Goal: Task Accomplishment & Management: Manage account settings

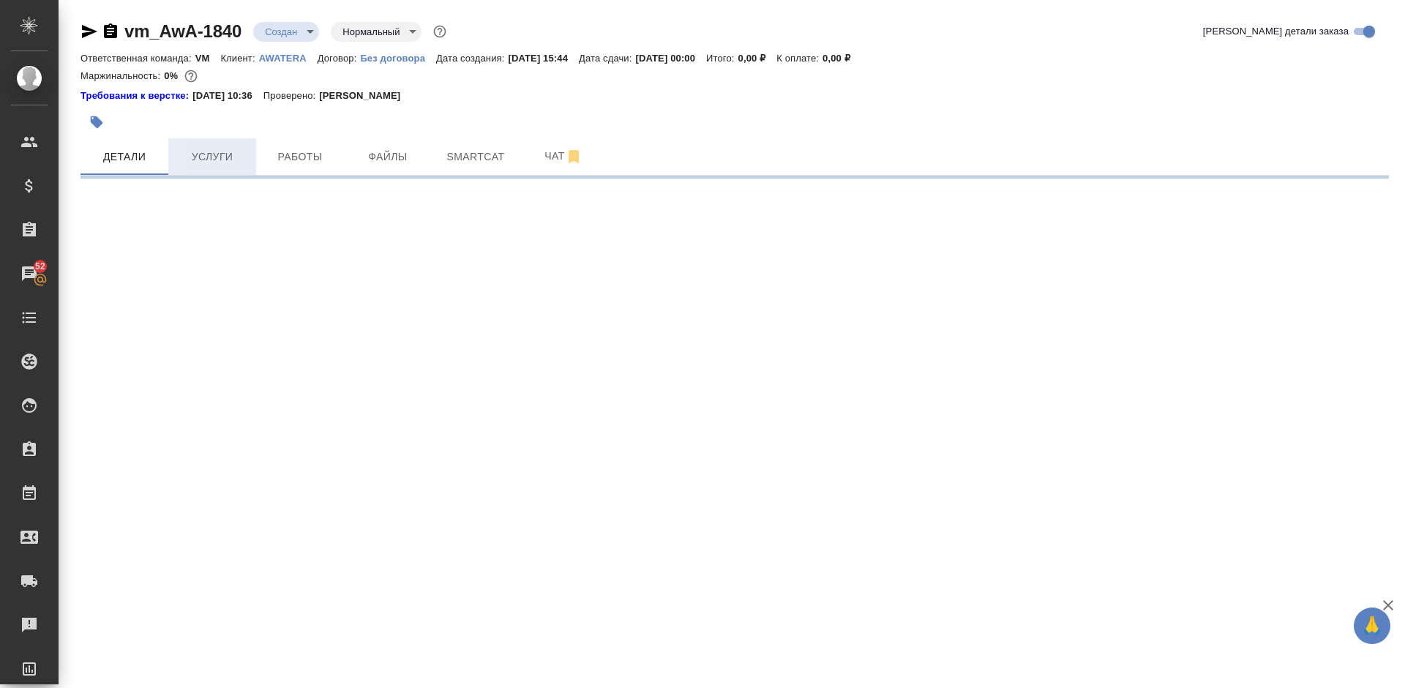
select select "RU"
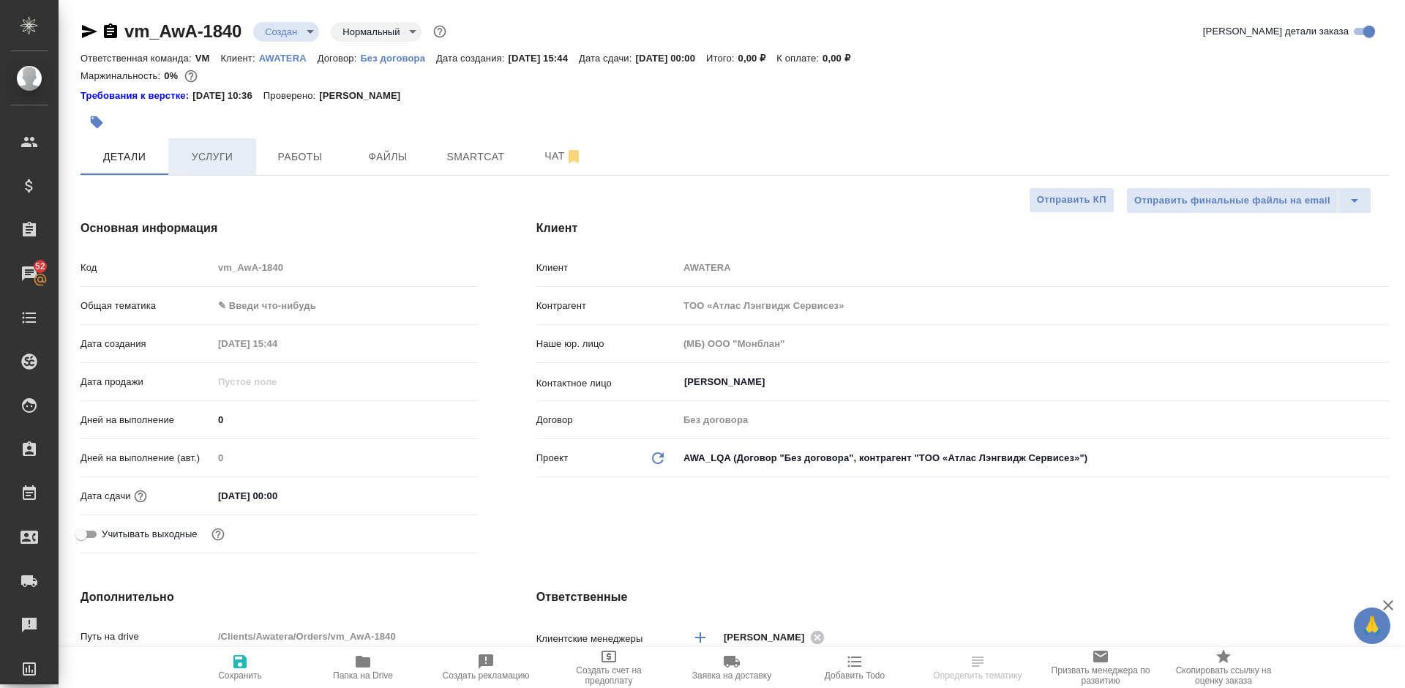
type textarea "x"
click at [214, 149] on span "Услуги" at bounding box center [212, 157] width 70 height 18
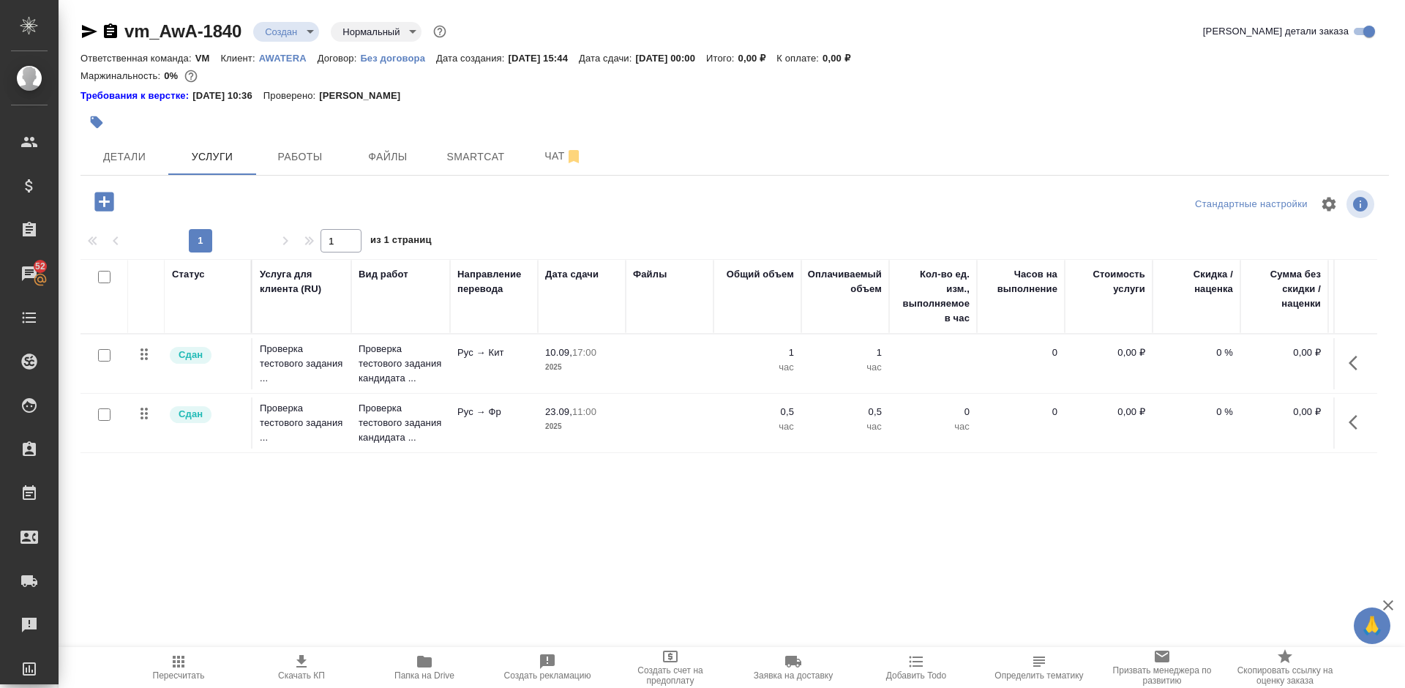
click at [110, 200] on icon "button" at bounding box center [103, 201] width 19 height 19
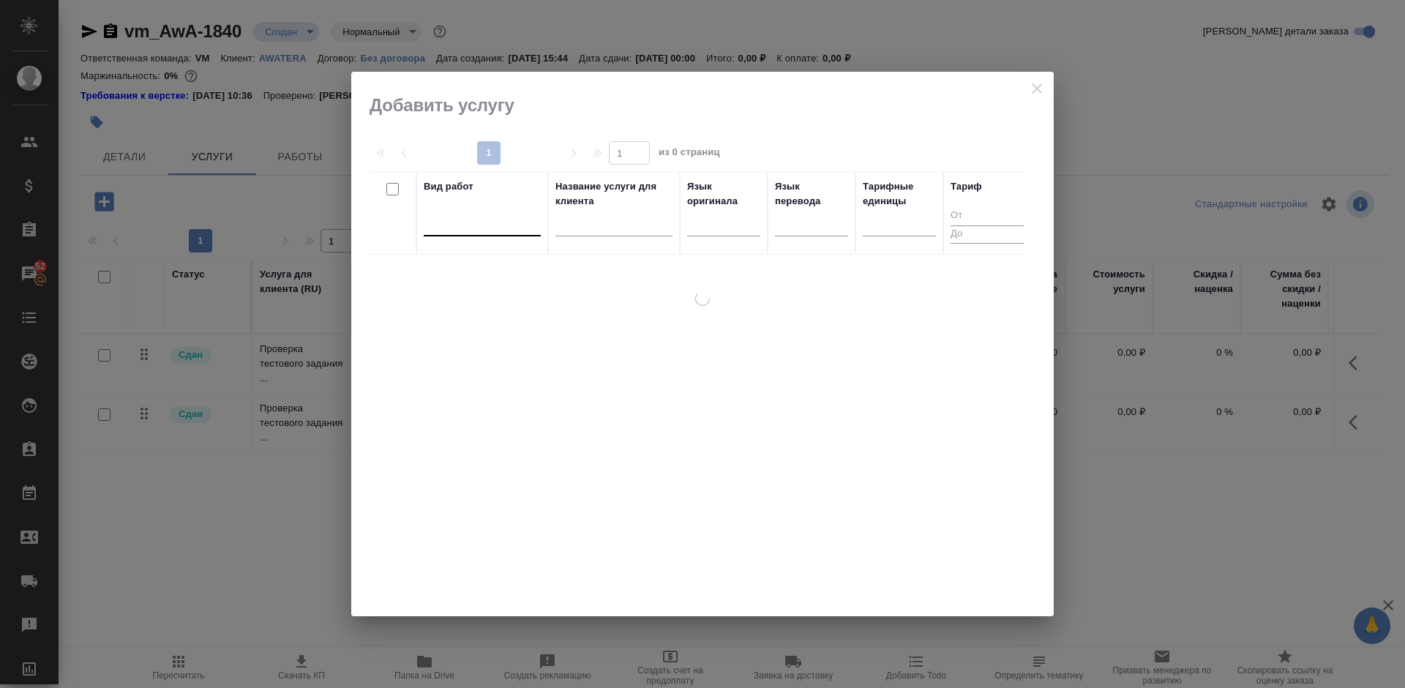
click at [500, 219] on div at bounding box center [482, 221] width 117 height 21
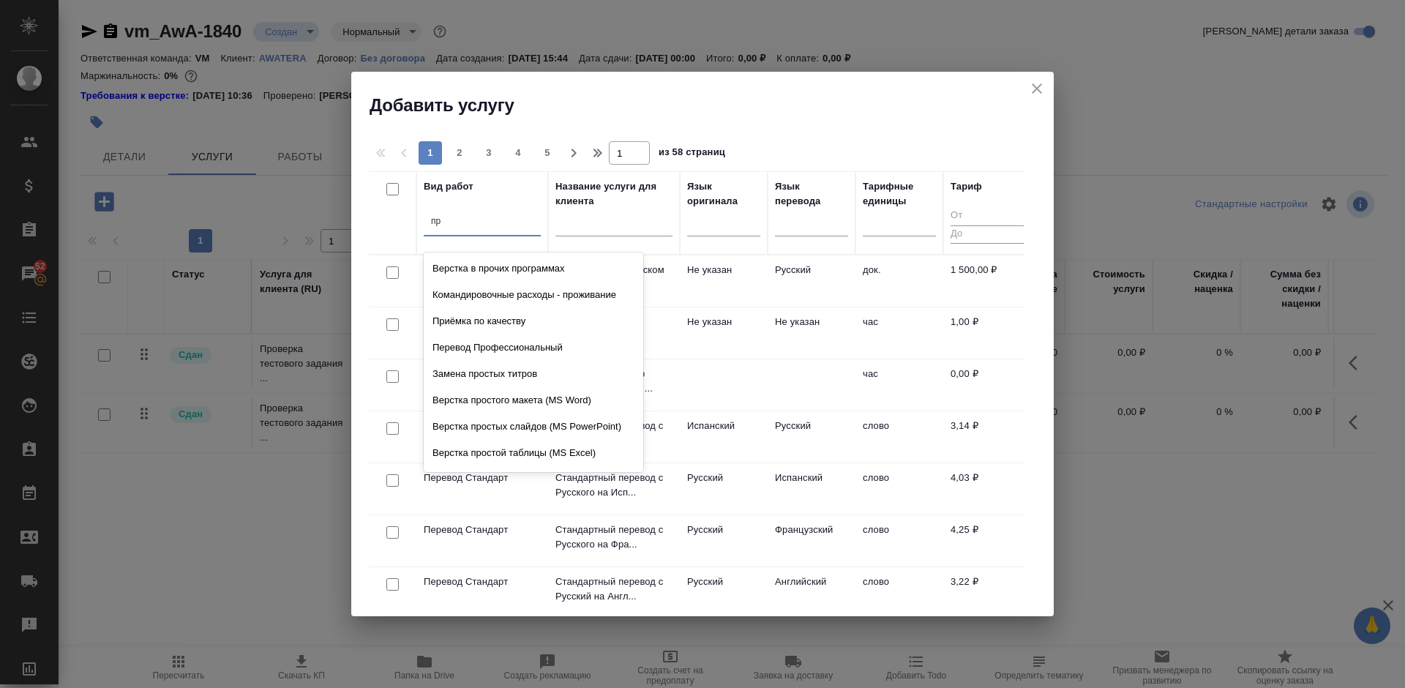
type input "п"
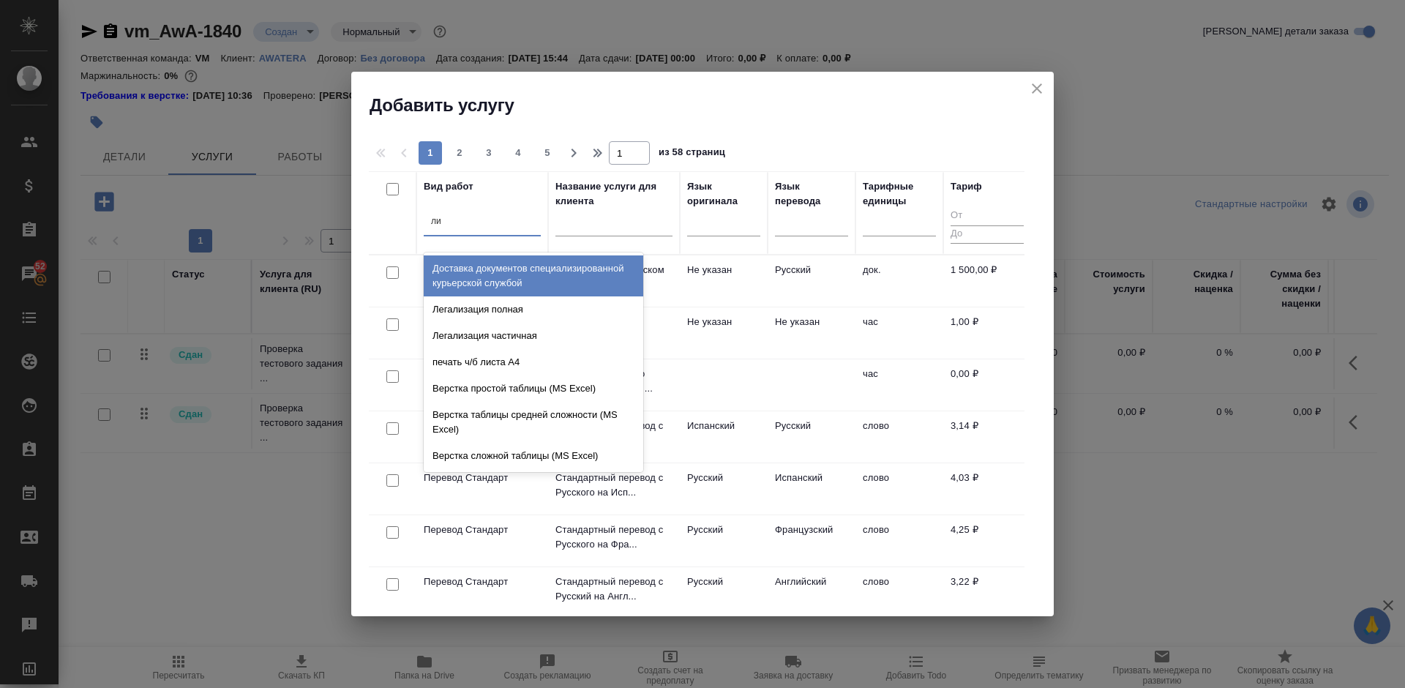
type input "лин"
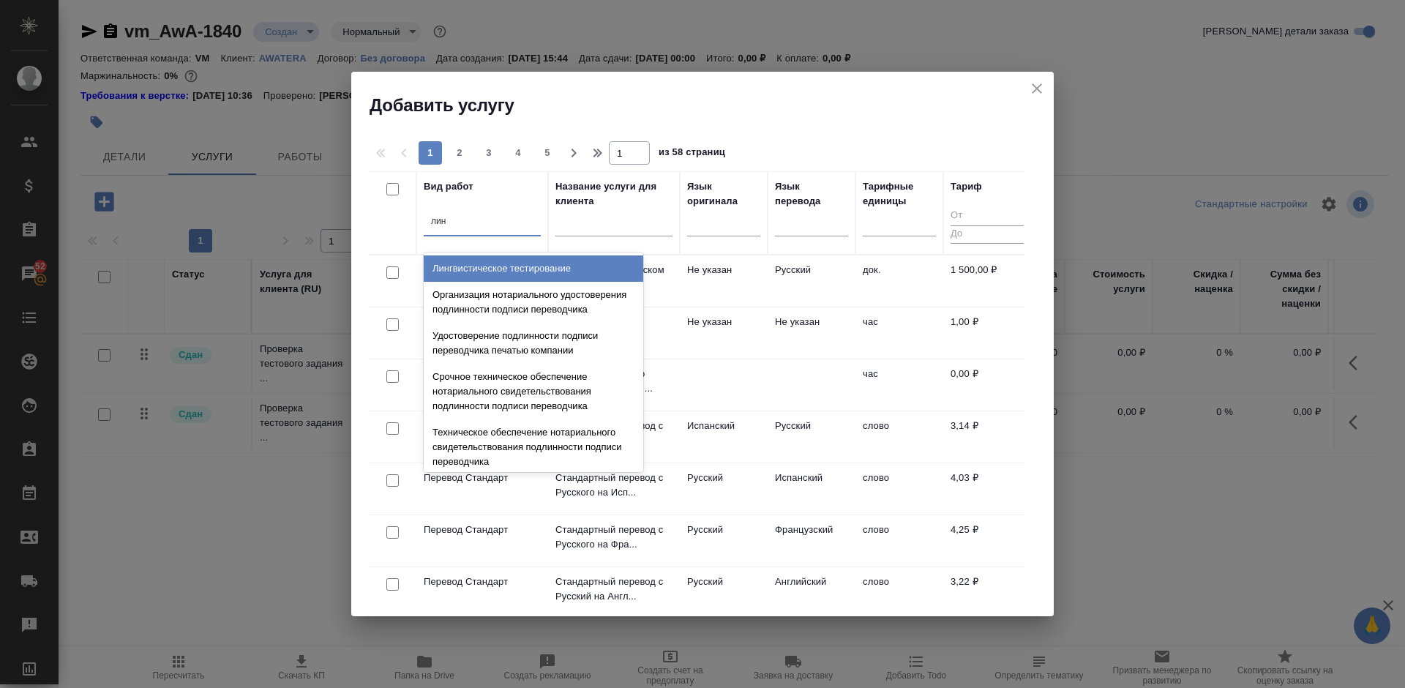
click at [518, 267] on div "Лингвистическое тестирование" at bounding box center [533, 268] width 219 height 26
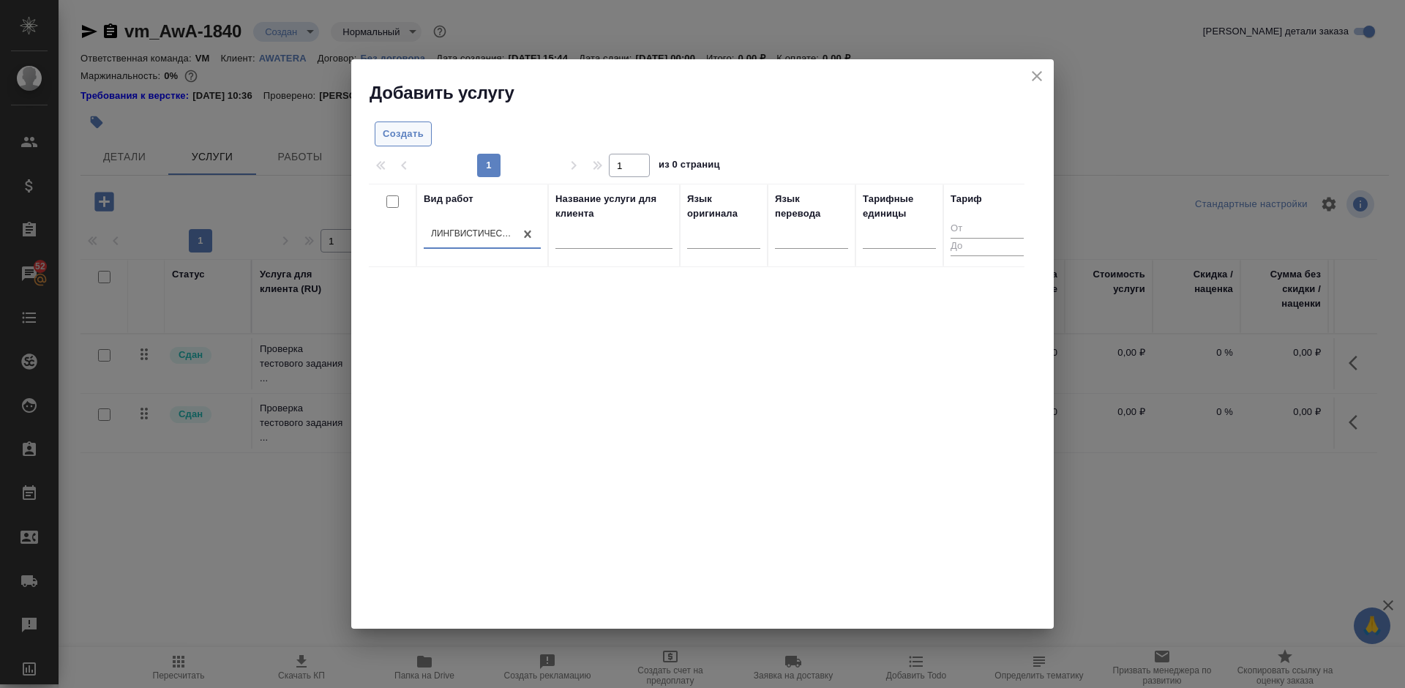
click at [410, 134] on span "Создать" at bounding box center [403, 134] width 41 height 17
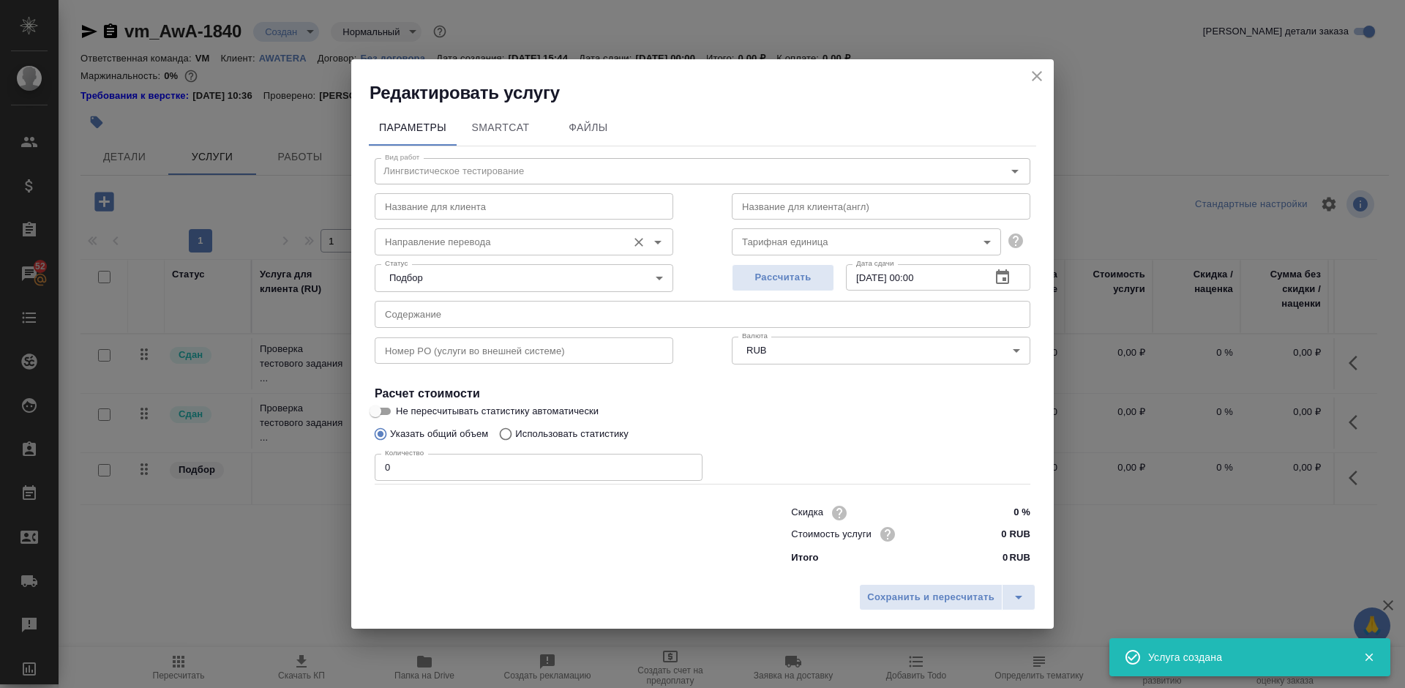
click at [516, 237] on input "Направление перевода" at bounding box center [499, 242] width 241 height 18
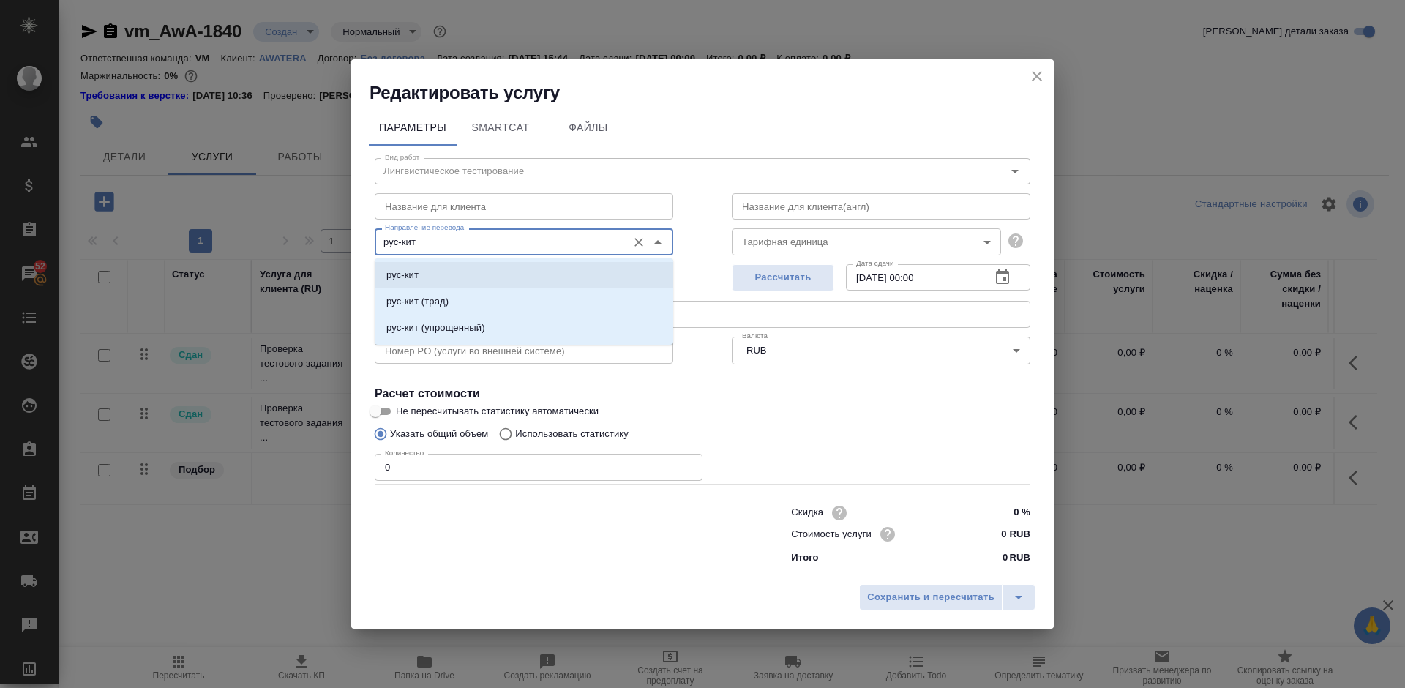
click at [525, 266] on li "рус-кит" at bounding box center [524, 275] width 299 height 26
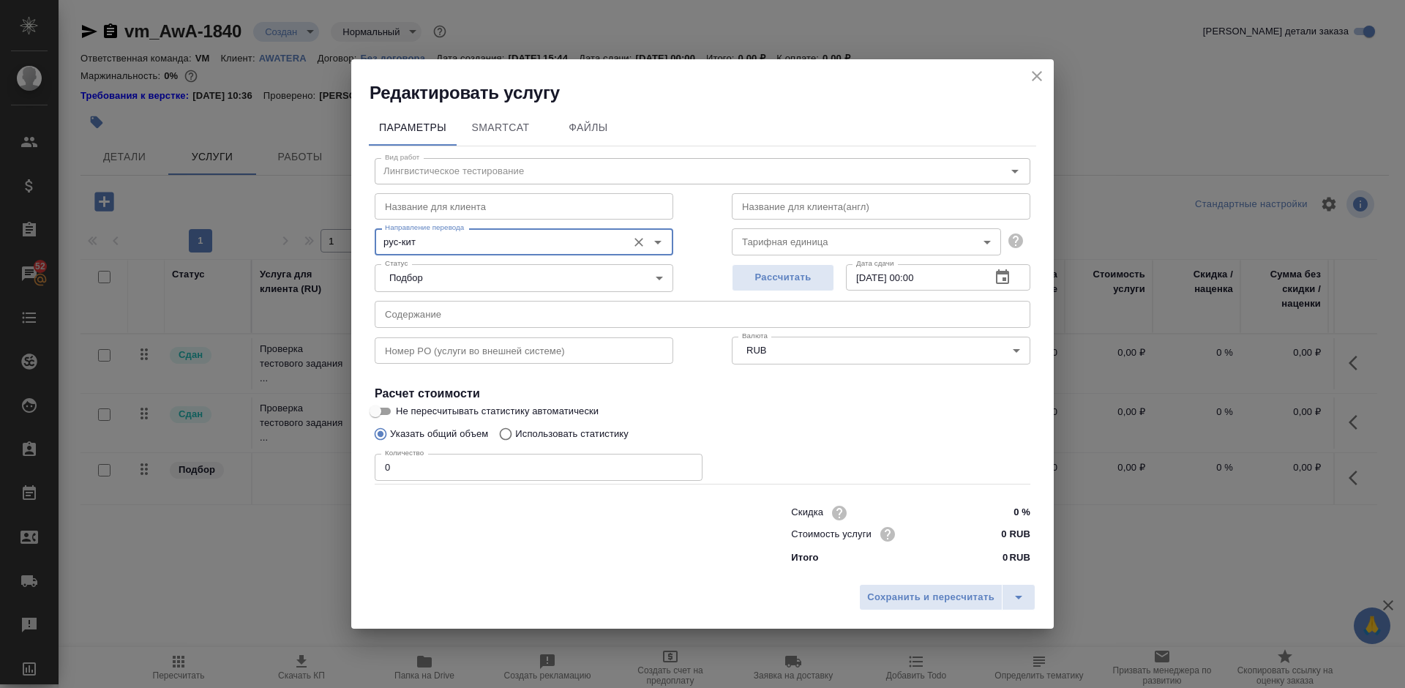
type input "рус-кит"
click at [999, 280] on icon "button" at bounding box center [1003, 278] width 18 height 18
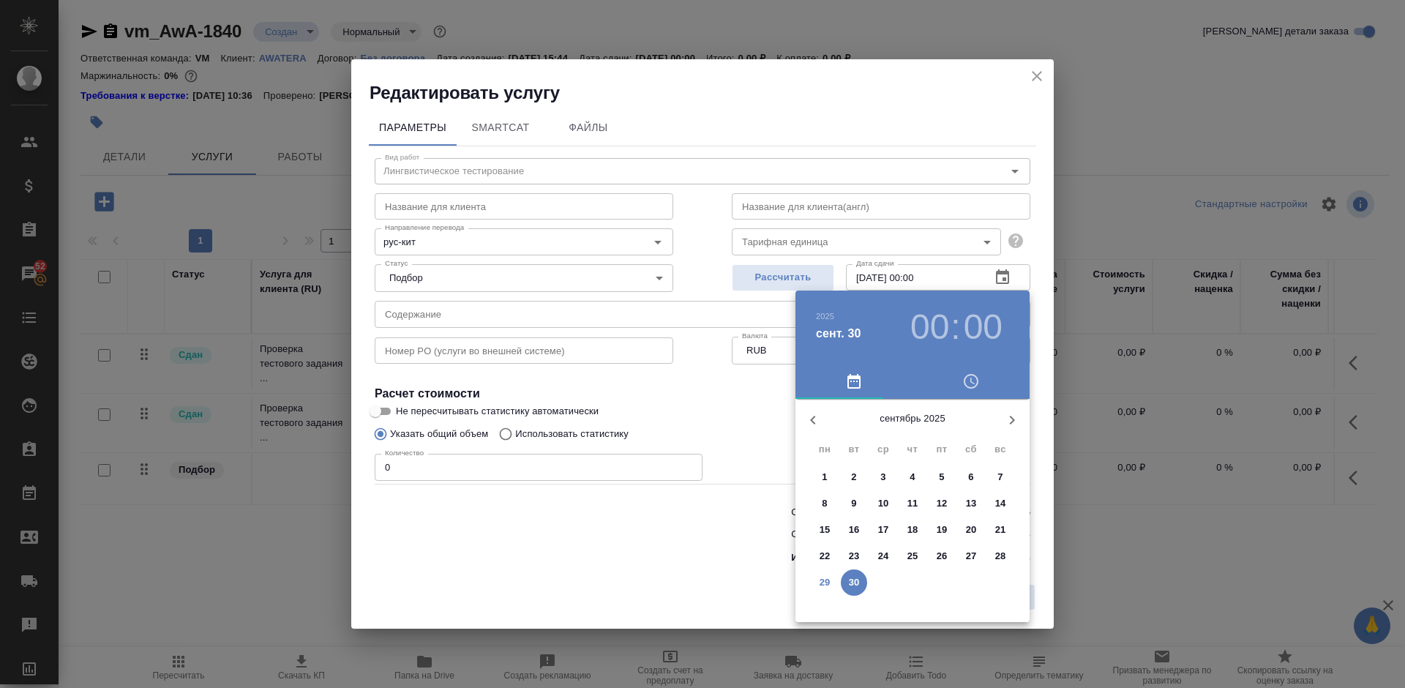
click at [823, 582] on p "29" at bounding box center [824, 582] width 11 height 15
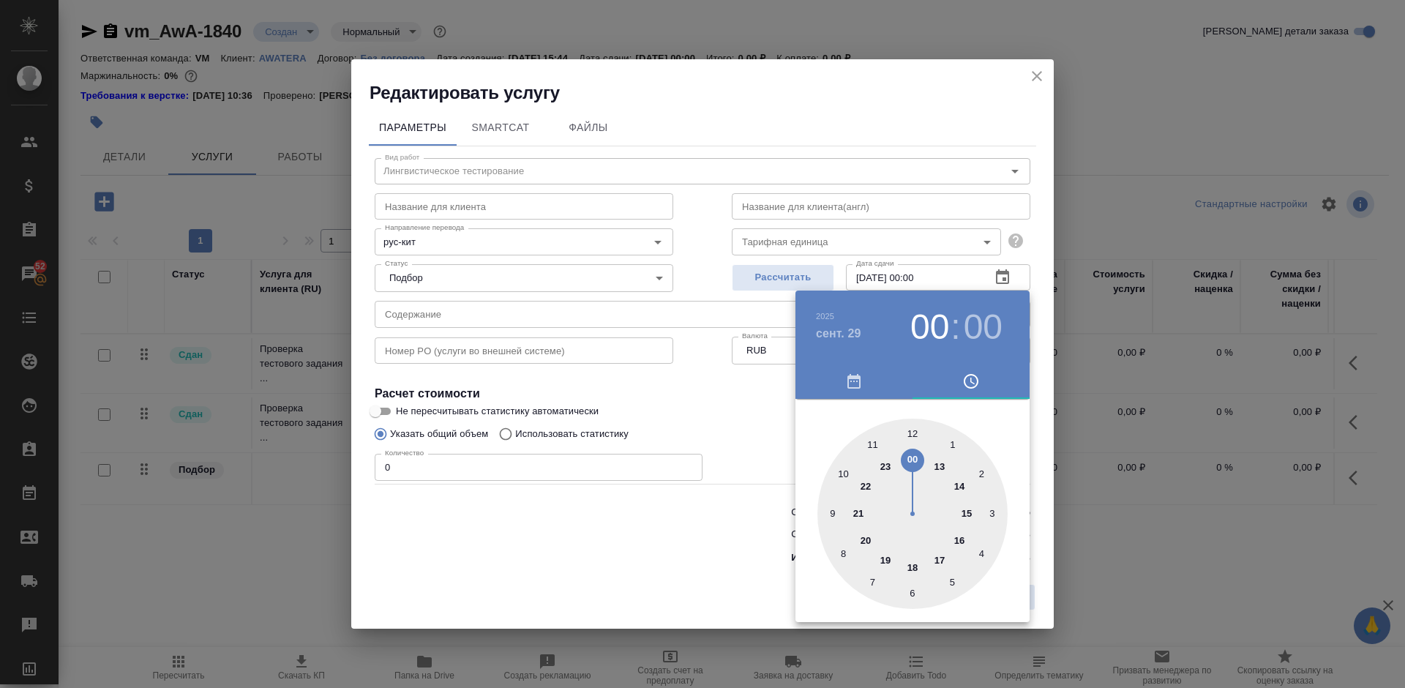
click at [963, 539] on div at bounding box center [912, 514] width 190 height 190
type input "29.09.2025 16:00"
click at [916, 434] on div at bounding box center [912, 514] width 190 height 190
click at [737, 426] on div at bounding box center [702, 344] width 1405 height 688
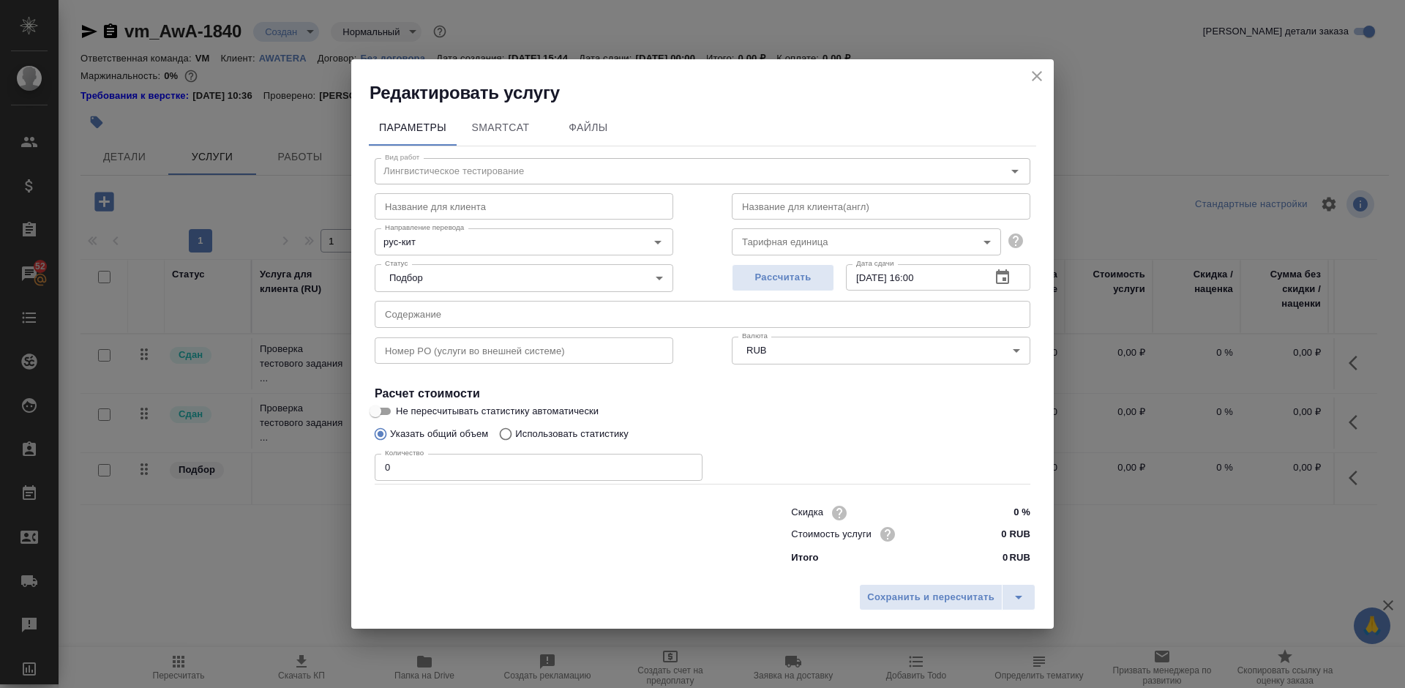
click at [422, 473] on input "0" at bounding box center [539, 467] width 328 height 26
type input "1.5"
click at [903, 593] on span "Сохранить и пересчитать" at bounding box center [930, 597] width 127 height 17
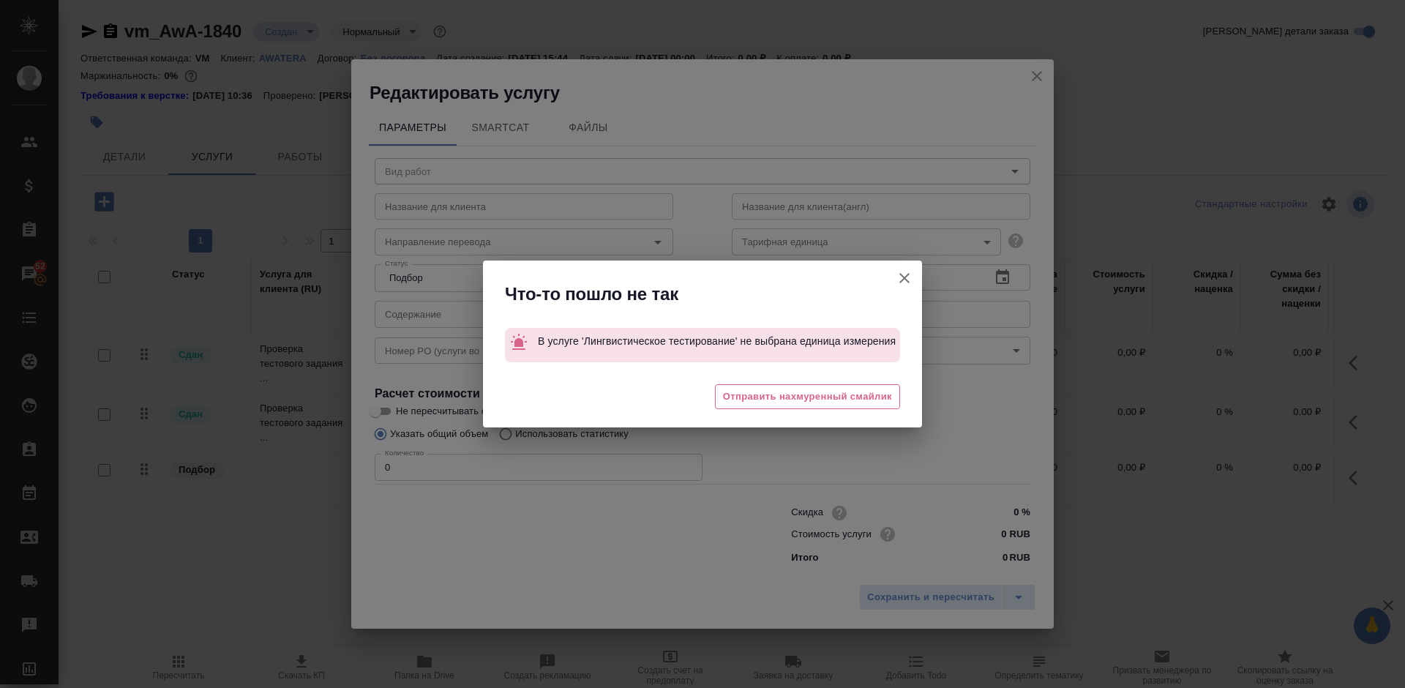
type input "Лингвистическое тестирование"
click at [819, 401] on span "Отправить нахмуренный смайлик" at bounding box center [807, 397] width 169 height 17
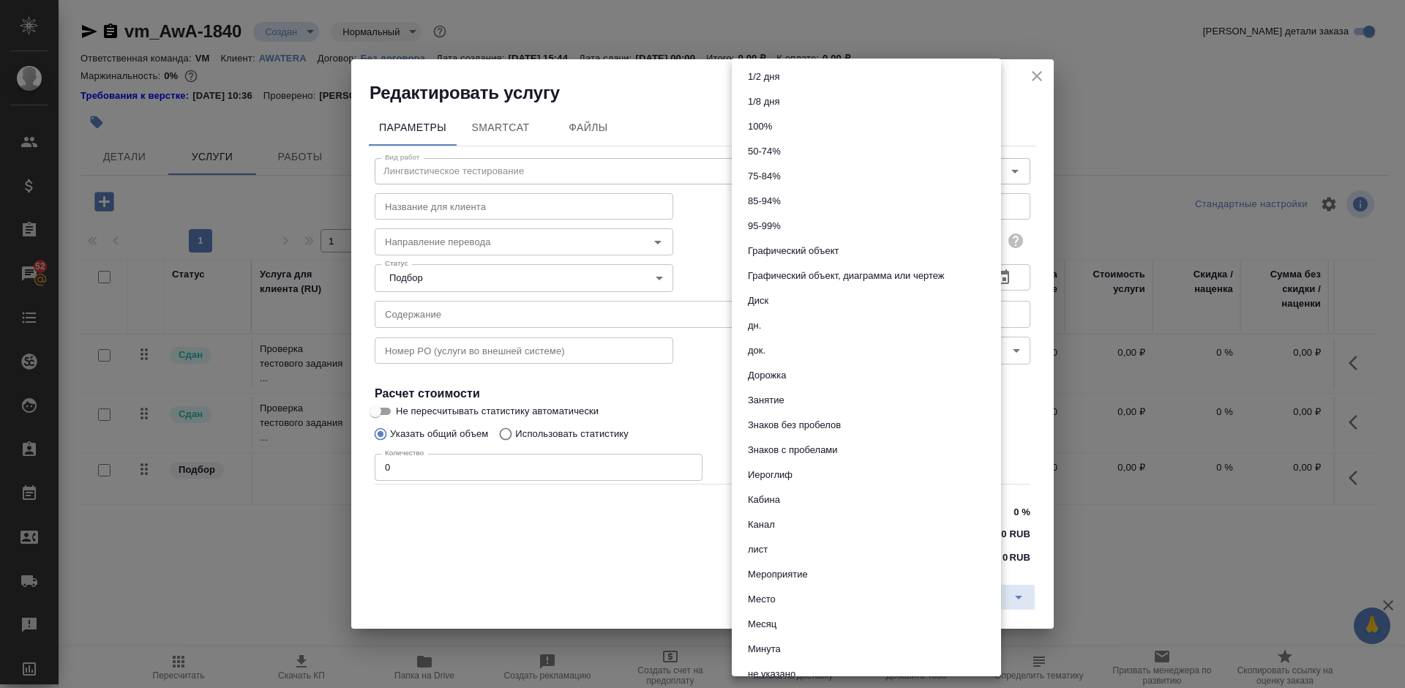
click at [923, 247] on body "🙏 .cls-1 fill:#fff; AWATERA Lazareva Anastasia Клиенты Спецификации Заказы 52 Ч…" at bounding box center [702, 344] width 1405 height 688
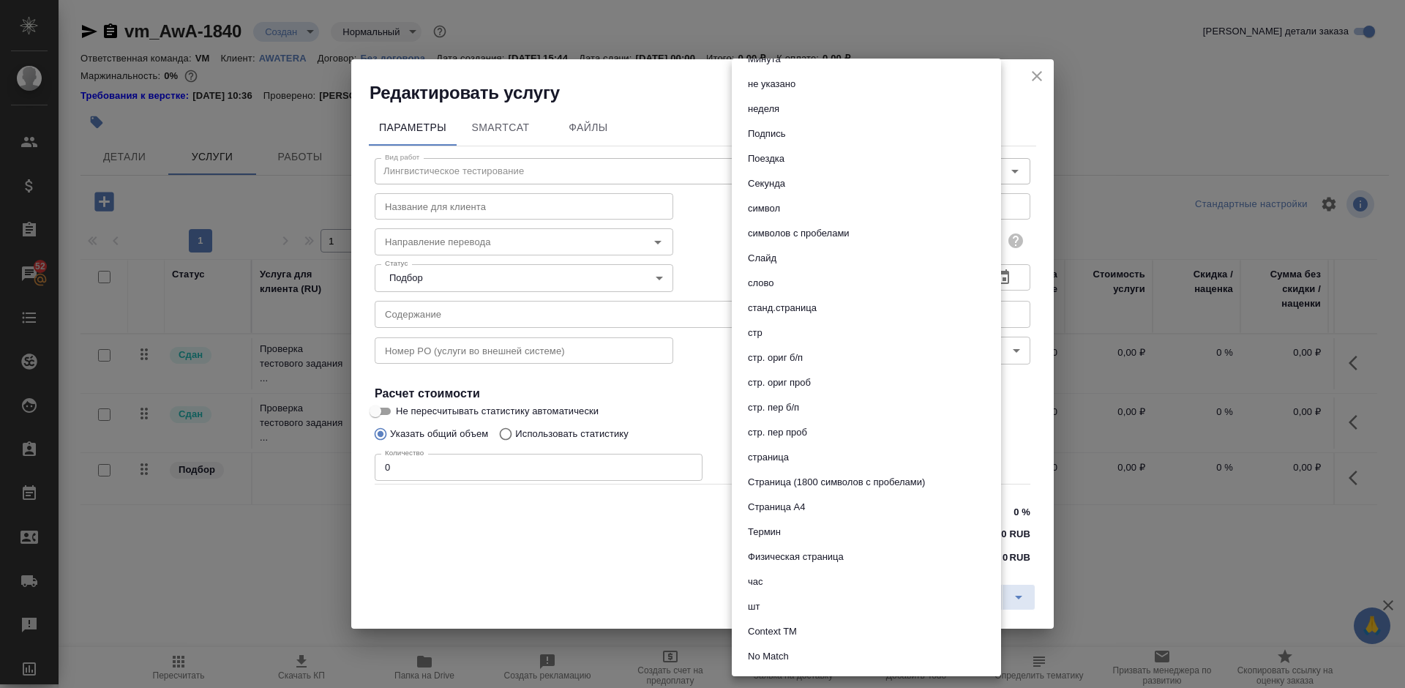
scroll to position [613, 0]
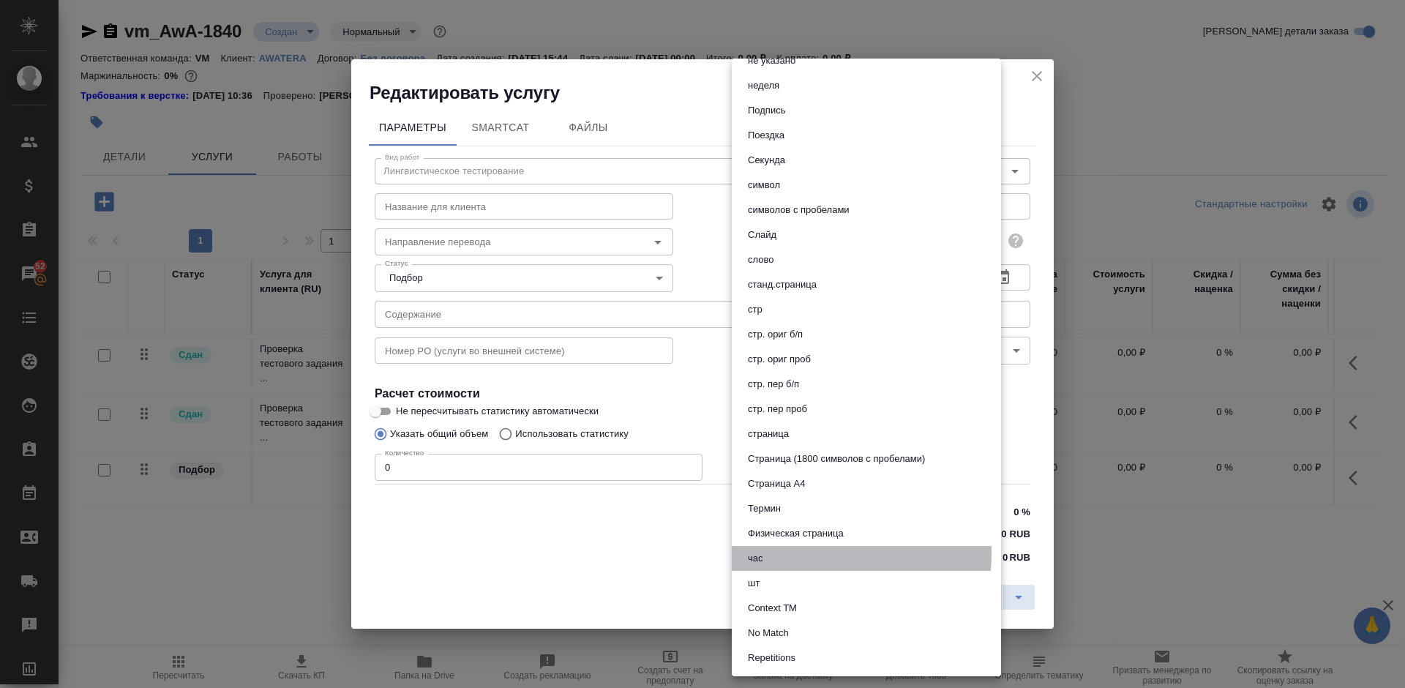
click at [817, 552] on li "час" at bounding box center [866, 558] width 269 height 25
type input "5a8b1489cc6b4906c91bfd93"
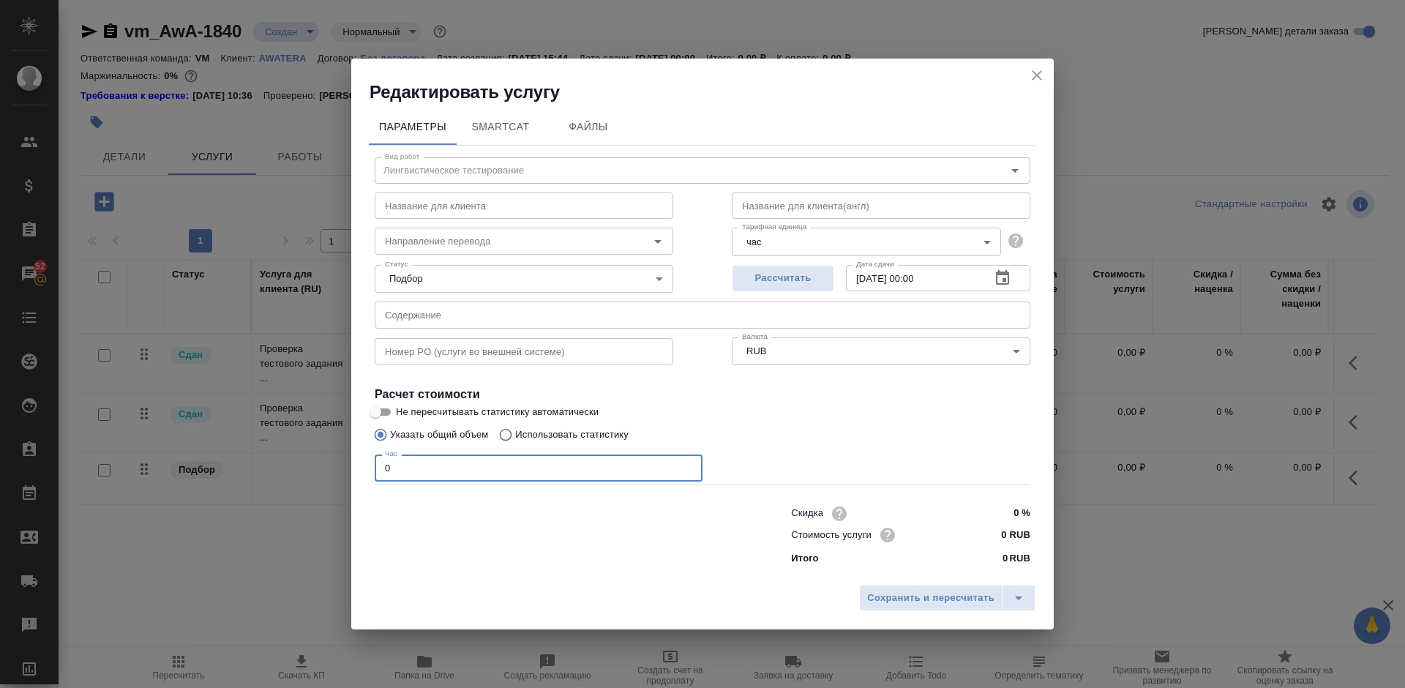
click at [394, 468] on input "0" at bounding box center [539, 467] width 328 height 26
type input "1.5"
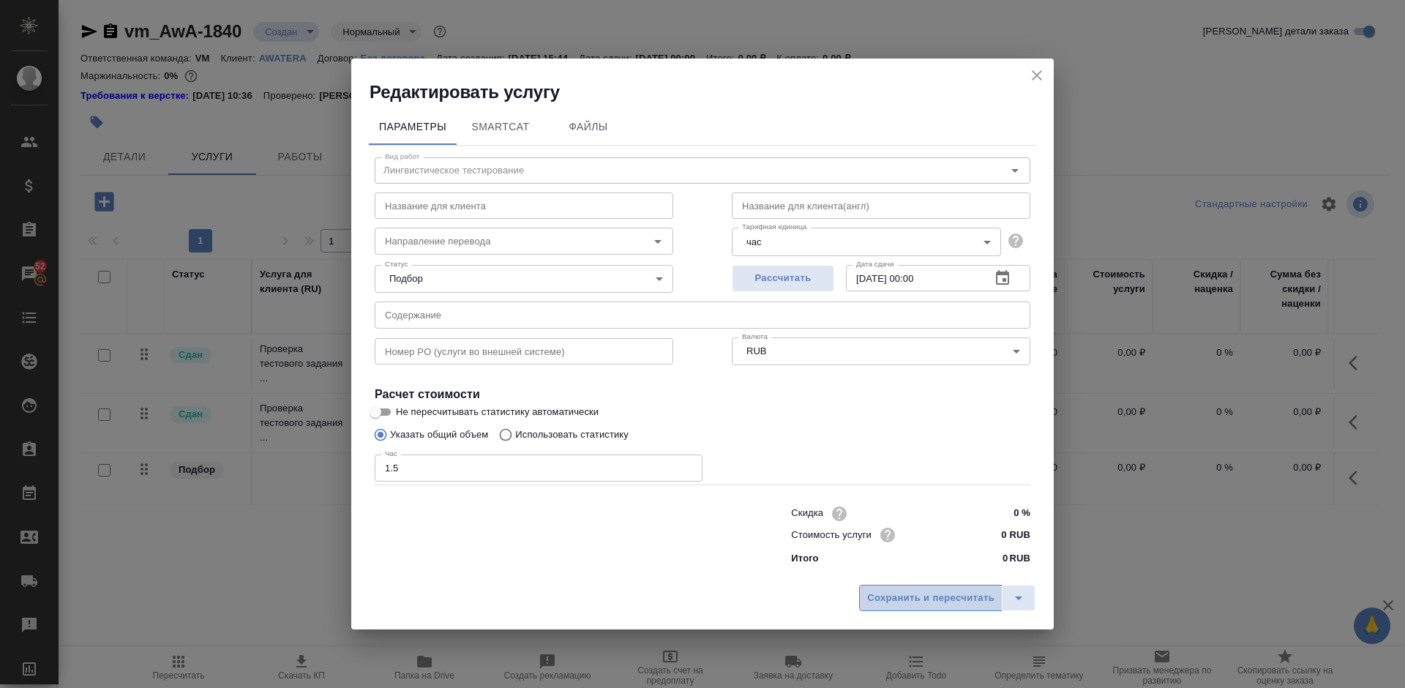
click at [911, 597] on span "Сохранить и пересчитать" at bounding box center [930, 598] width 127 height 17
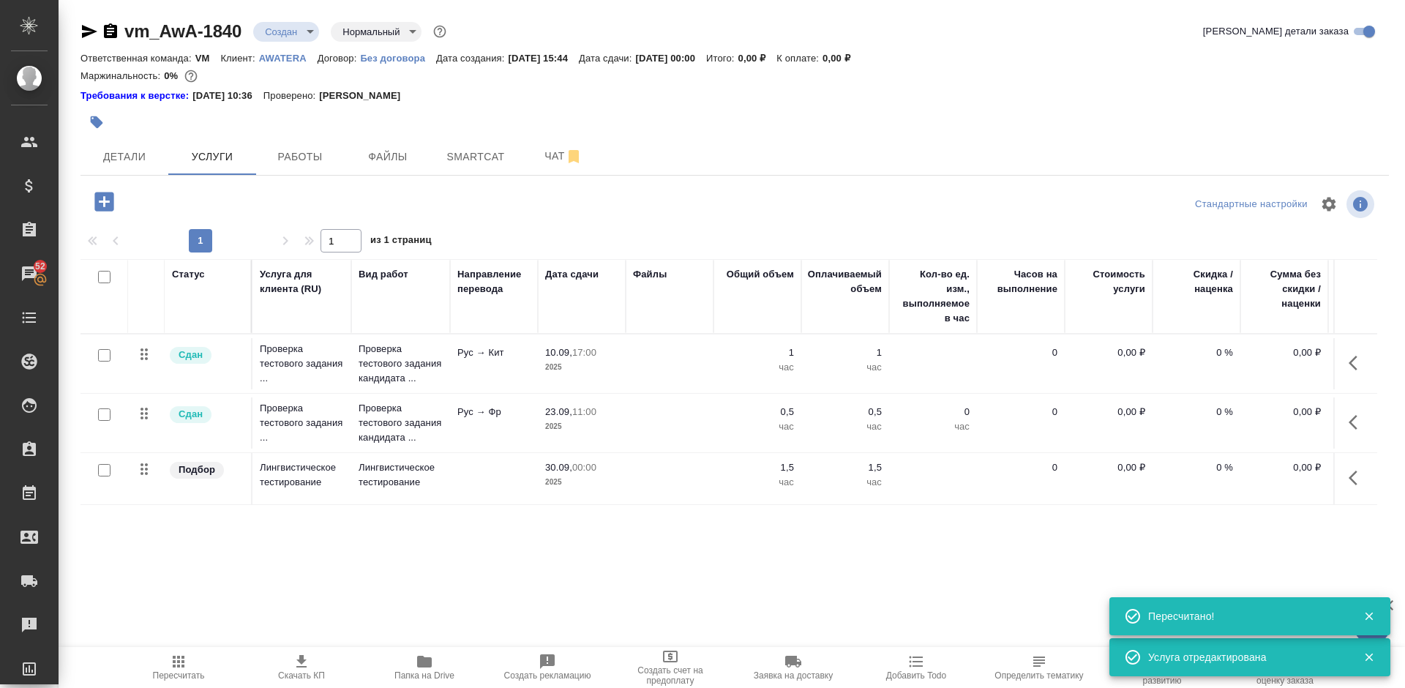
click at [1362, 478] on icon "button" at bounding box center [1357, 478] width 18 height 18
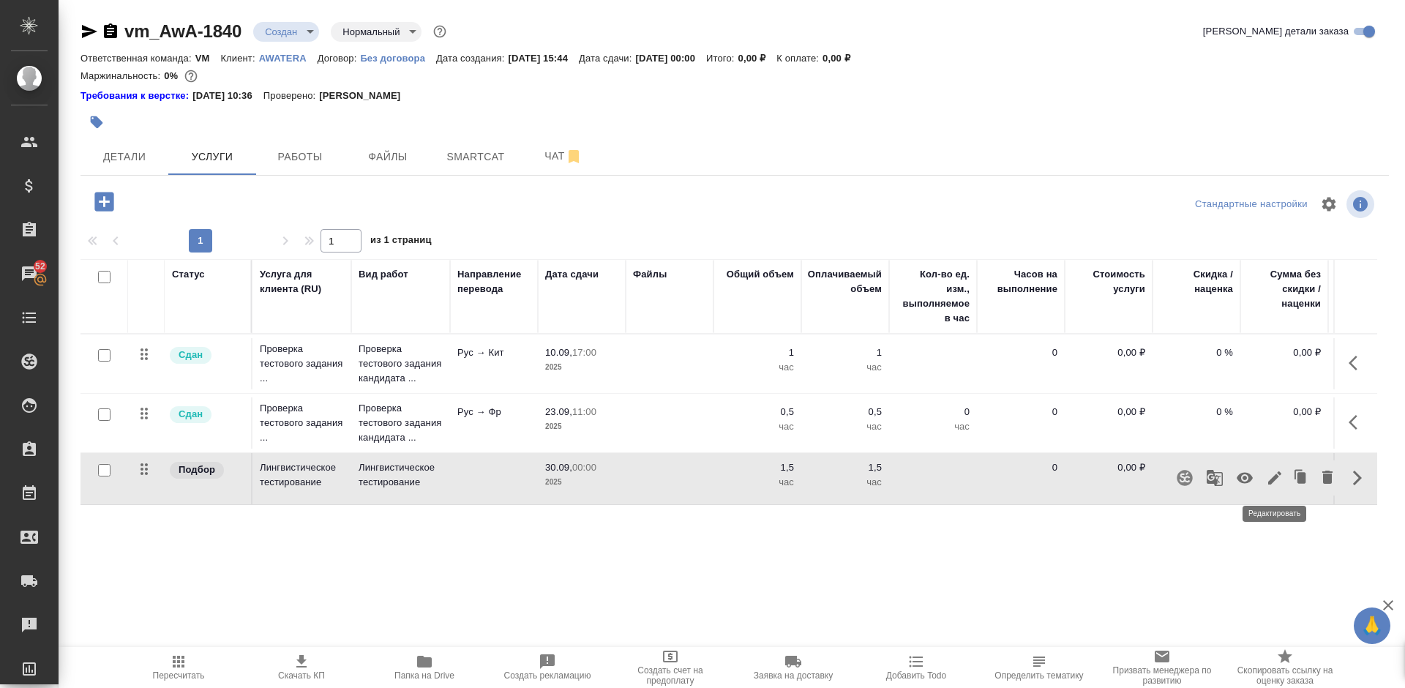
click at [1269, 484] on icon "button" at bounding box center [1274, 477] width 13 height 13
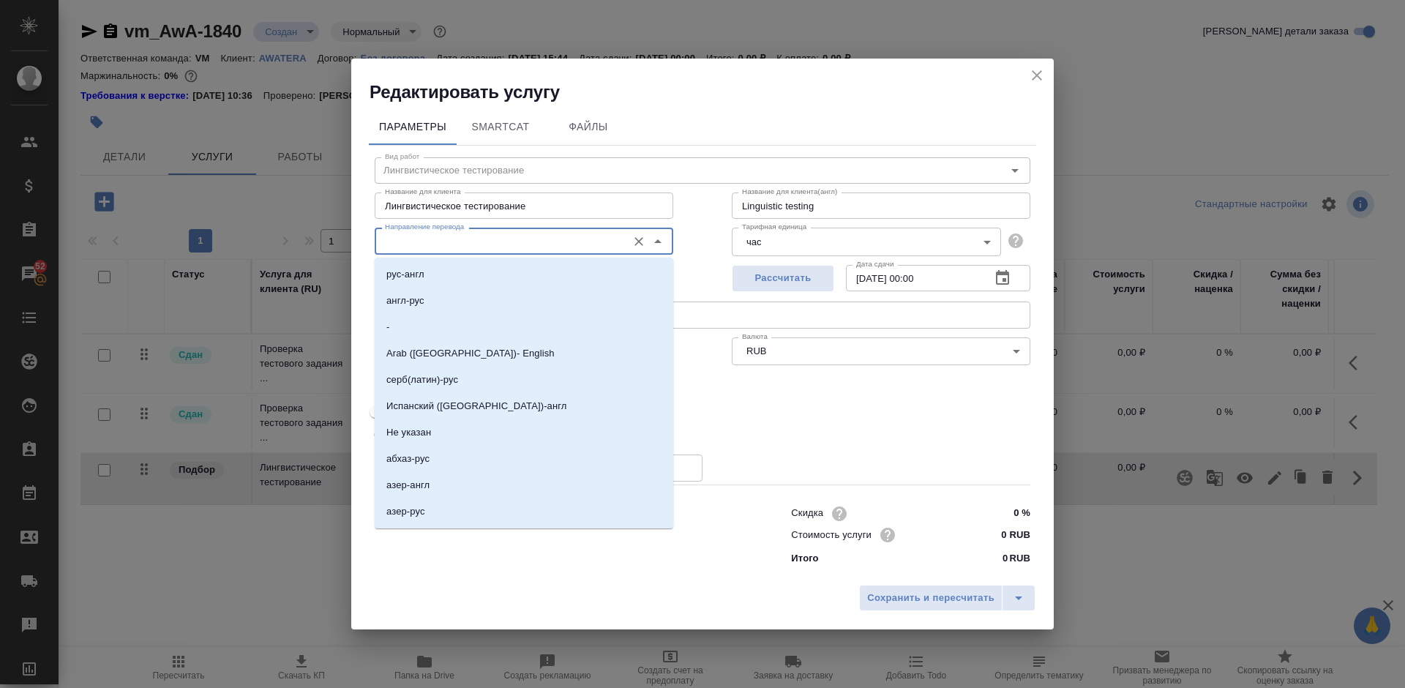
click at [484, 236] on input "Направление перевода" at bounding box center [499, 241] width 241 height 18
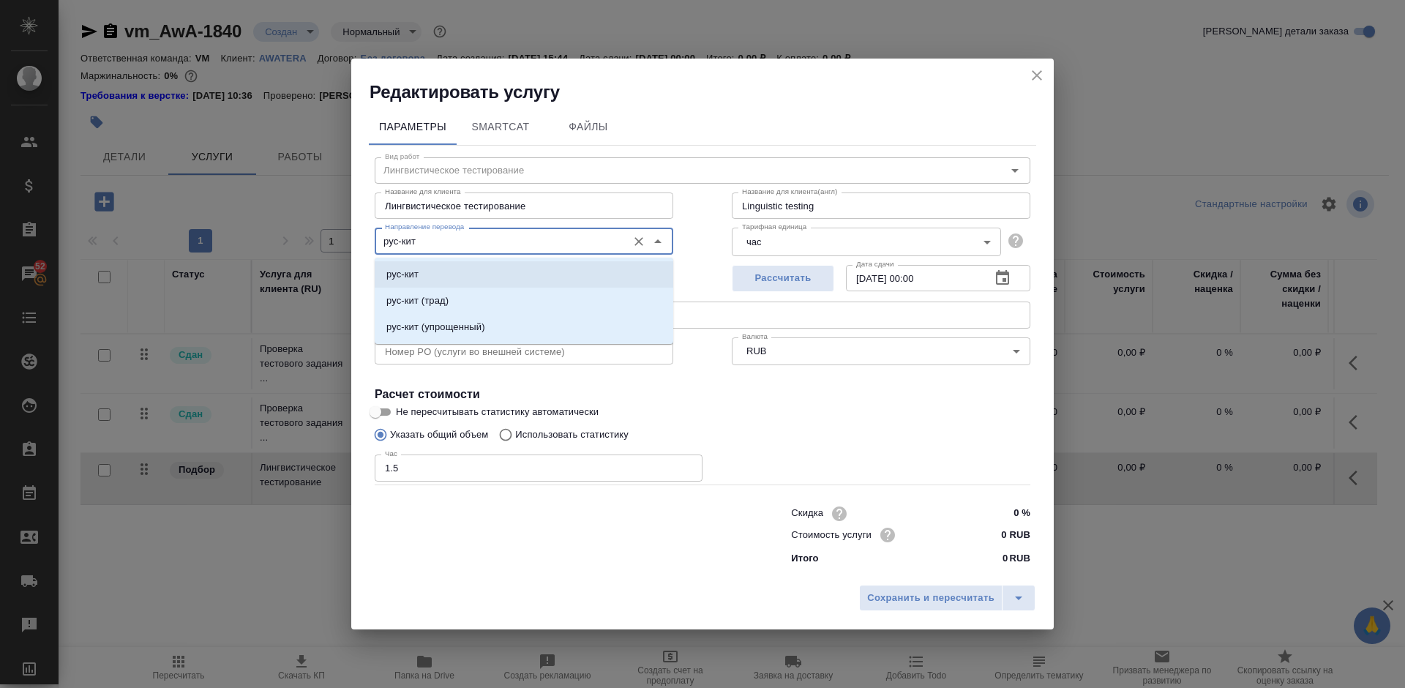
click at [492, 271] on li "рус-кит" at bounding box center [524, 274] width 299 height 26
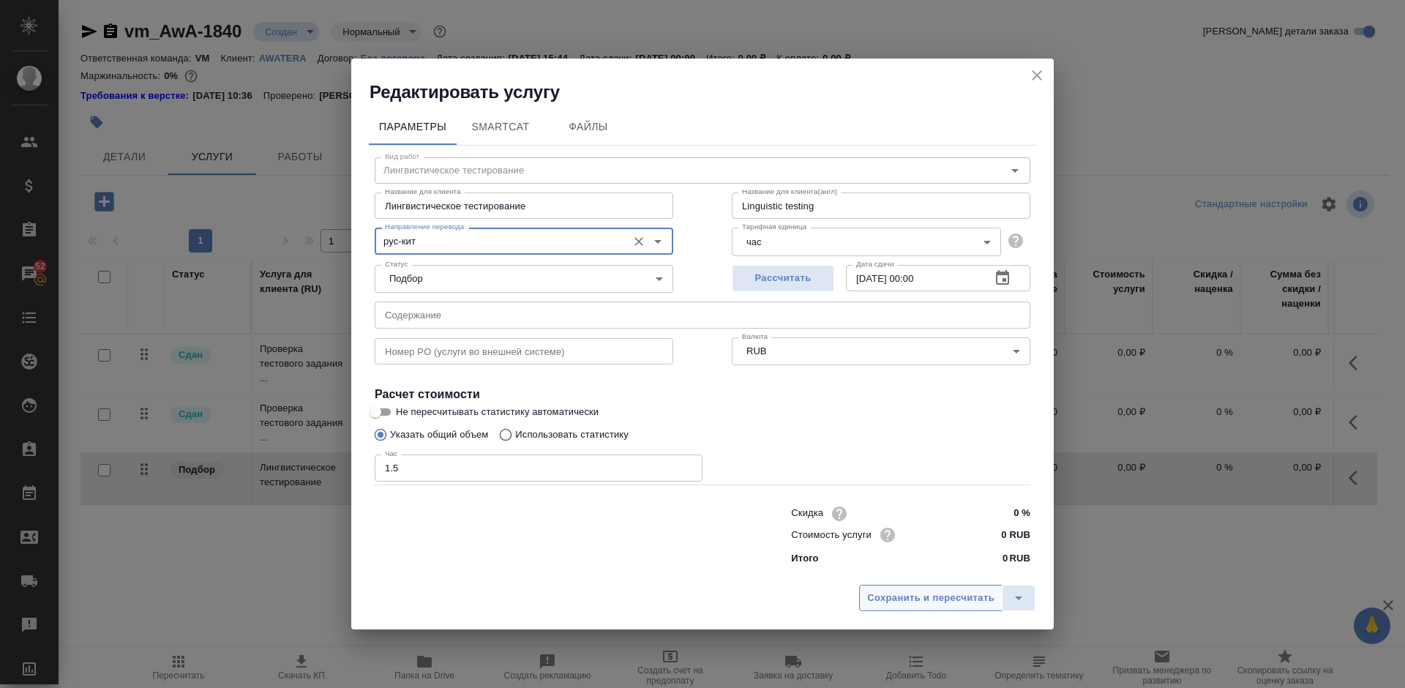
type input "рус-кит"
click at [960, 604] on span "Сохранить и пересчитать" at bounding box center [930, 598] width 127 height 17
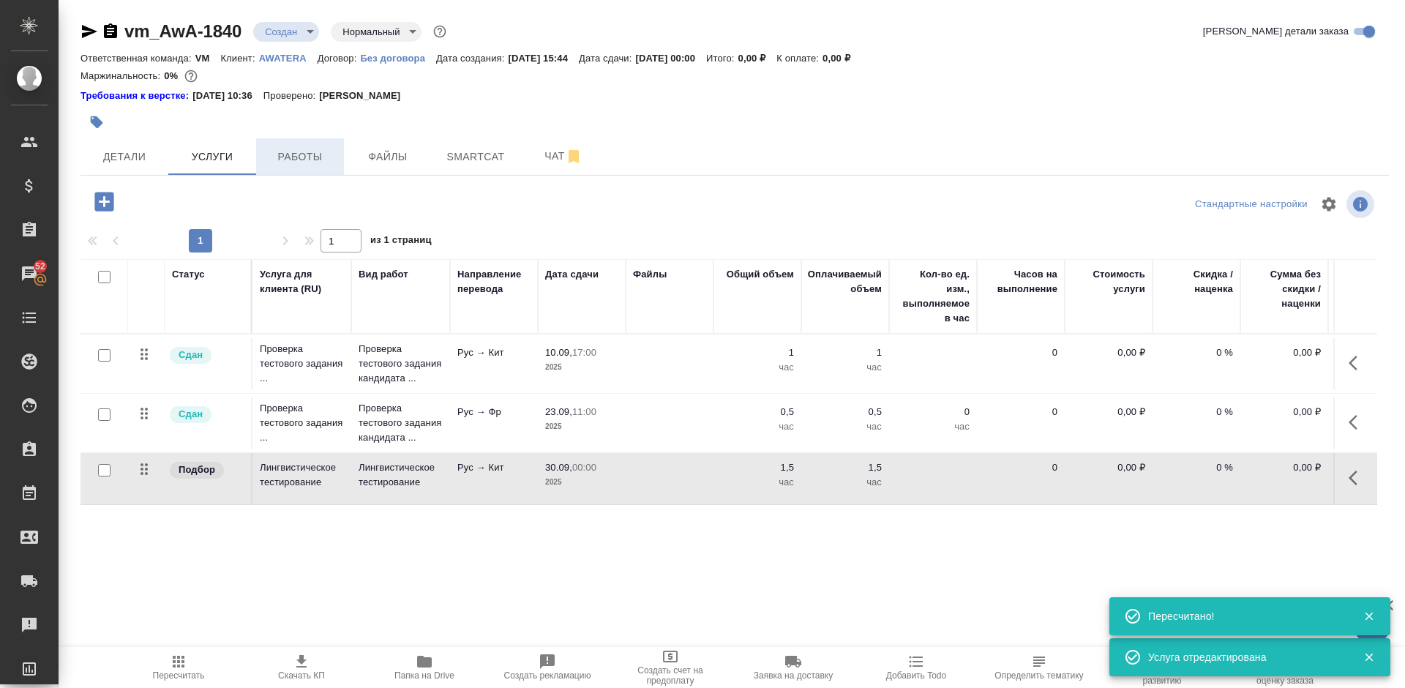
click at [307, 157] on span "Работы" at bounding box center [300, 157] width 70 height 18
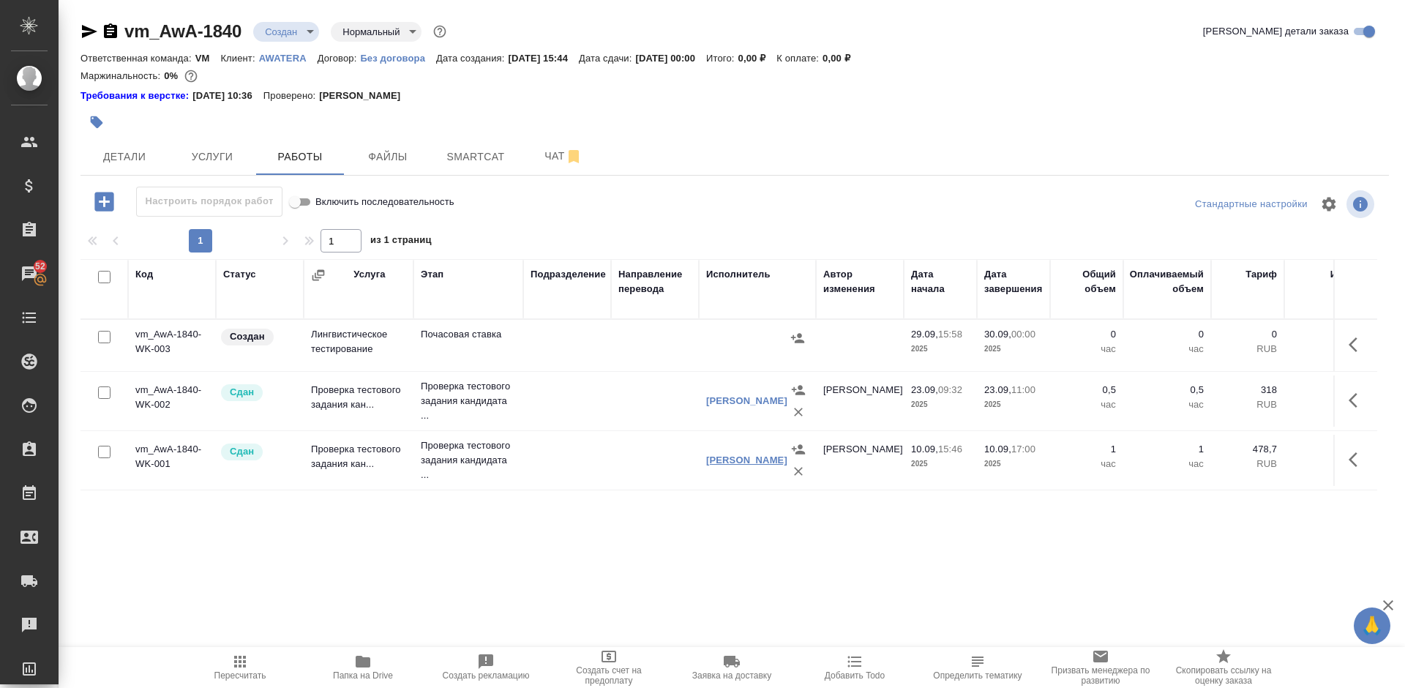
click at [741, 454] on link "[PERSON_NAME] Агафья" at bounding box center [746, 459] width 81 height 11
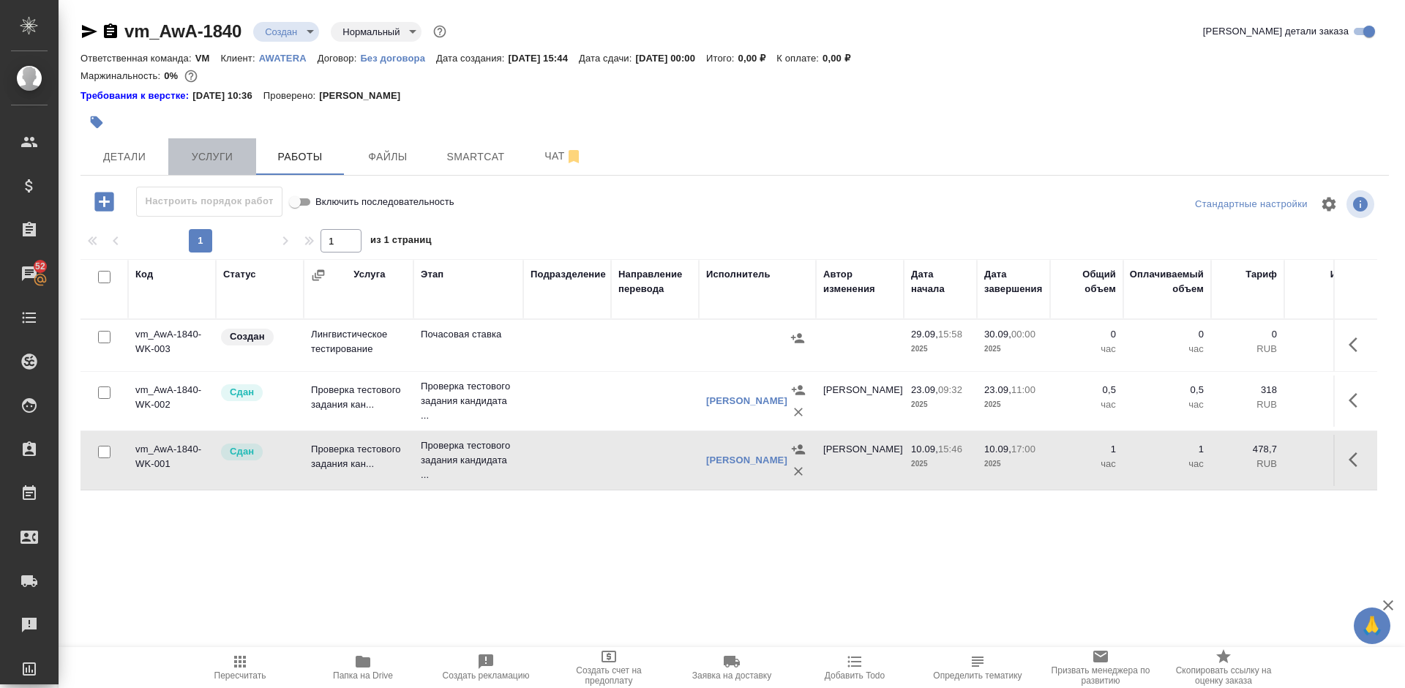
click at [199, 159] on span "Услуги" at bounding box center [212, 157] width 70 height 18
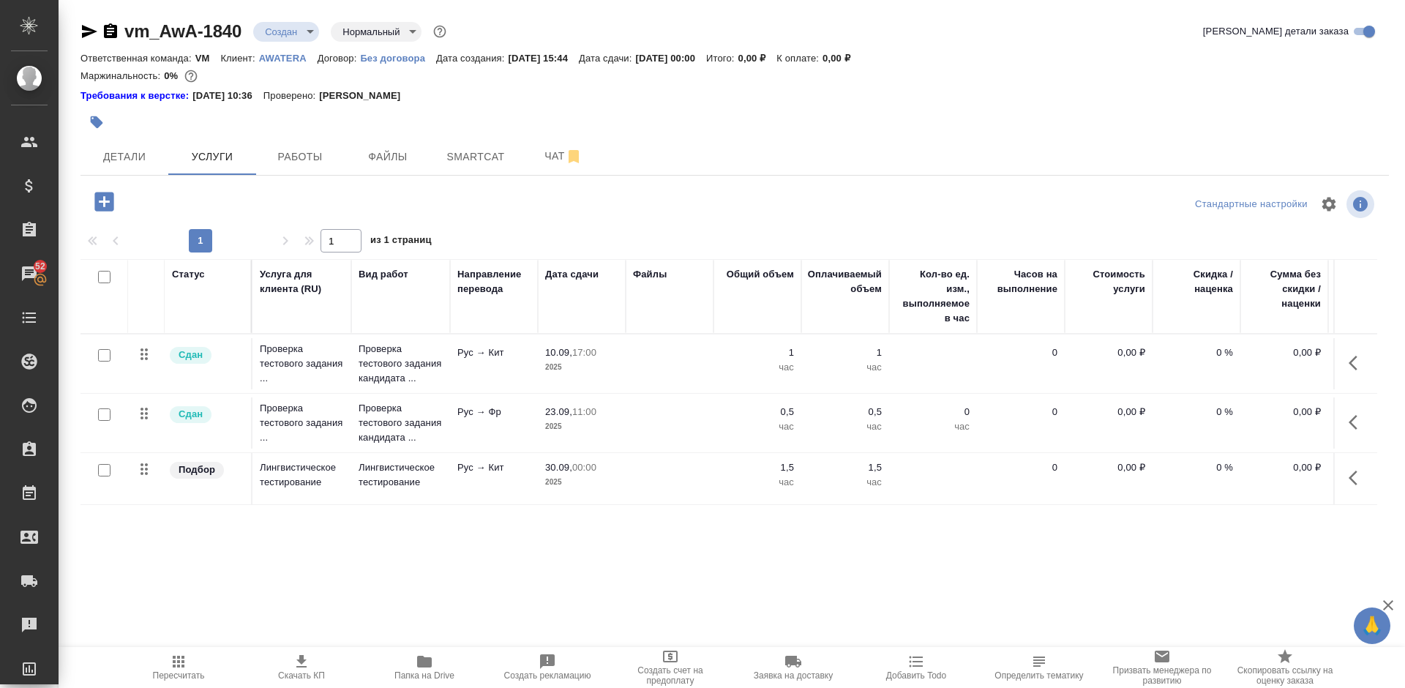
click at [1352, 476] on icon "button" at bounding box center [1352, 477] width 9 height 15
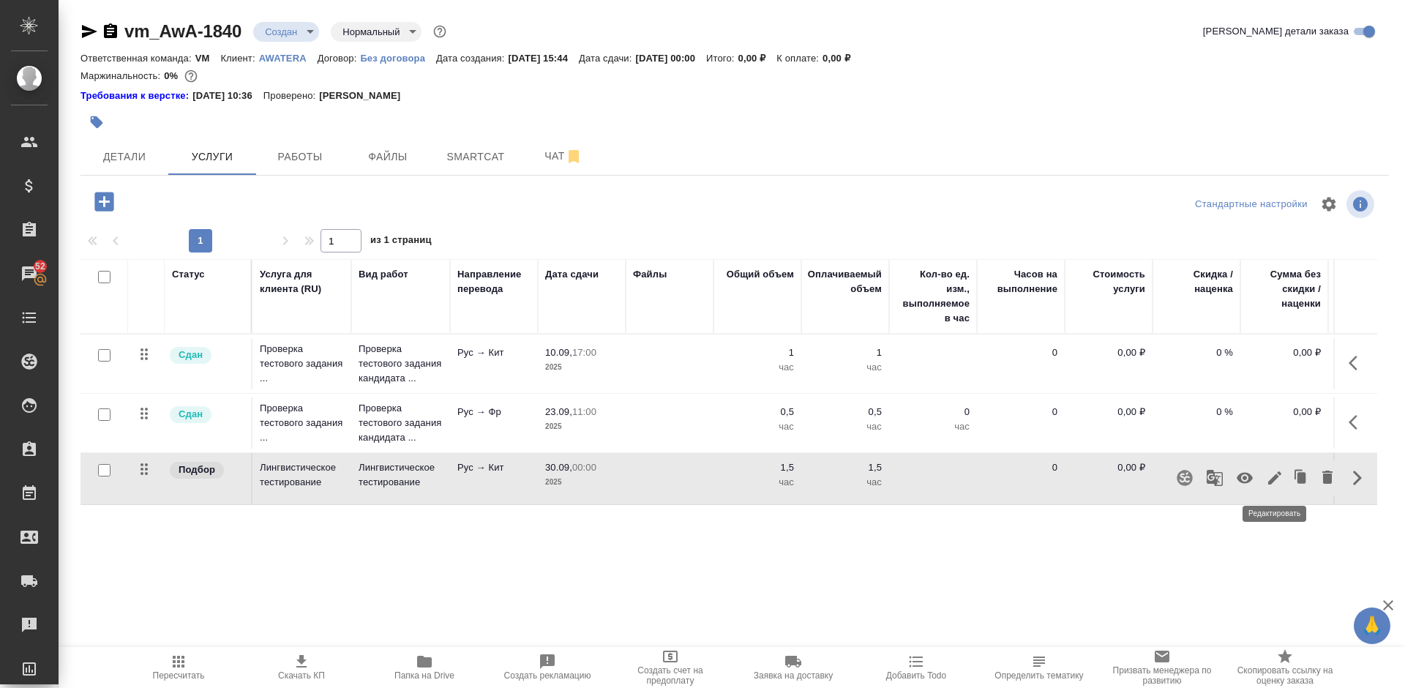
click at [1281, 478] on icon "button" at bounding box center [1275, 478] width 18 height 18
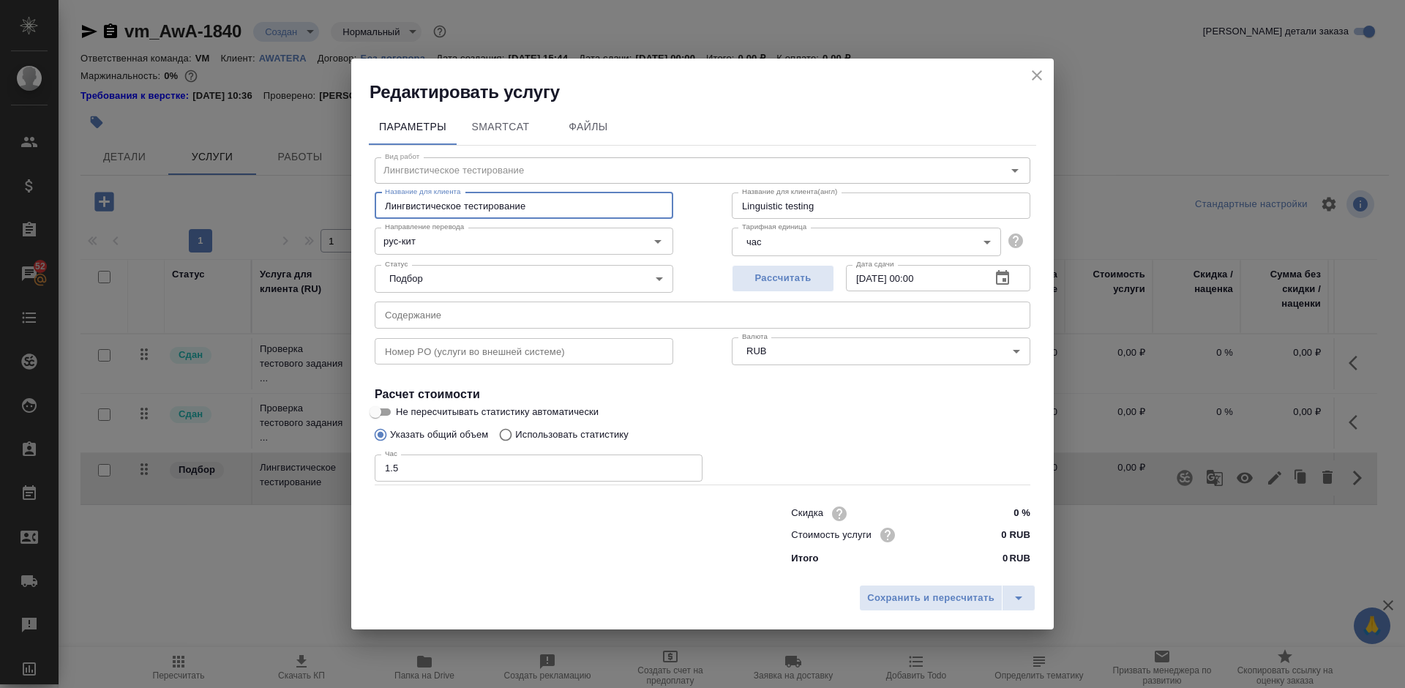
click at [642, 203] on input "Лингвистическое тестирование" at bounding box center [524, 205] width 299 height 26
type input "Л"
type input "П"
click at [1036, 73] on icon "close" at bounding box center [1037, 76] width 18 height 18
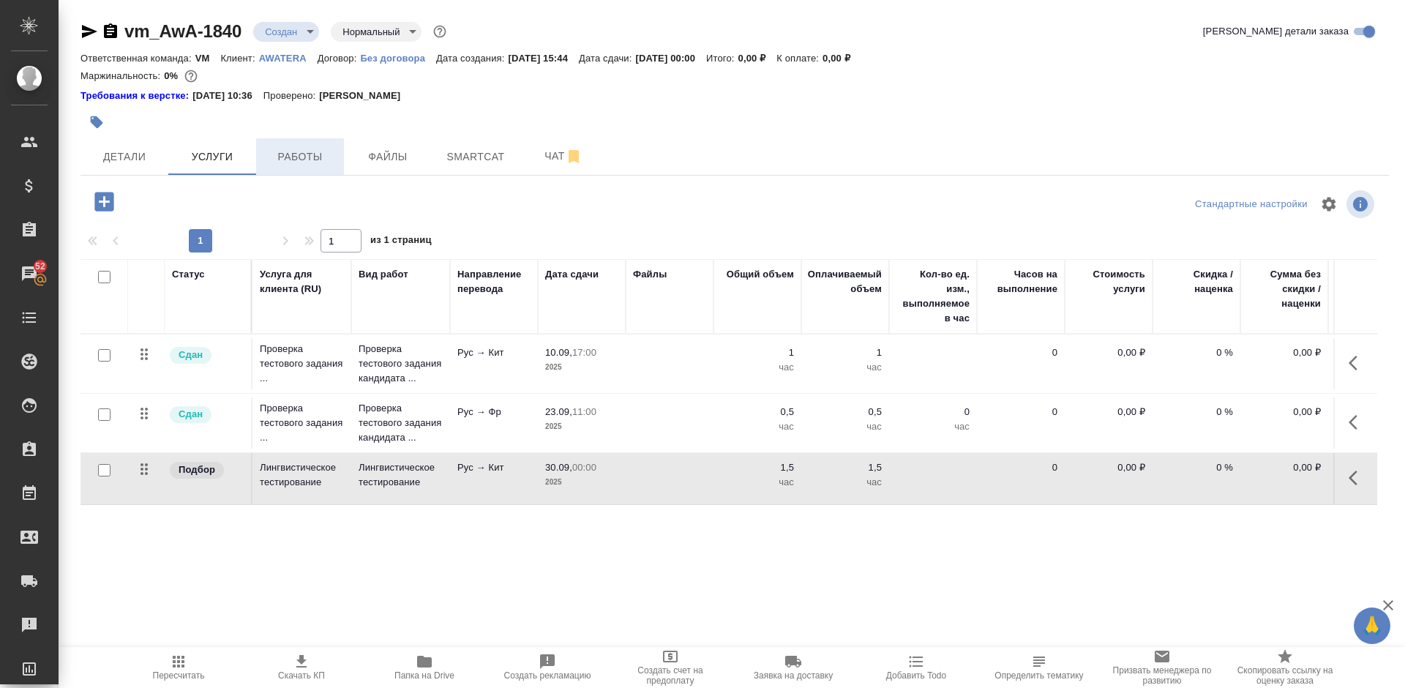
click at [321, 151] on span "Работы" at bounding box center [300, 157] width 70 height 18
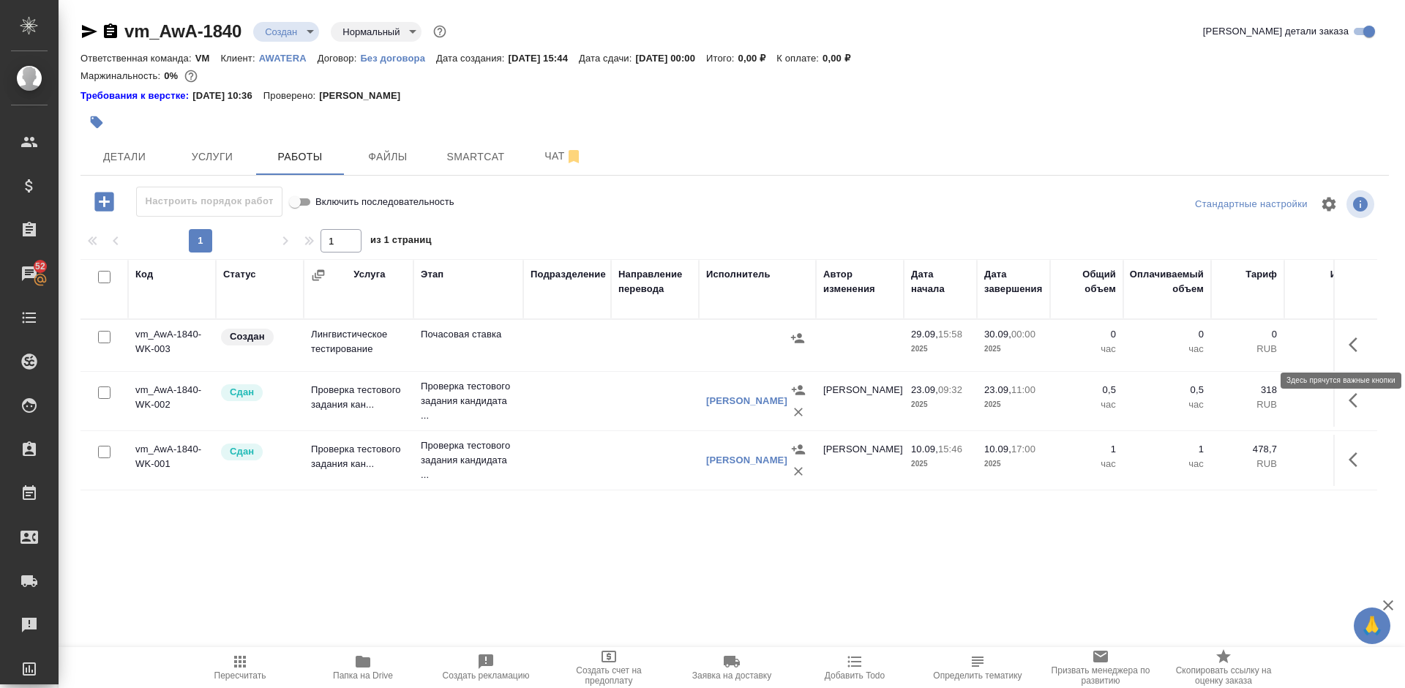
click at [1357, 345] on icon "button" at bounding box center [1357, 345] width 18 height 18
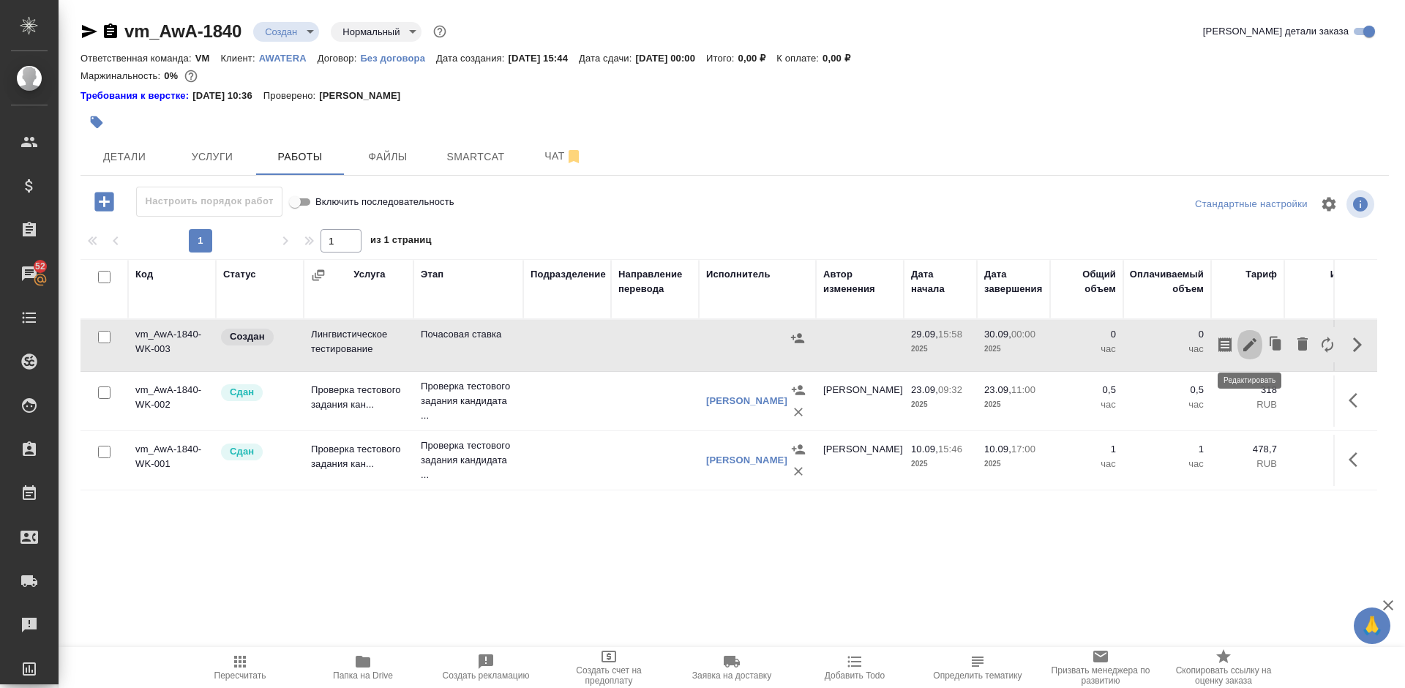
click at [1255, 347] on icon "button" at bounding box center [1250, 345] width 18 height 18
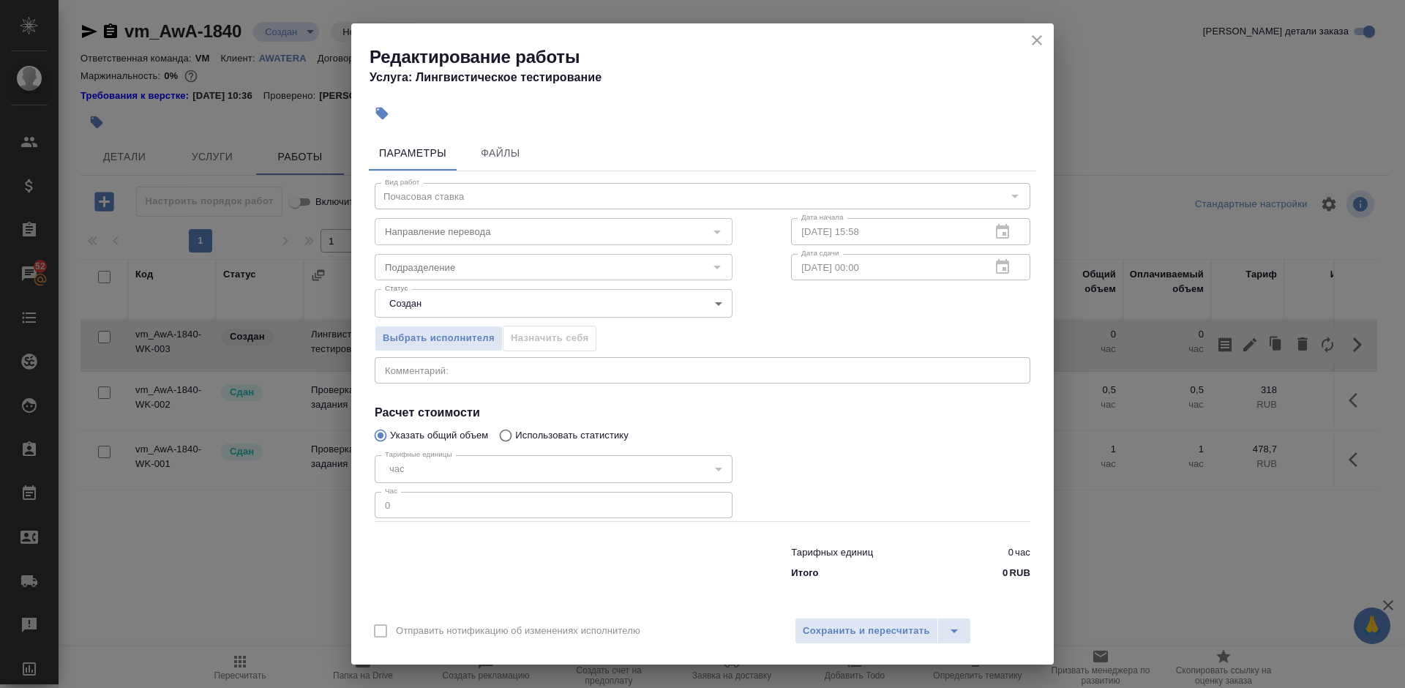
click at [424, 462] on div "час" at bounding box center [554, 469] width 358 height 28
click at [1037, 41] on icon "close" at bounding box center [1037, 40] width 10 height 10
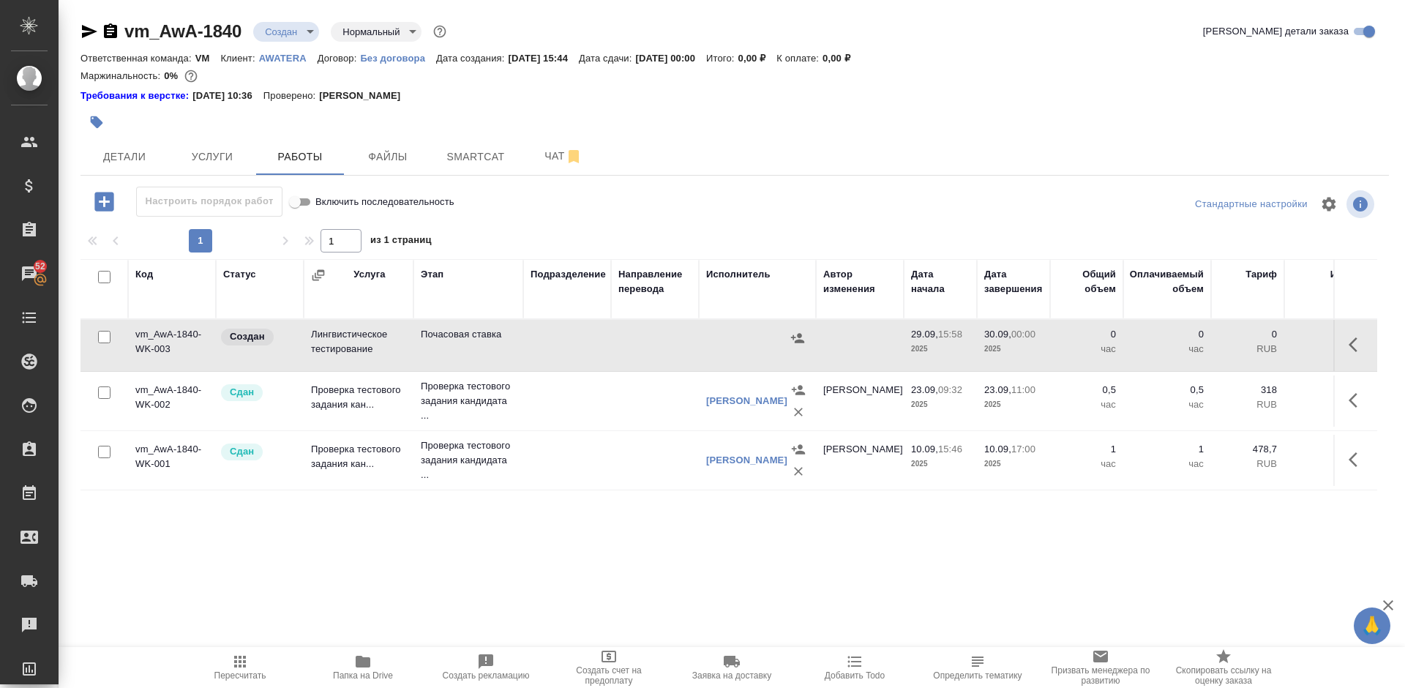
click at [195, 358] on td "vm_AwA-1840-WK-003" at bounding box center [172, 345] width 88 height 51
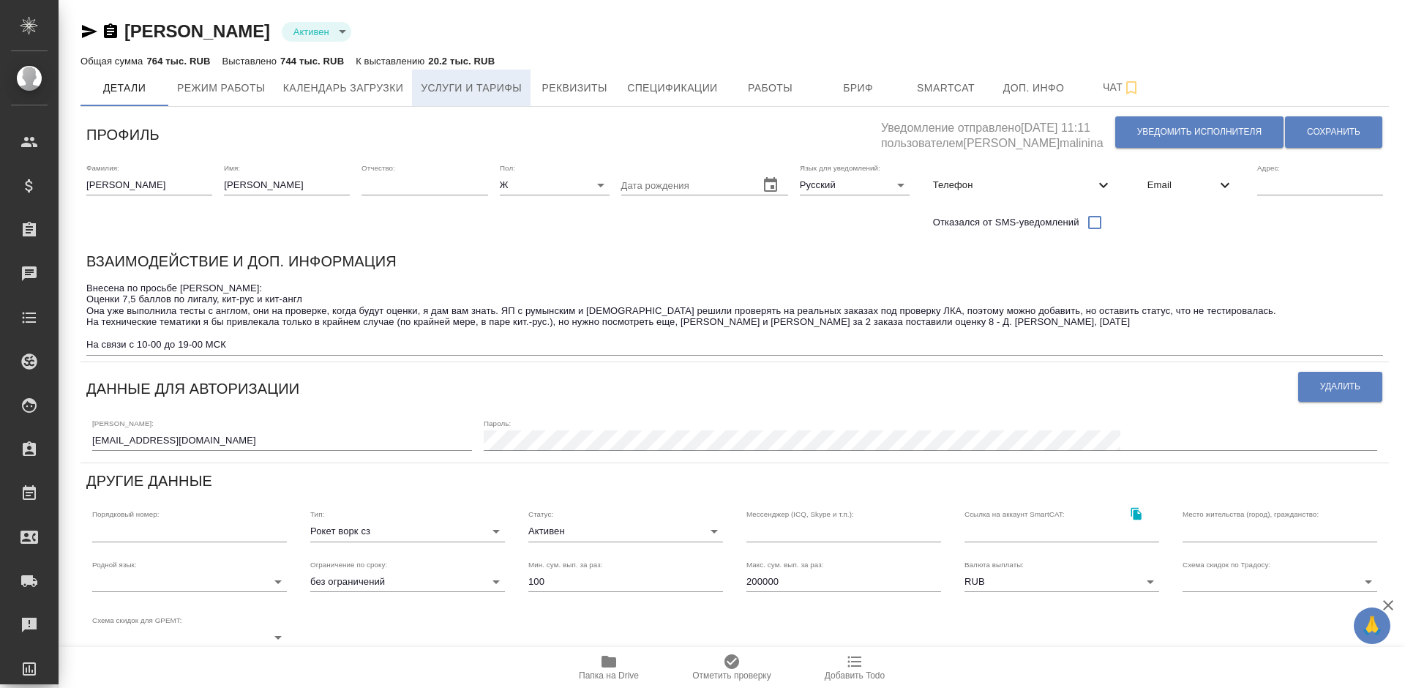
click at [473, 83] on span "Услуги и тарифы" at bounding box center [471, 88] width 101 height 18
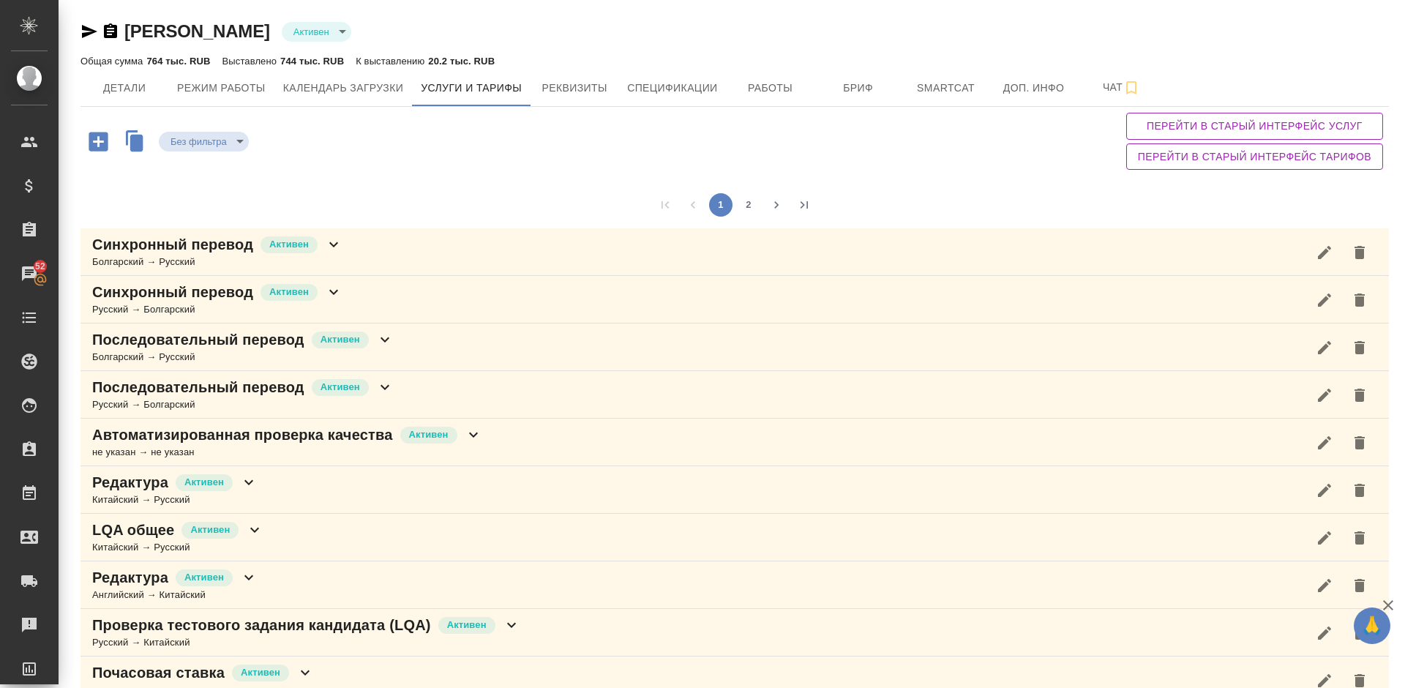
click at [485, 181] on div "1 2" at bounding box center [734, 204] width 1308 height 47
click at [754, 207] on button "2" at bounding box center [748, 204] width 23 height 23
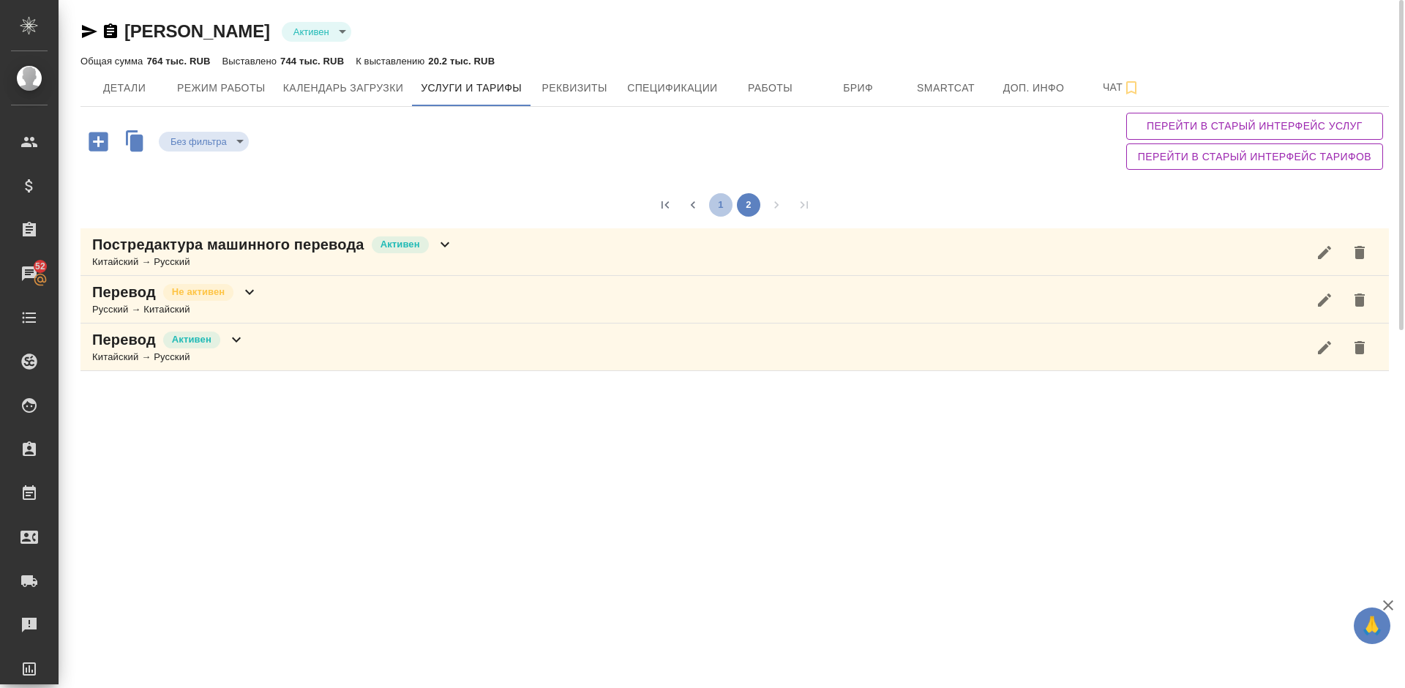
click at [721, 211] on button "1" at bounding box center [720, 204] width 23 height 23
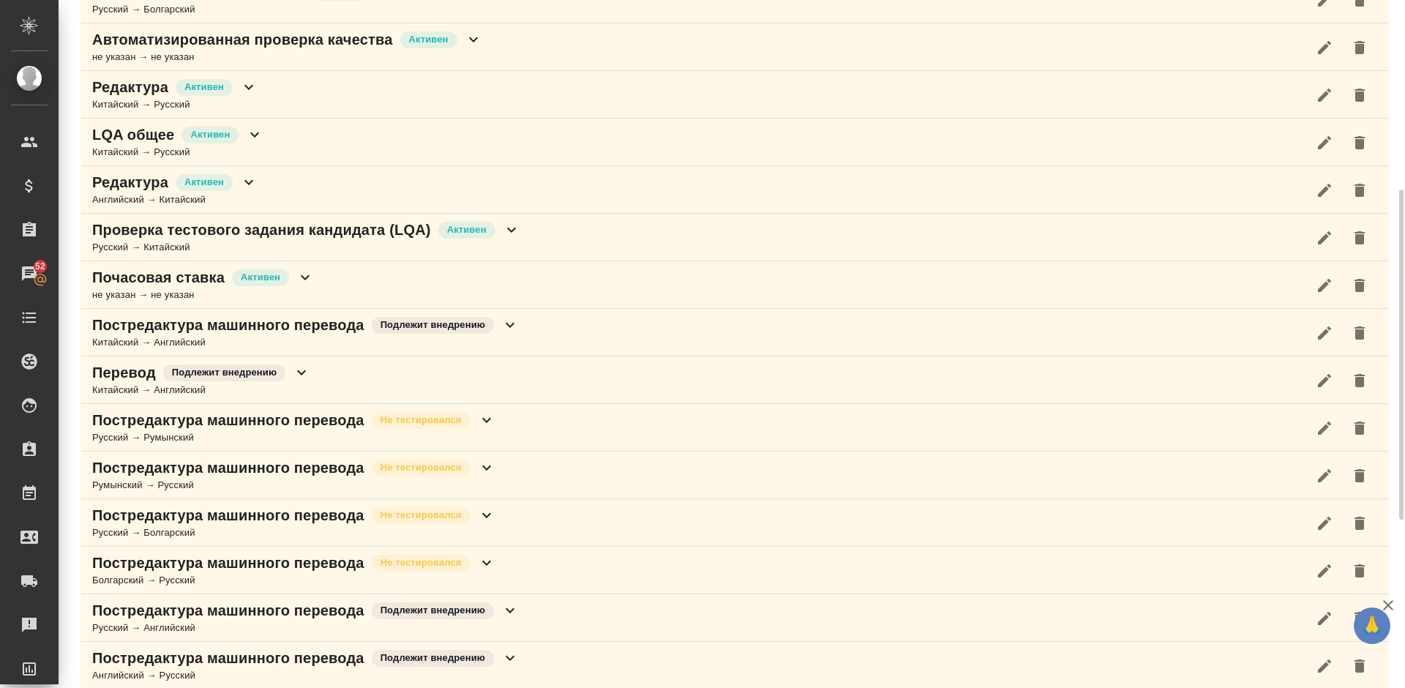
scroll to position [439, 0]
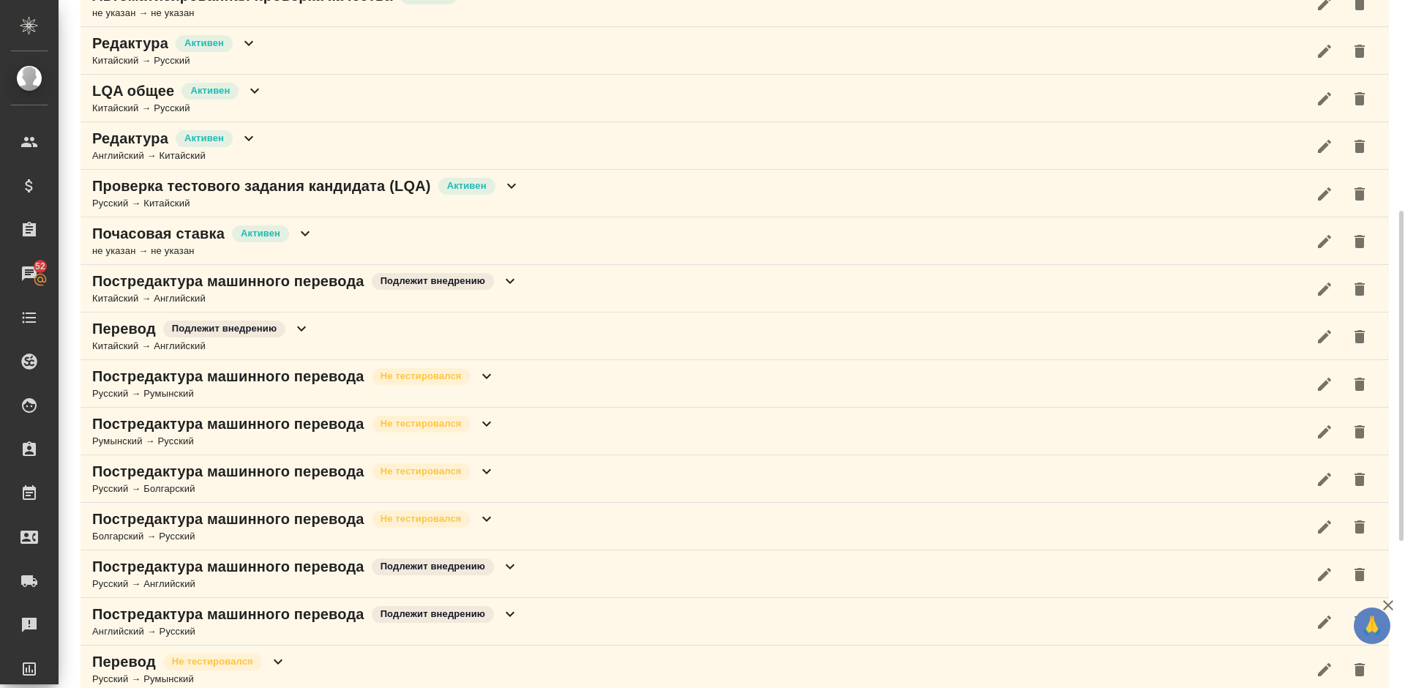
click at [326, 232] on div "Почасовая ставка Активен не указан → не указан" at bounding box center [734, 241] width 1308 height 48
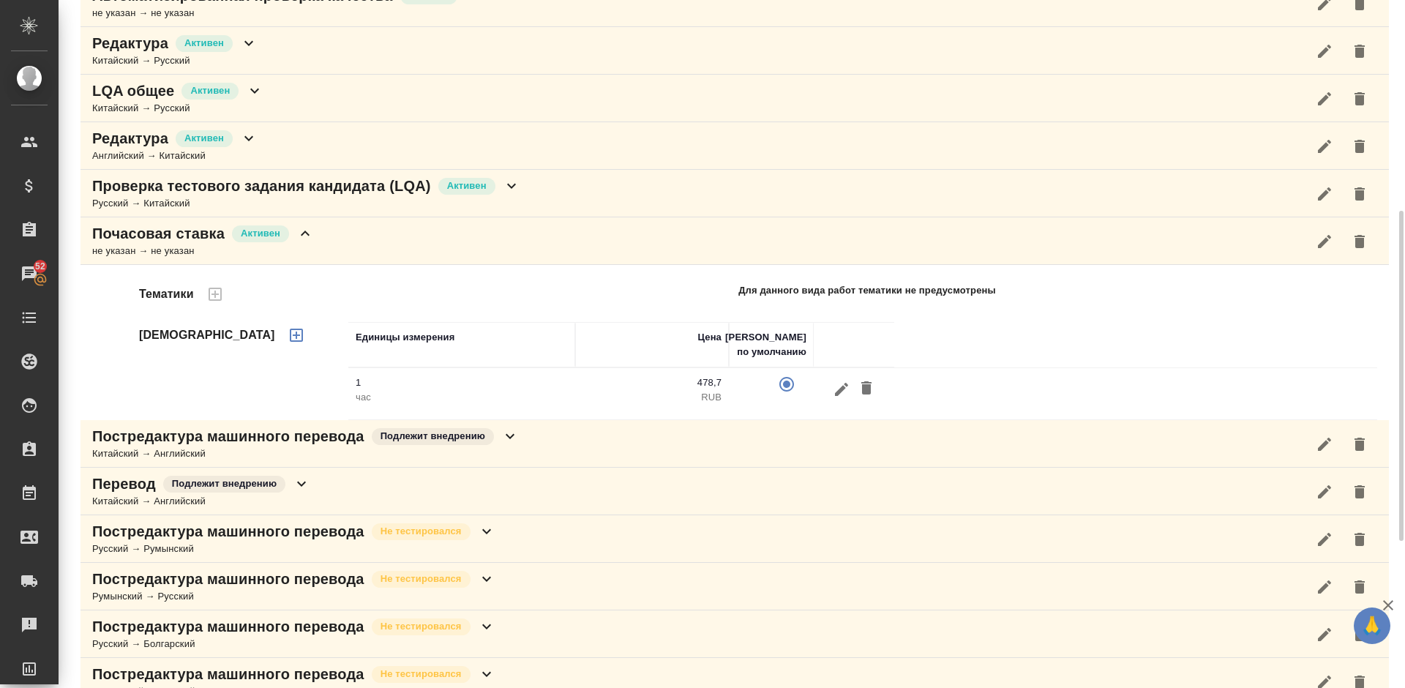
click at [351, 252] on div "Почасовая ставка Активен не указан → не указан" at bounding box center [734, 241] width 1308 height 48
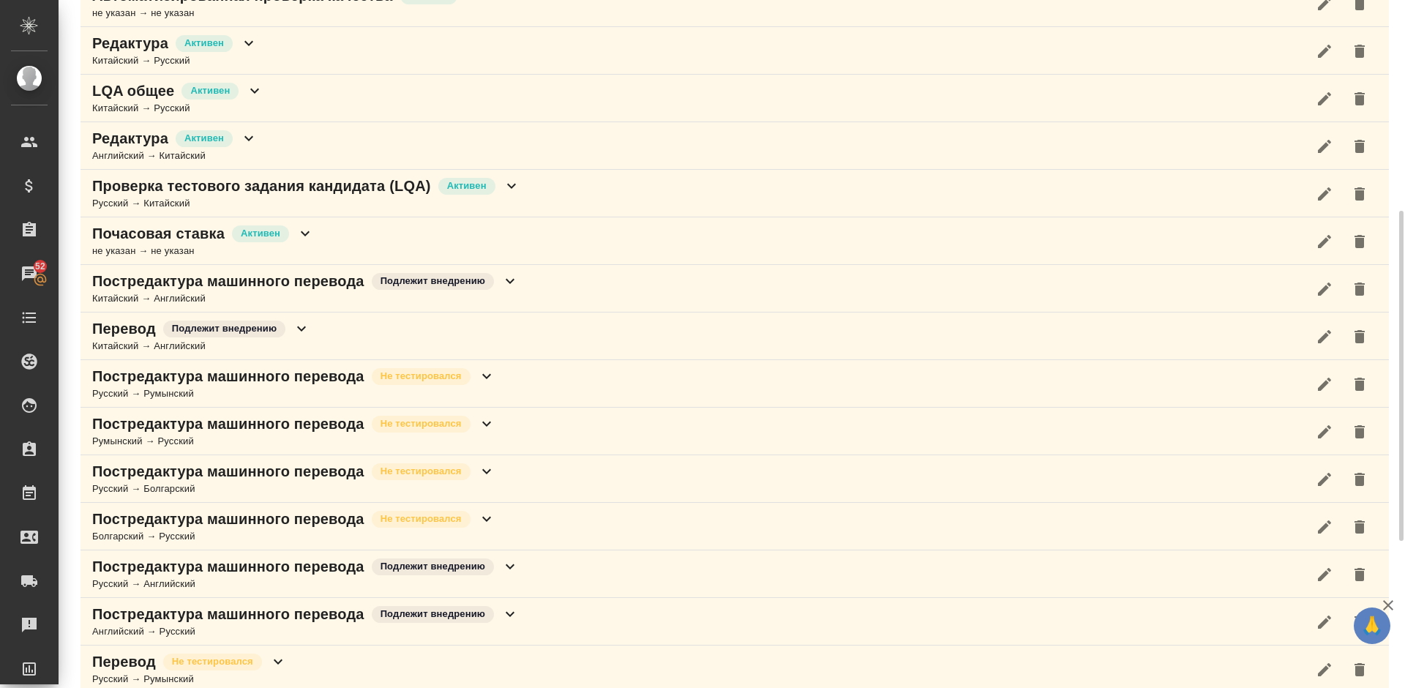
click at [527, 193] on div "Проверка тестового задания кандидата (LQA) Активен Русский → Китайский" at bounding box center [734, 194] width 1308 height 48
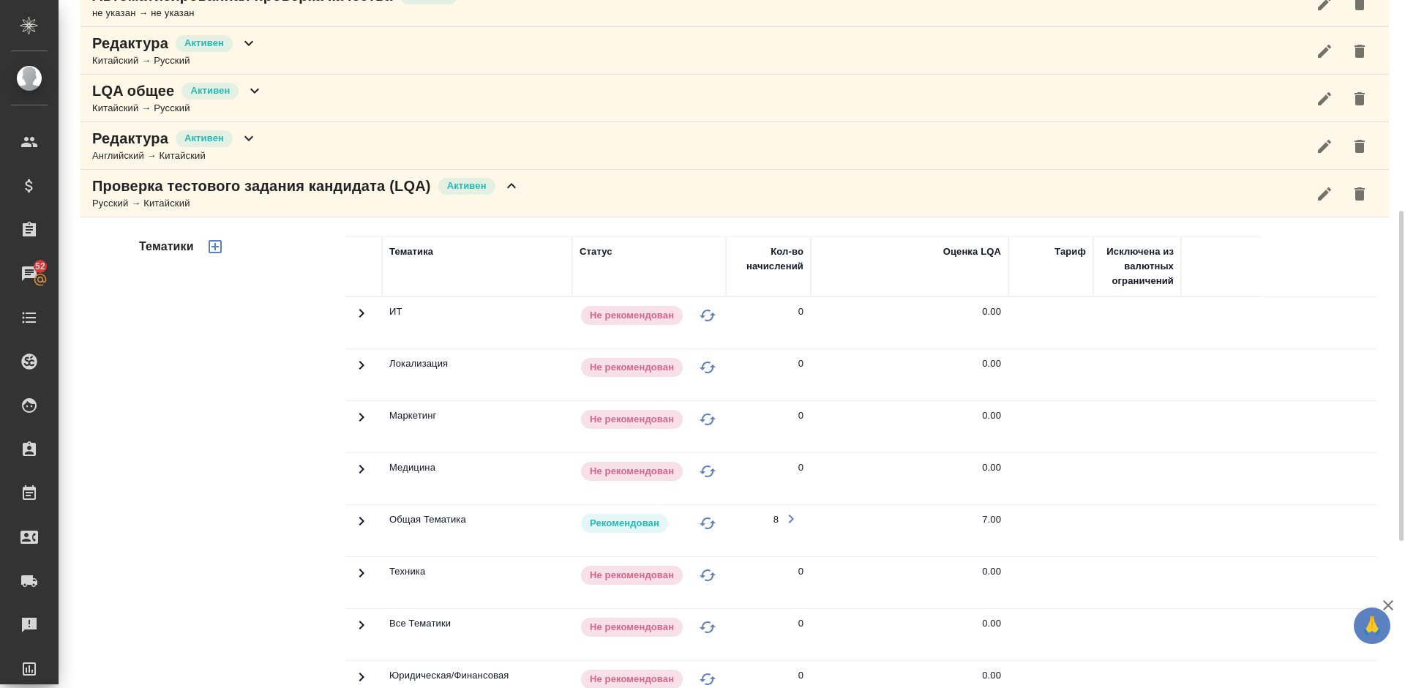
click at [279, 416] on div "Тематики" at bounding box center [240, 470] width 209 height 489
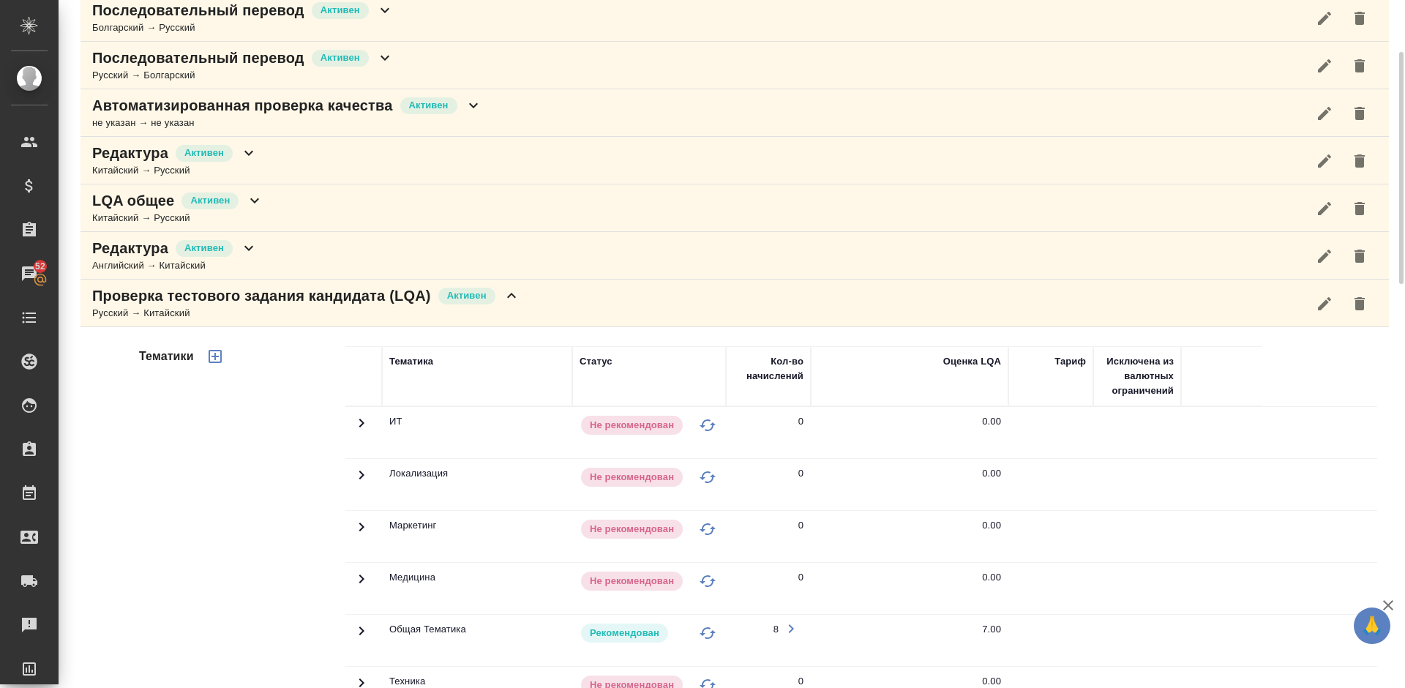
scroll to position [285, 0]
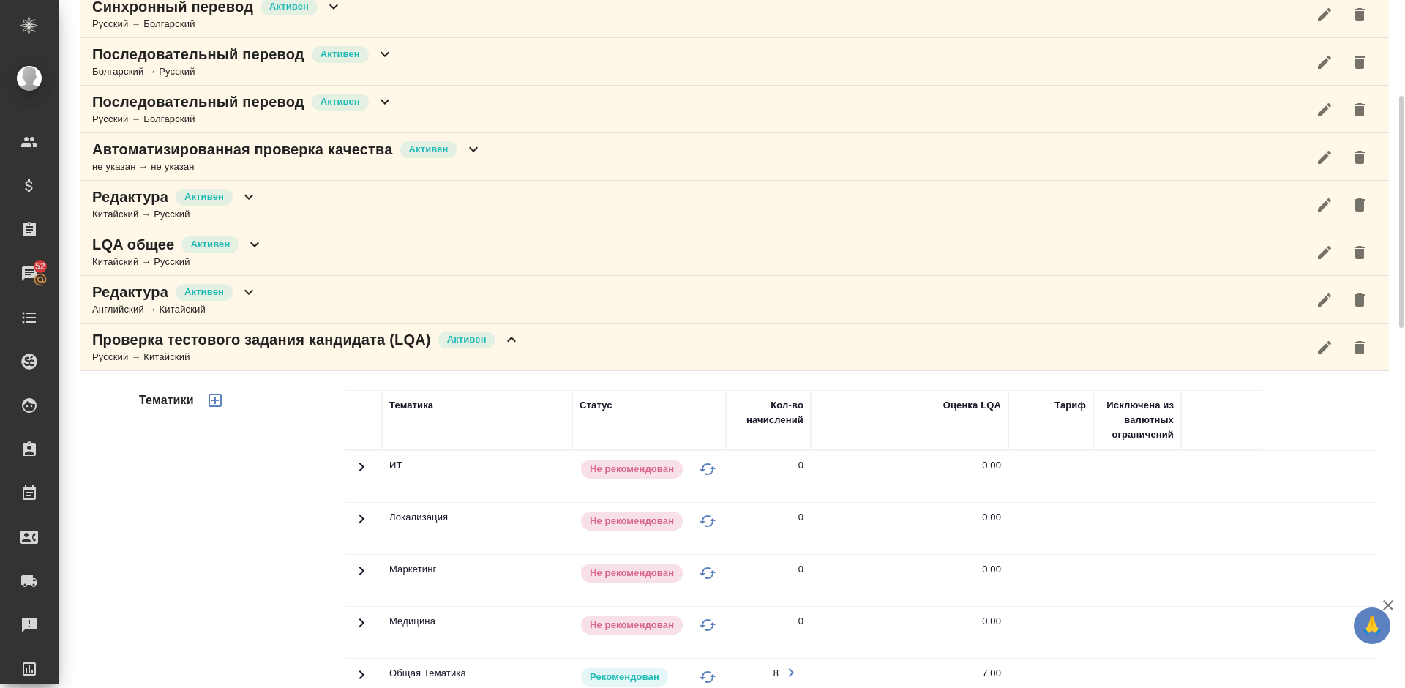
click at [505, 352] on div "Русский → Китайский" at bounding box center [306, 357] width 428 height 15
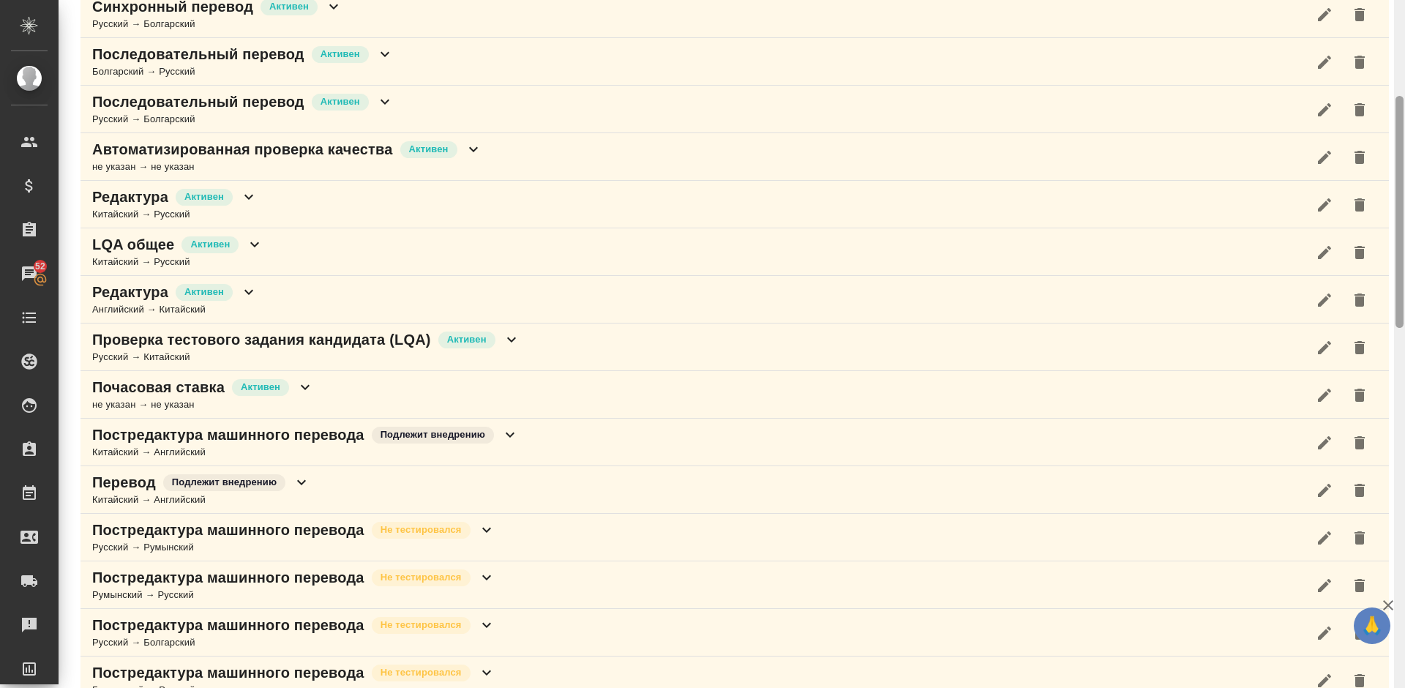
scroll to position [0, 0]
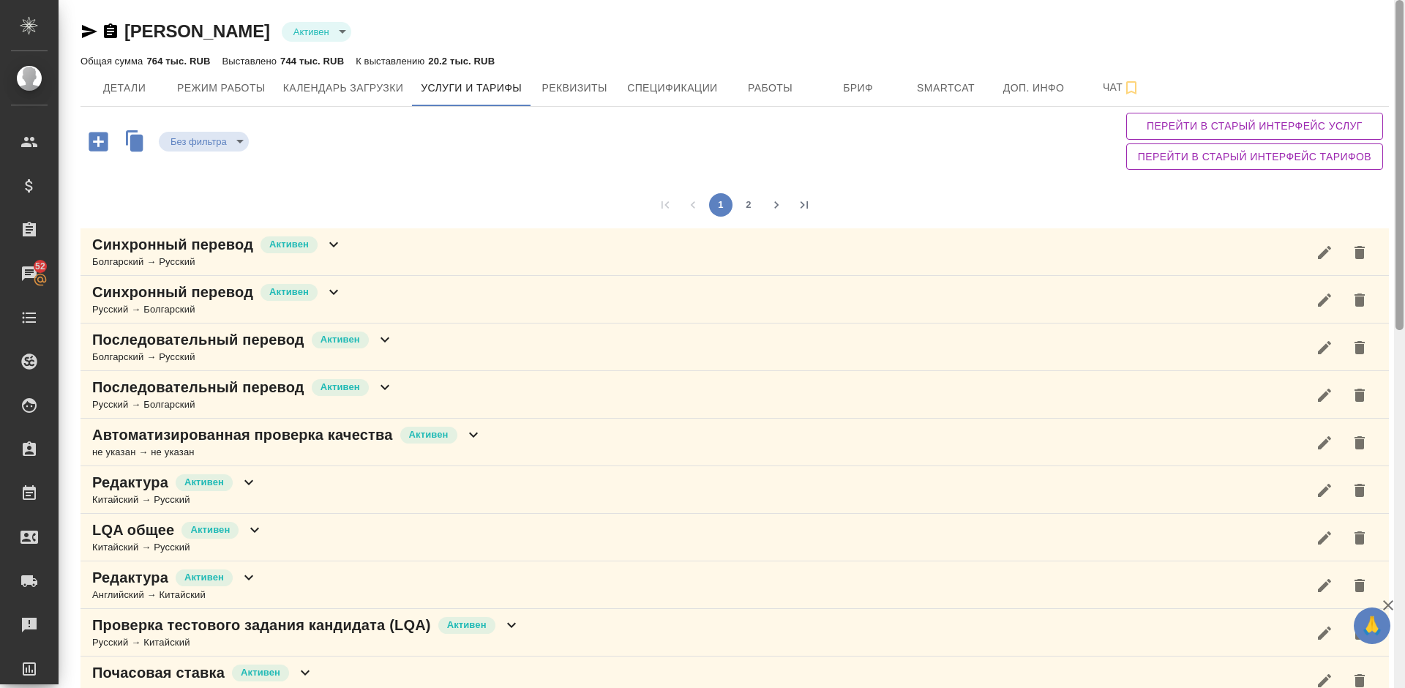
drag, startPoint x: 1402, startPoint y: 211, endPoint x: 1398, endPoint y: -70, distance: 280.2
click at [1398, 0] on html "🙏 .cls-1 fill:#fff; AWATERA Lazareva Anastasia Клиенты Спецификации Заказы 52 Ч…" at bounding box center [702, 344] width 1405 height 688
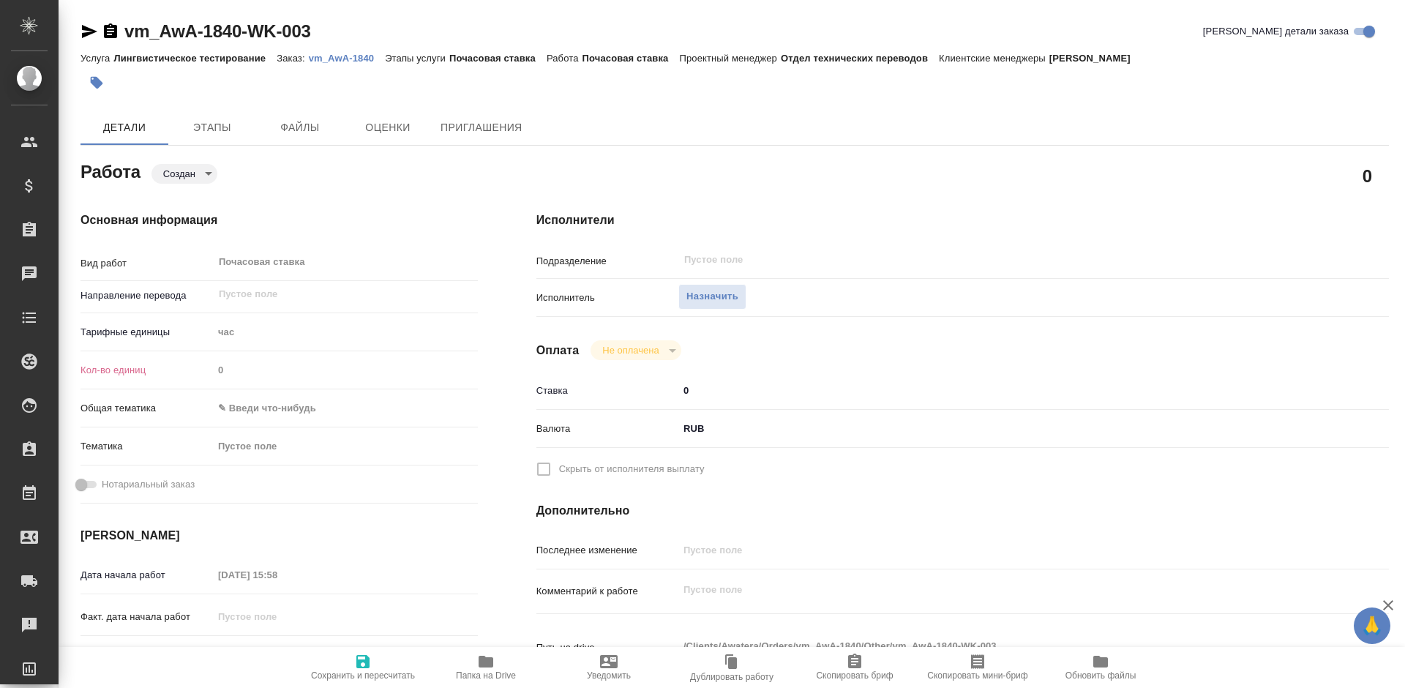
type textarea "x"
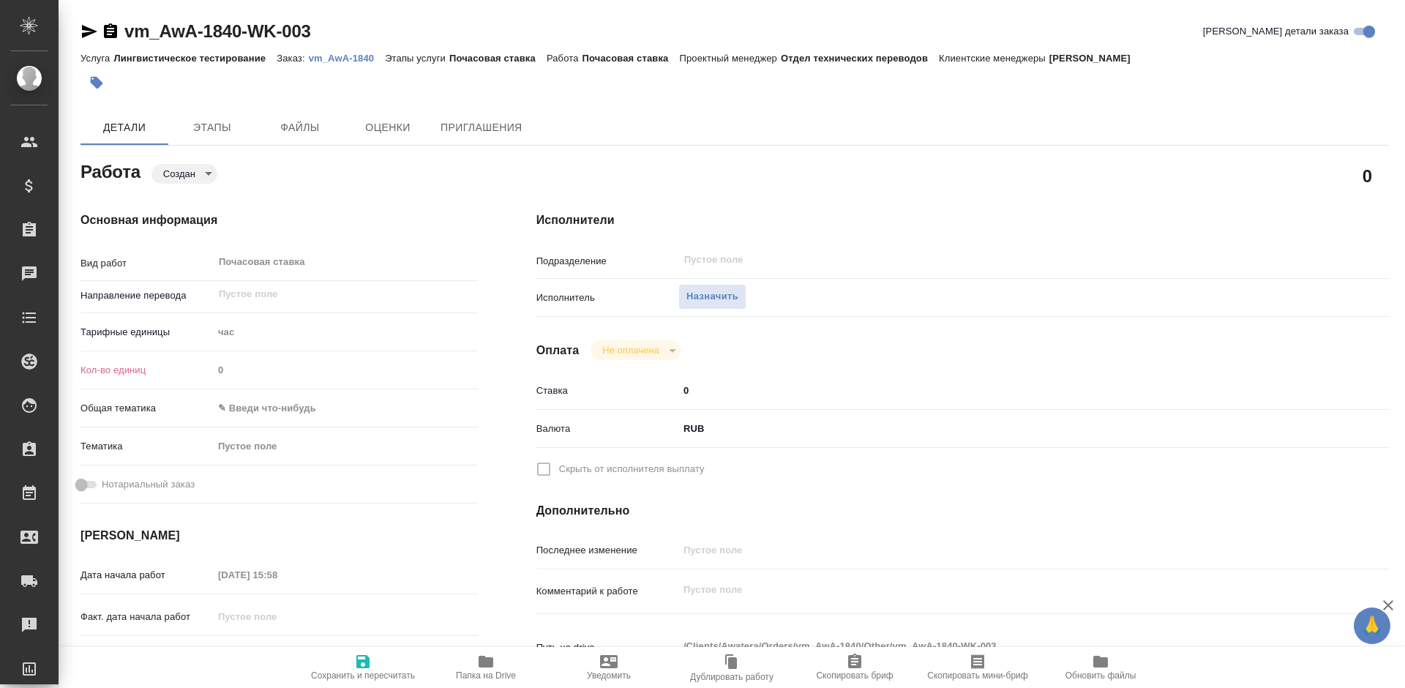
type textarea "x"
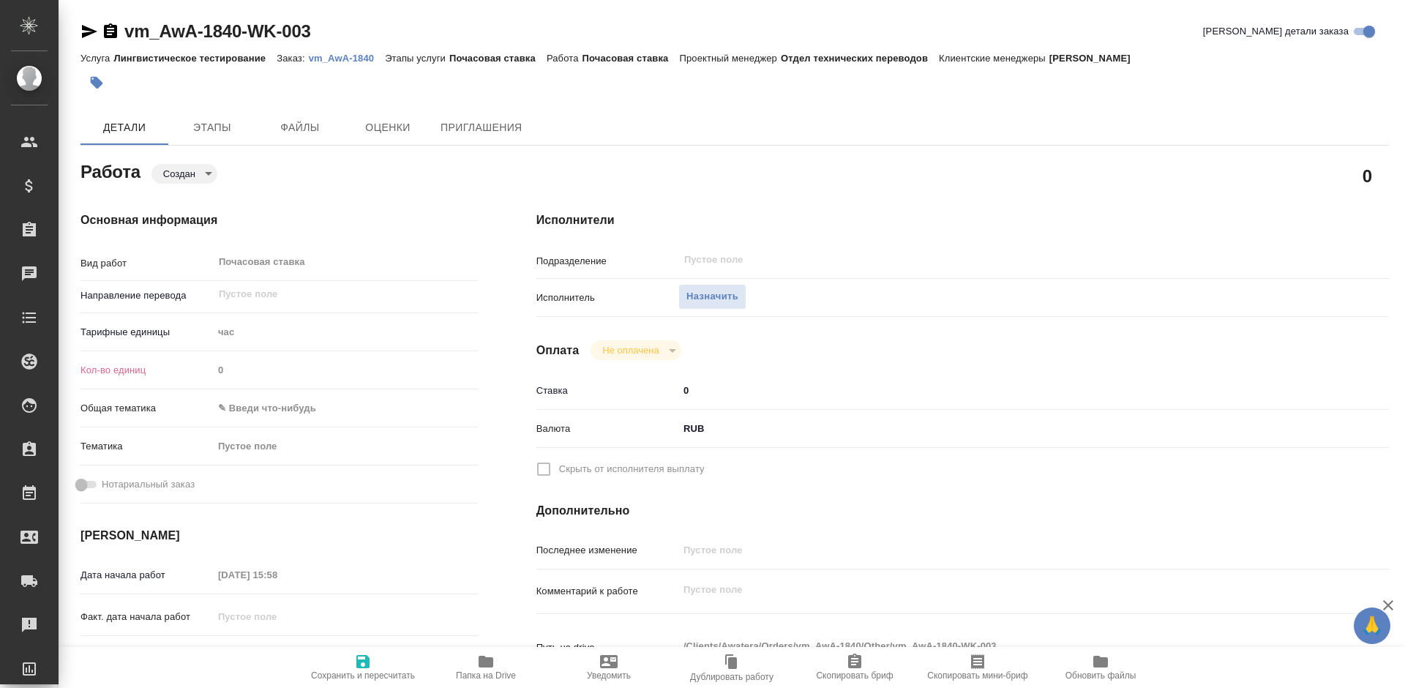
type textarea "x"
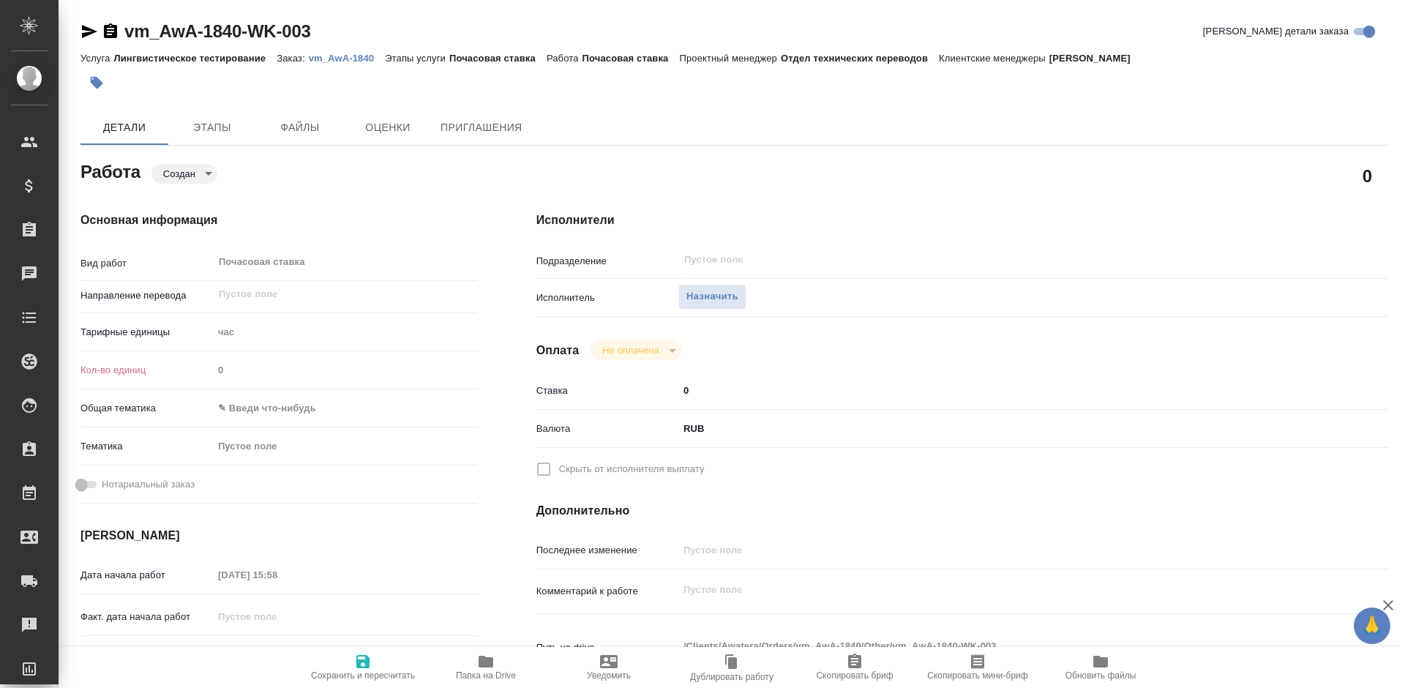
click at [87, 35] on icon "button" at bounding box center [89, 31] width 15 height 13
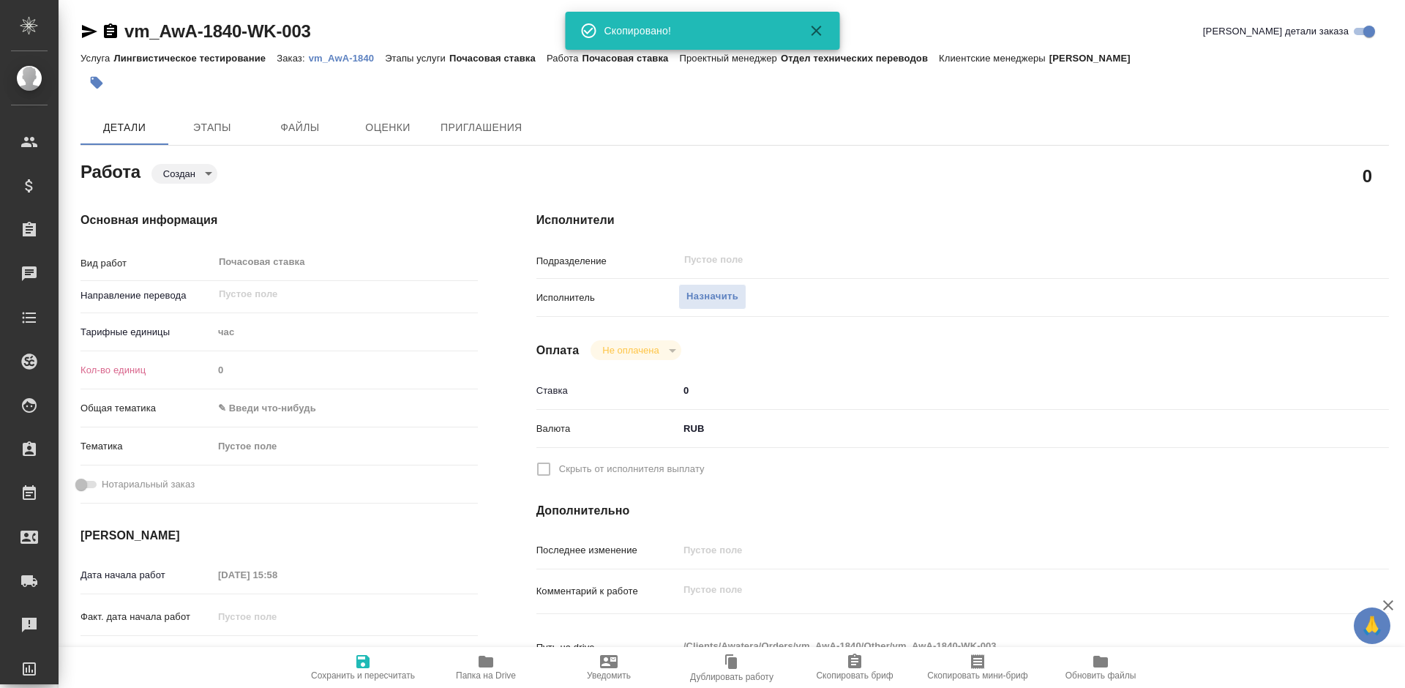
type textarea "x"
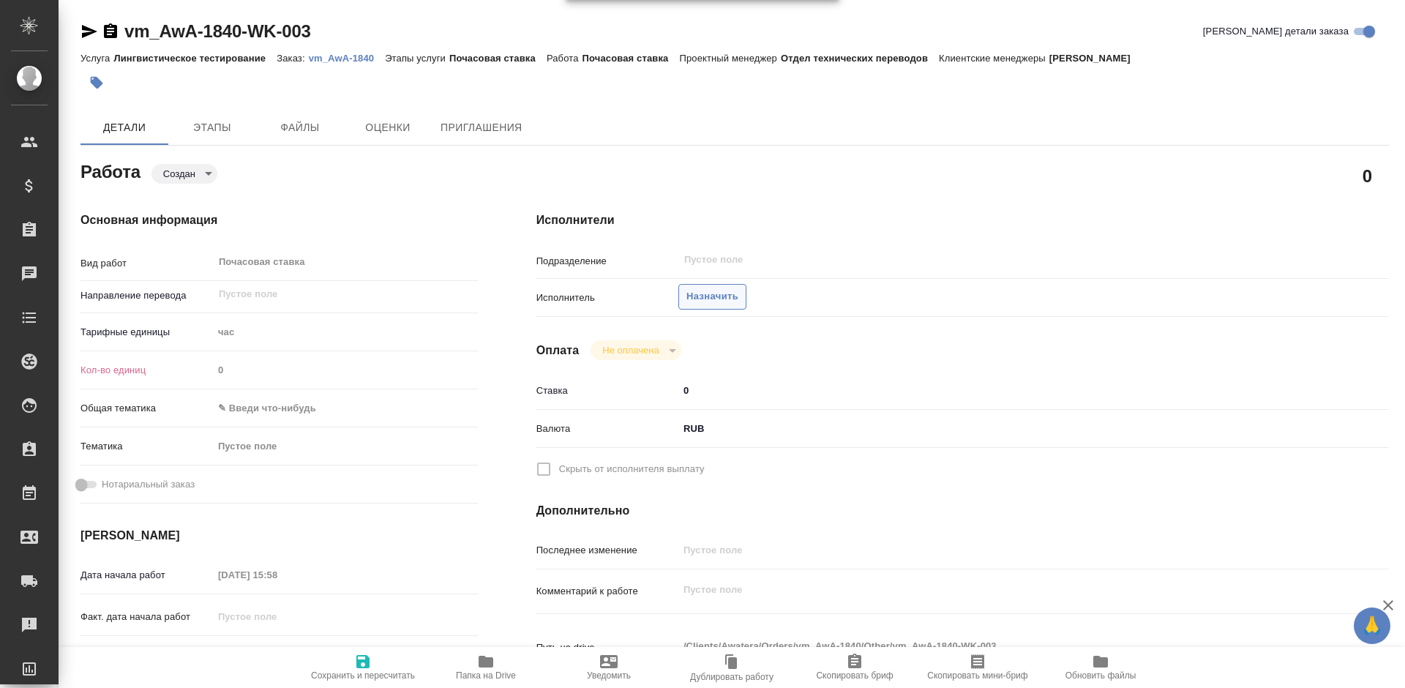
type textarea "x"
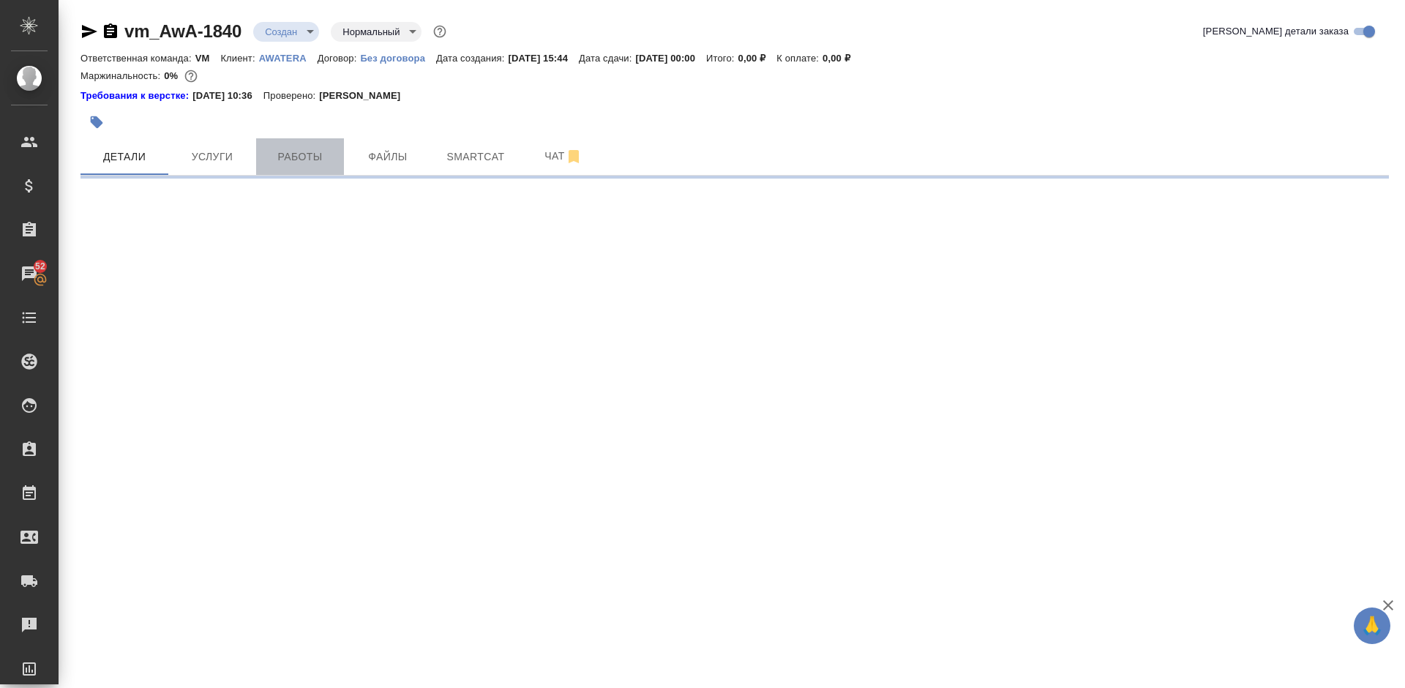
click at [309, 153] on span "Работы" at bounding box center [300, 157] width 70 height 18
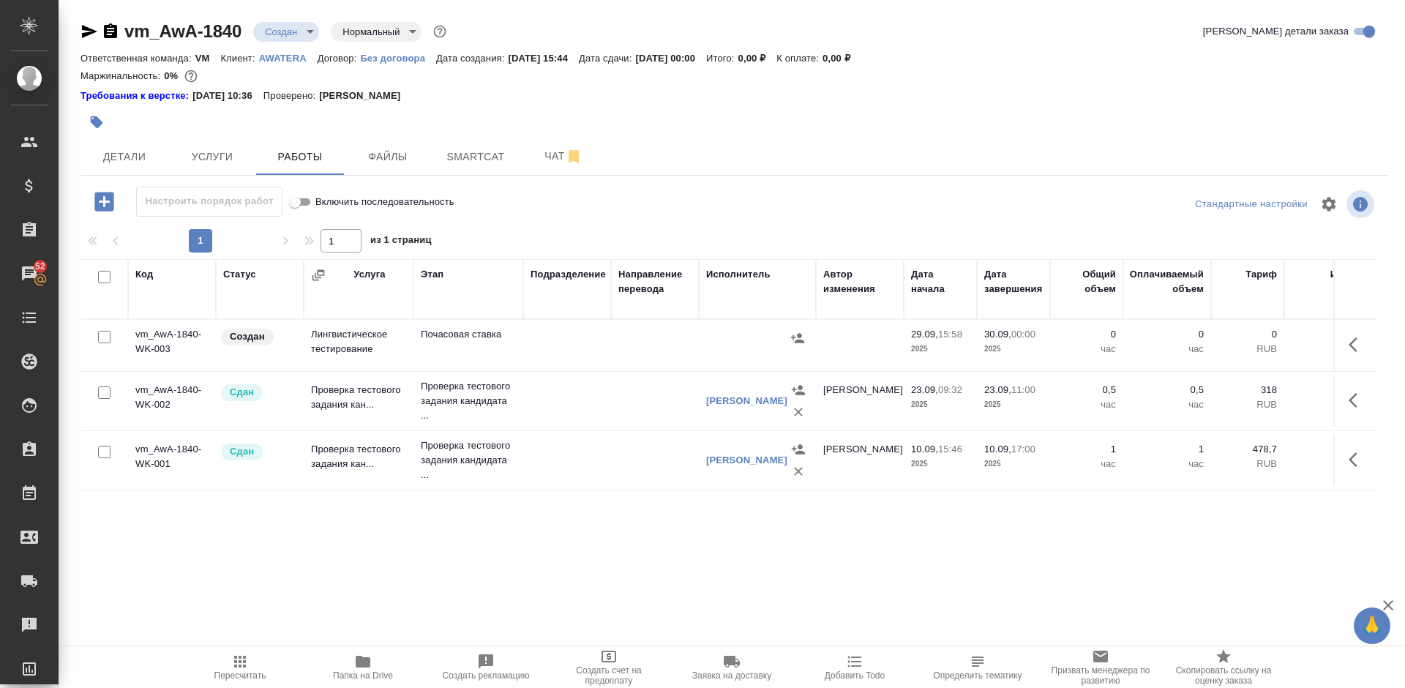
click at [193, 353] on td "vm_AwA-1840-WK-003" at bounding box center [172, 345] width 88 height 51
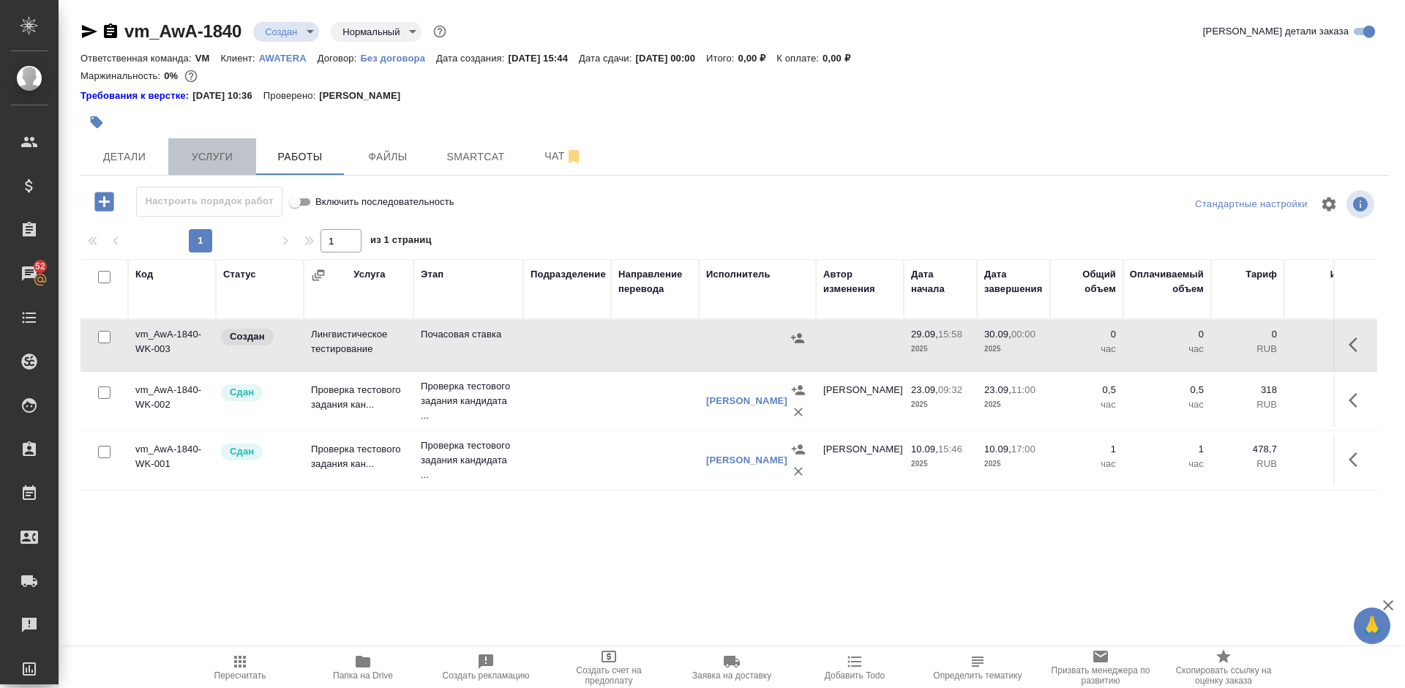
click at [237, 156] on span "Услуги" at bounding box center [212, 157] width 70 height 18
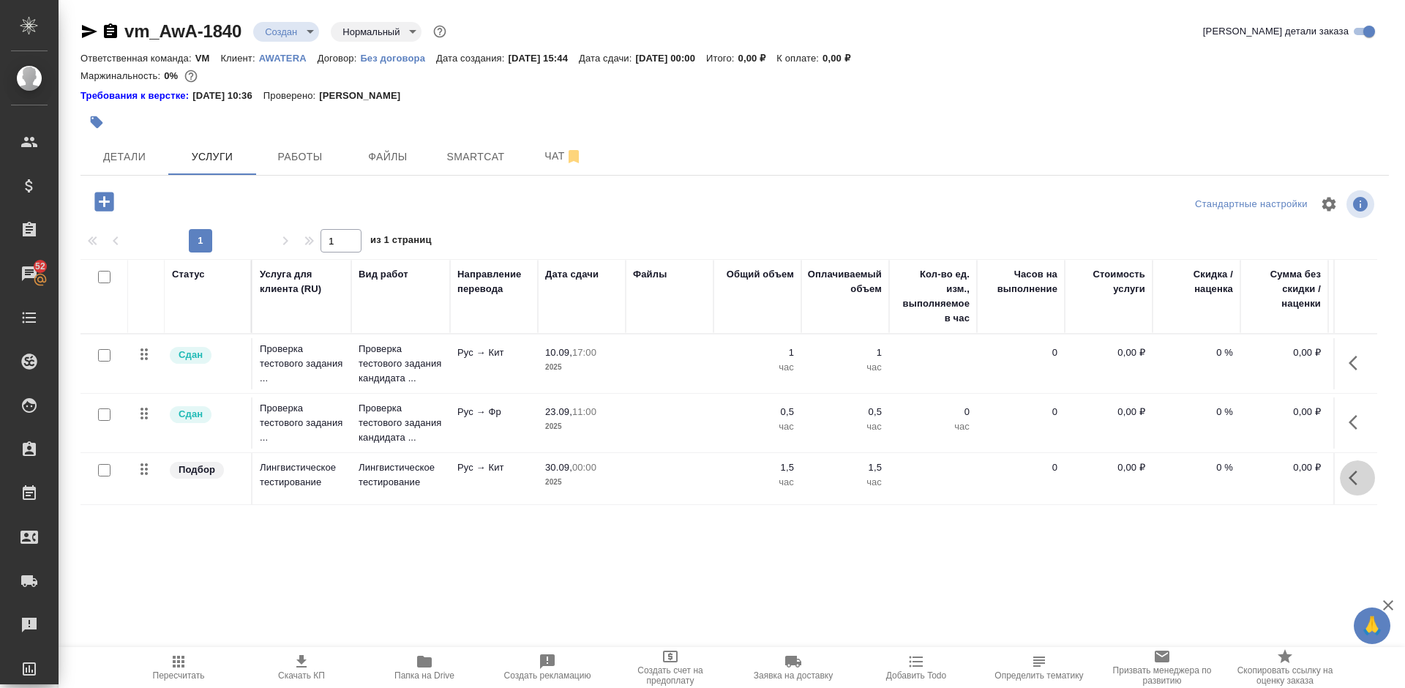
click at [1351, 487] on button "button" at bounding box center [1357, 477] width 35 height 35
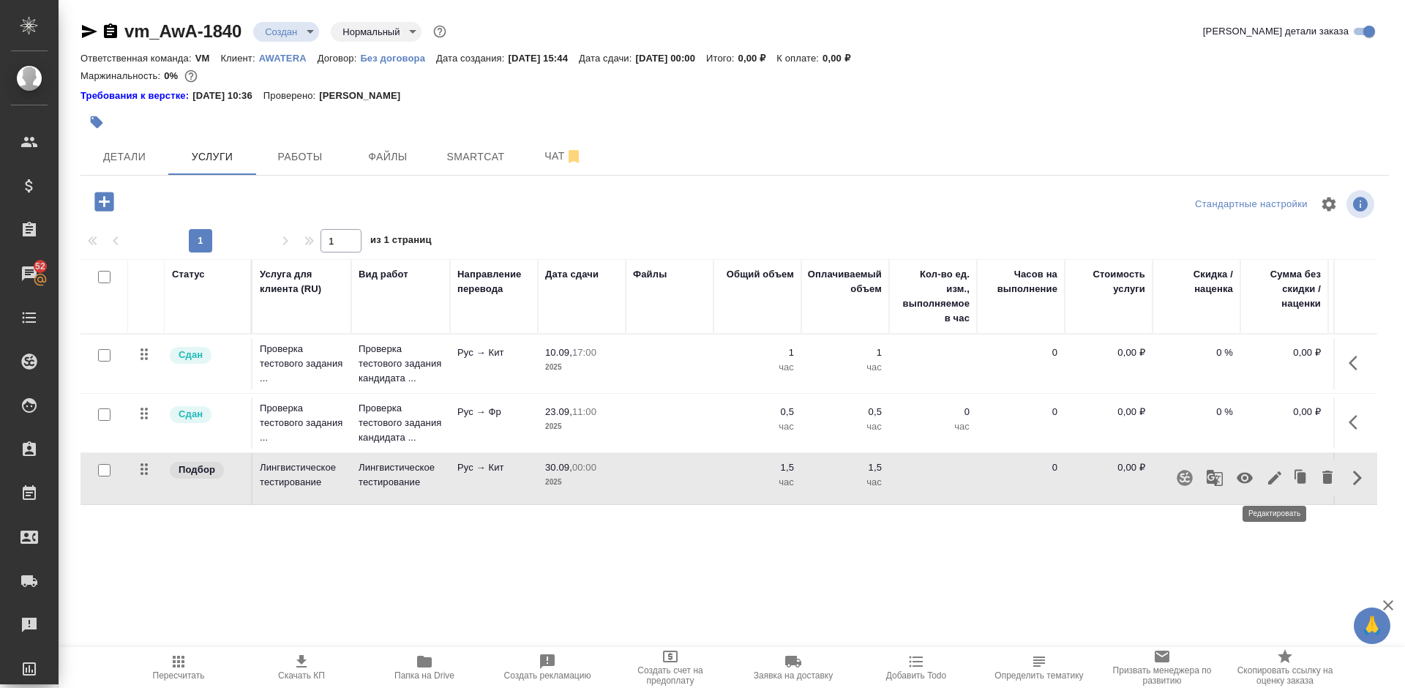
click at [1277, 473] on icon "button" at bounding box center [1275, 478] width 18 height 18
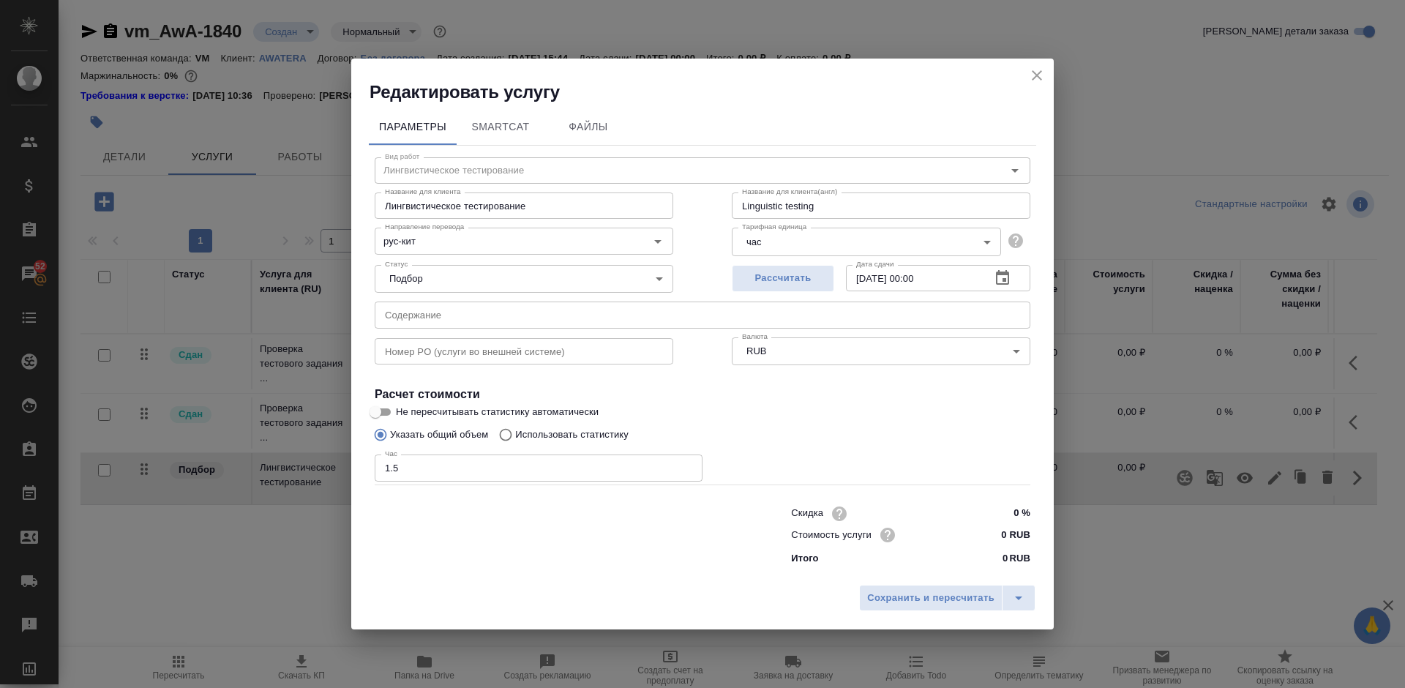
click at [1005, 278] on icon "button" at bounding box center [1003, 278] width 18 height 18
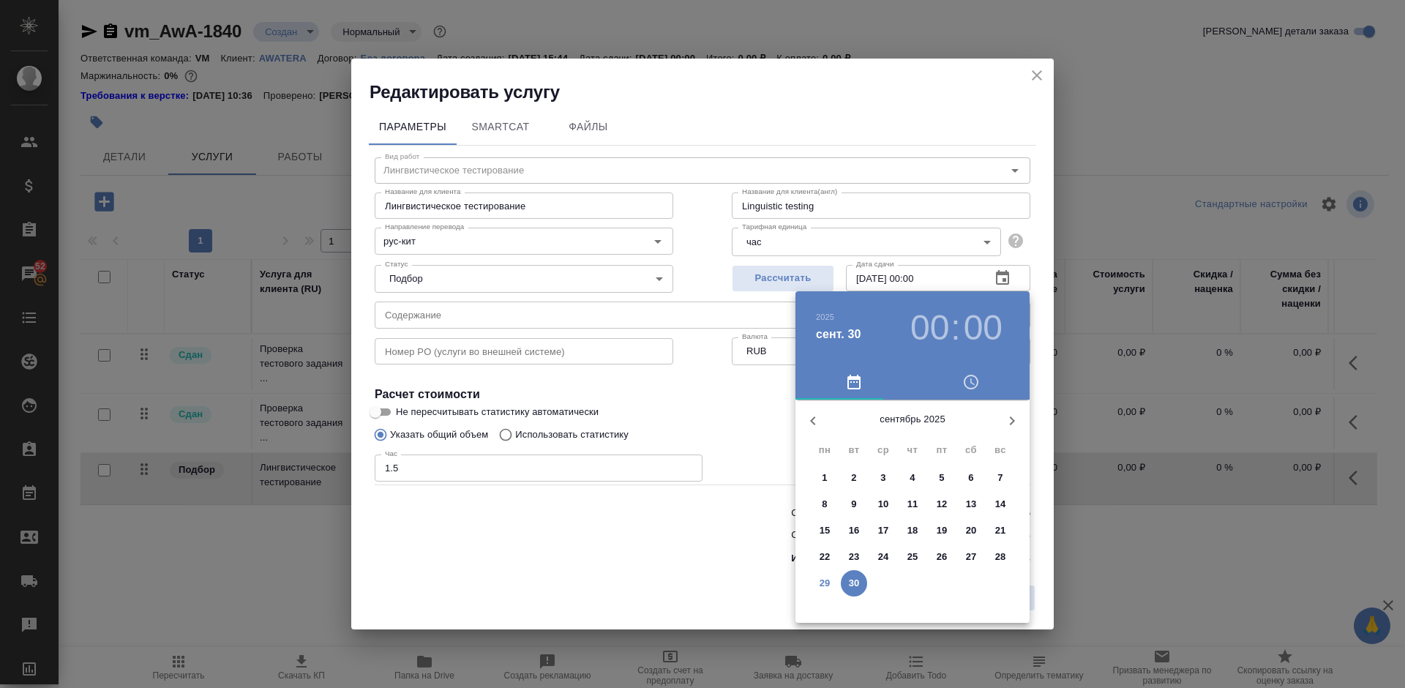
click at [814, 588] on span "29" at bounding box center [824, 583] width 26 height 15
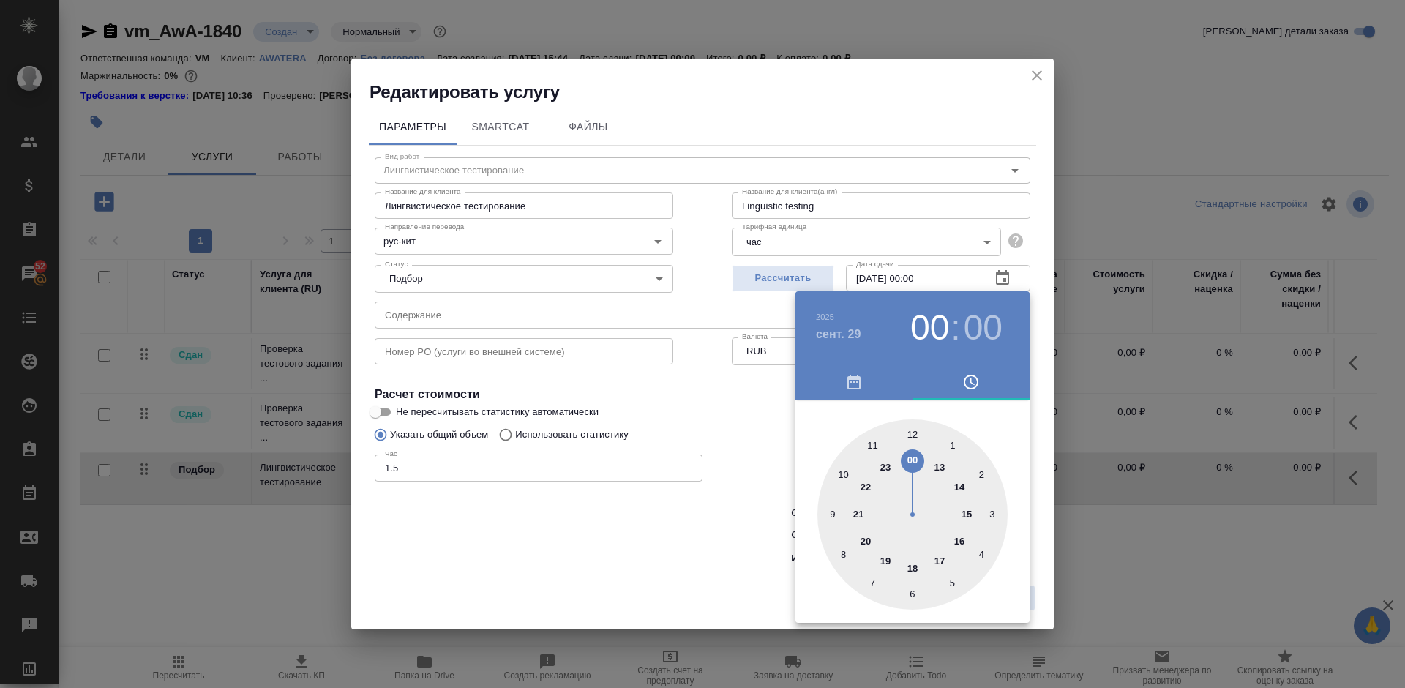
click at [945, 561] on div at bounding box center [912, 514] width 190 height 190
type input "29.09.2025 17:00"
click at [910, 434] on div at bounding box center [912, 514] width 190 height 190
click at [764, 426] on div at bounding box center [702, 344] width 1405 height 688
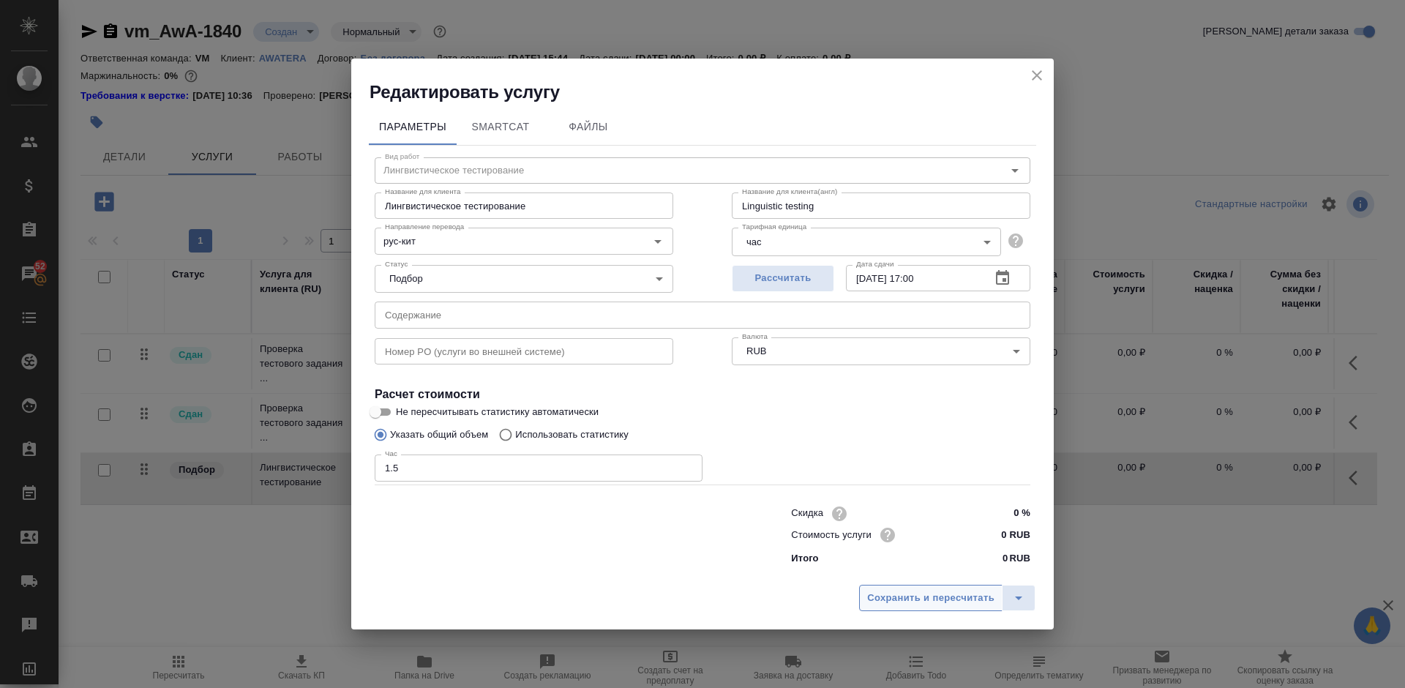
click at [939, 591] on span "Сохранить и пересчитать" at bounding box center [930, 598] width 127 height 17
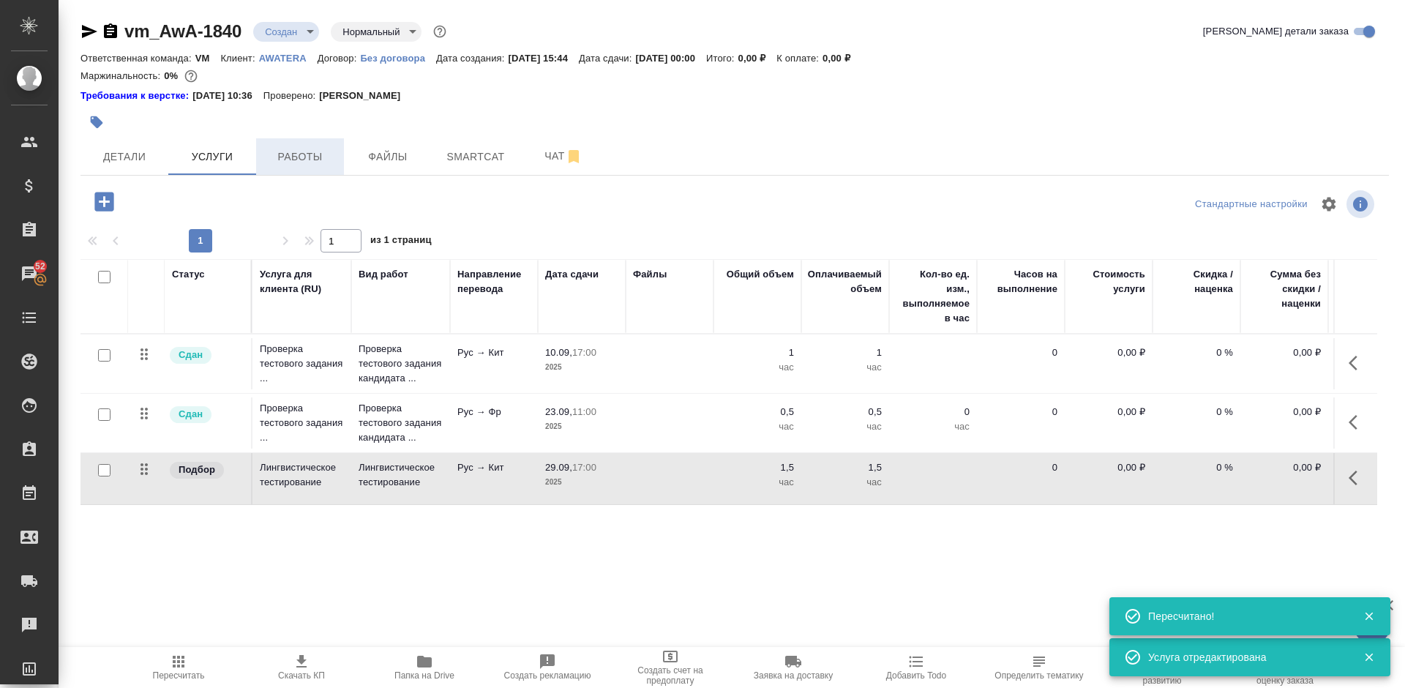
click at [301, 152] on span "Работы" at bounding box center [300, 157] width 70 height 18
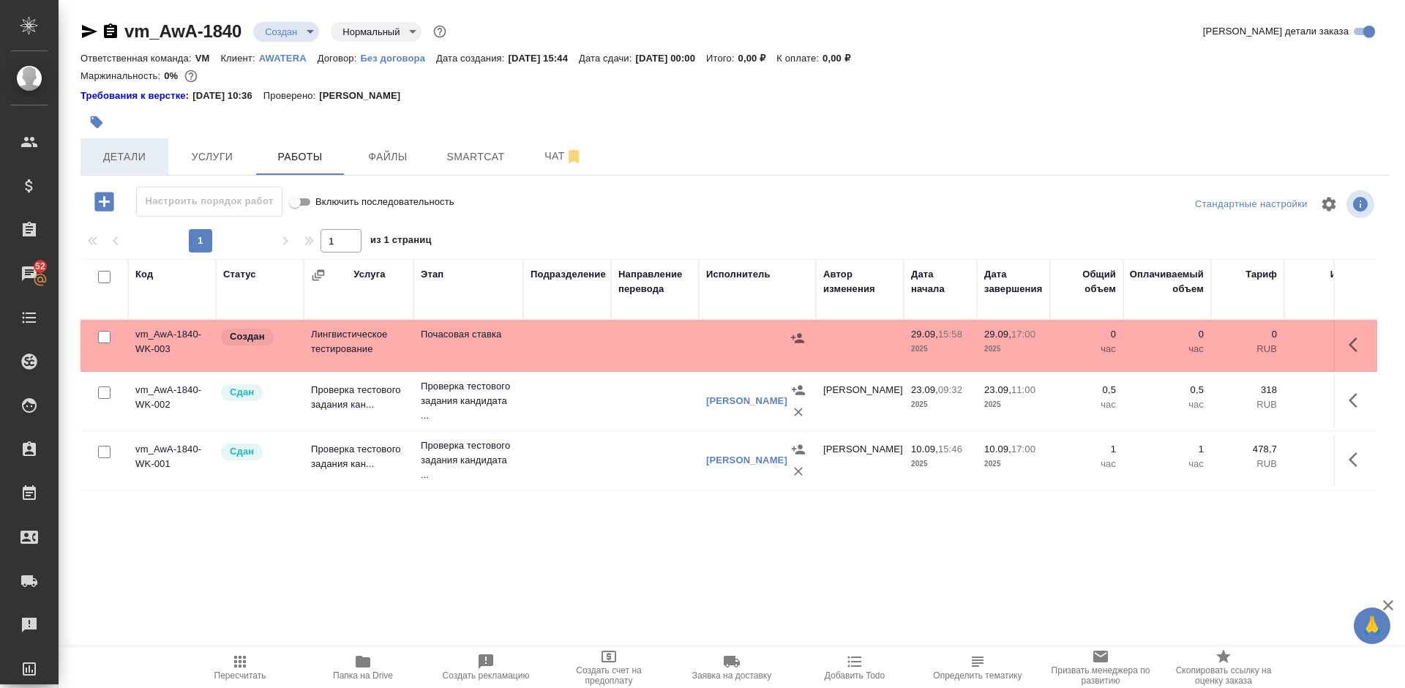
click at [129, 148] on span "Детали" at bounding box center [124, 157] width 70 height 18
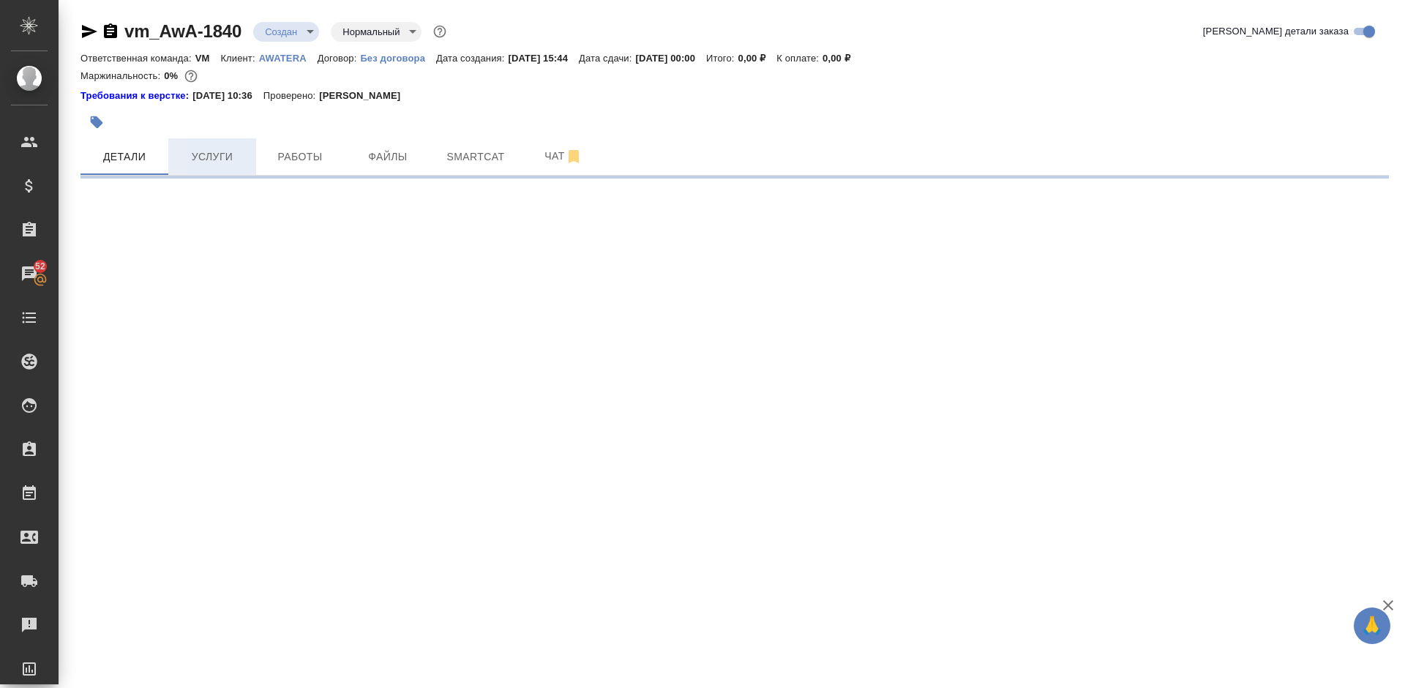
click at [218, 157] on span "Услуги" at bounding box center [212, 157] width 70 height 18
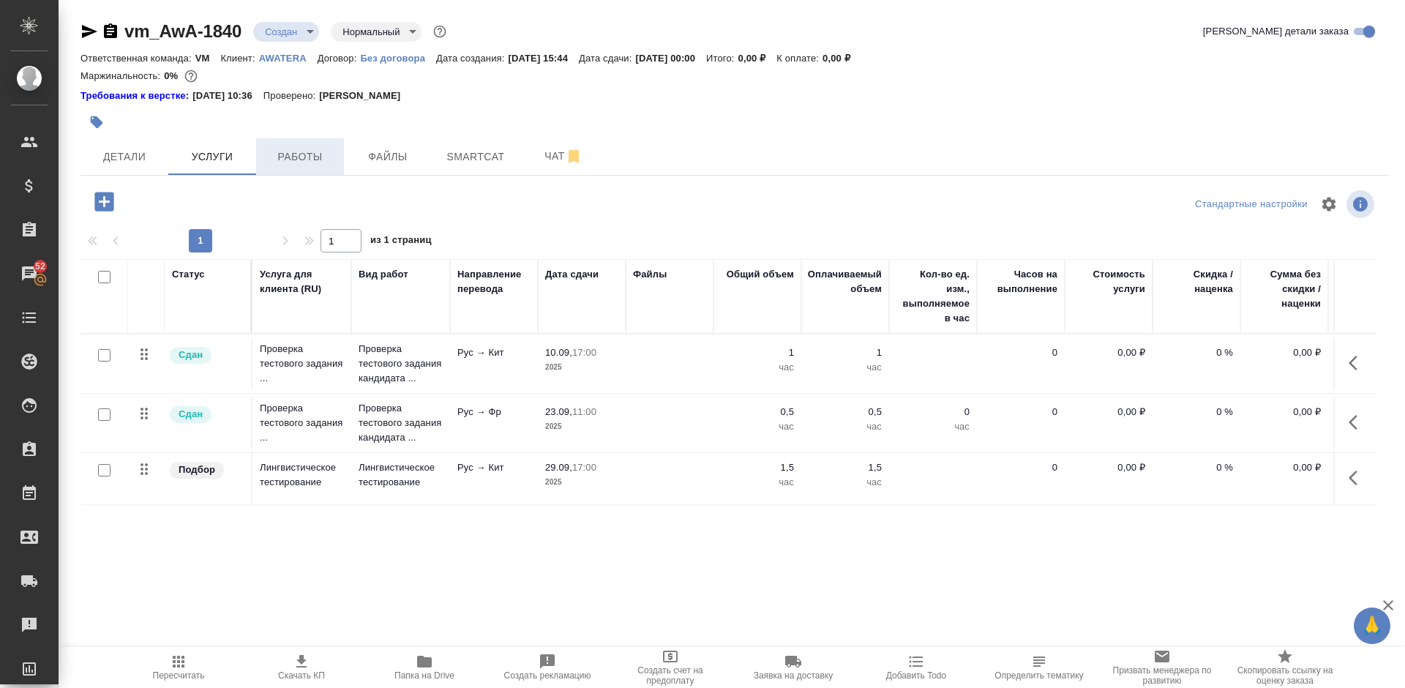
click at [308, 166] on button "Работы" at bounding box center [300, 156] width 88 height 37
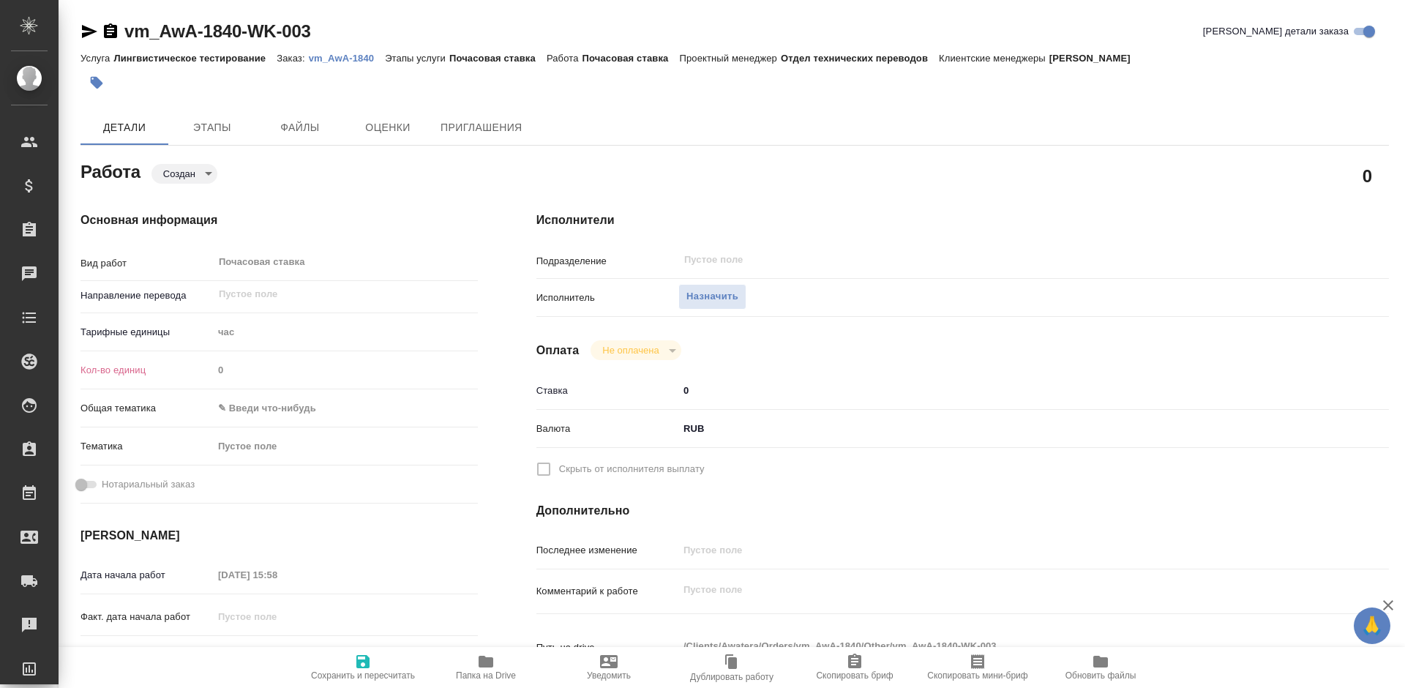
type textarea "x"
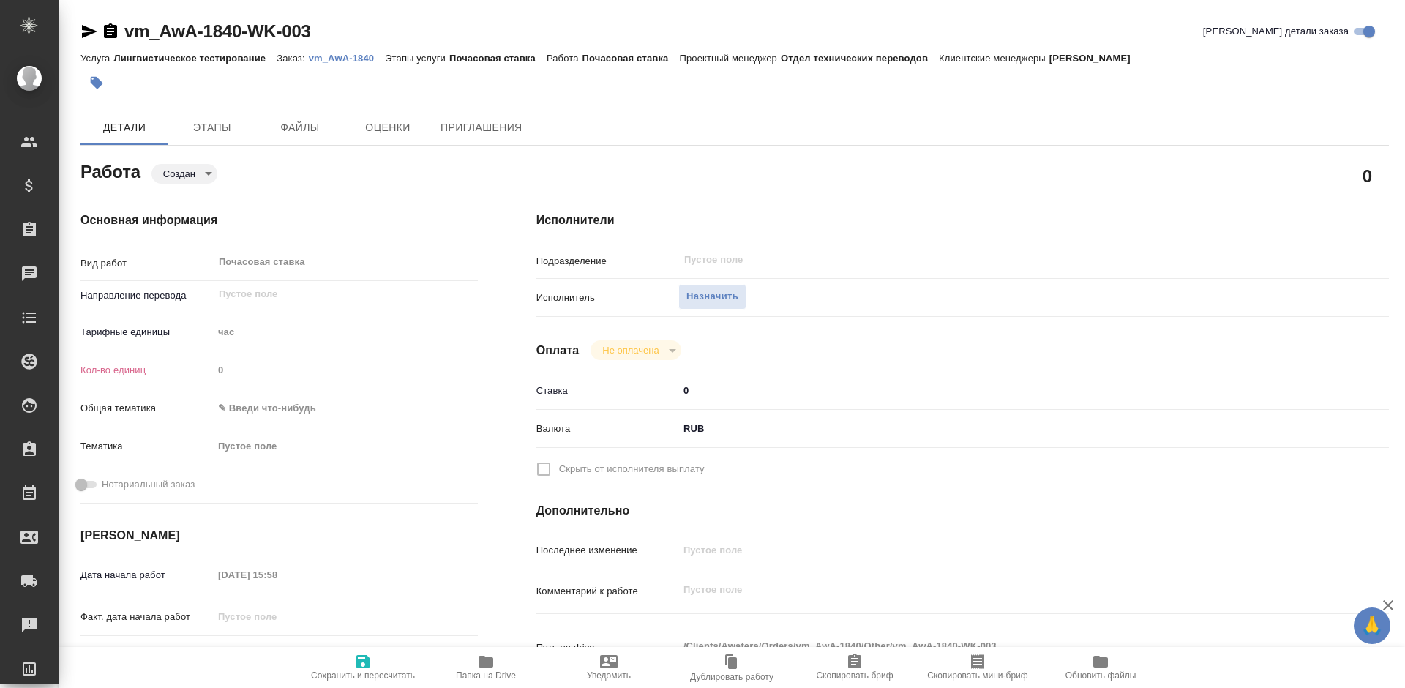
type textarea "x"
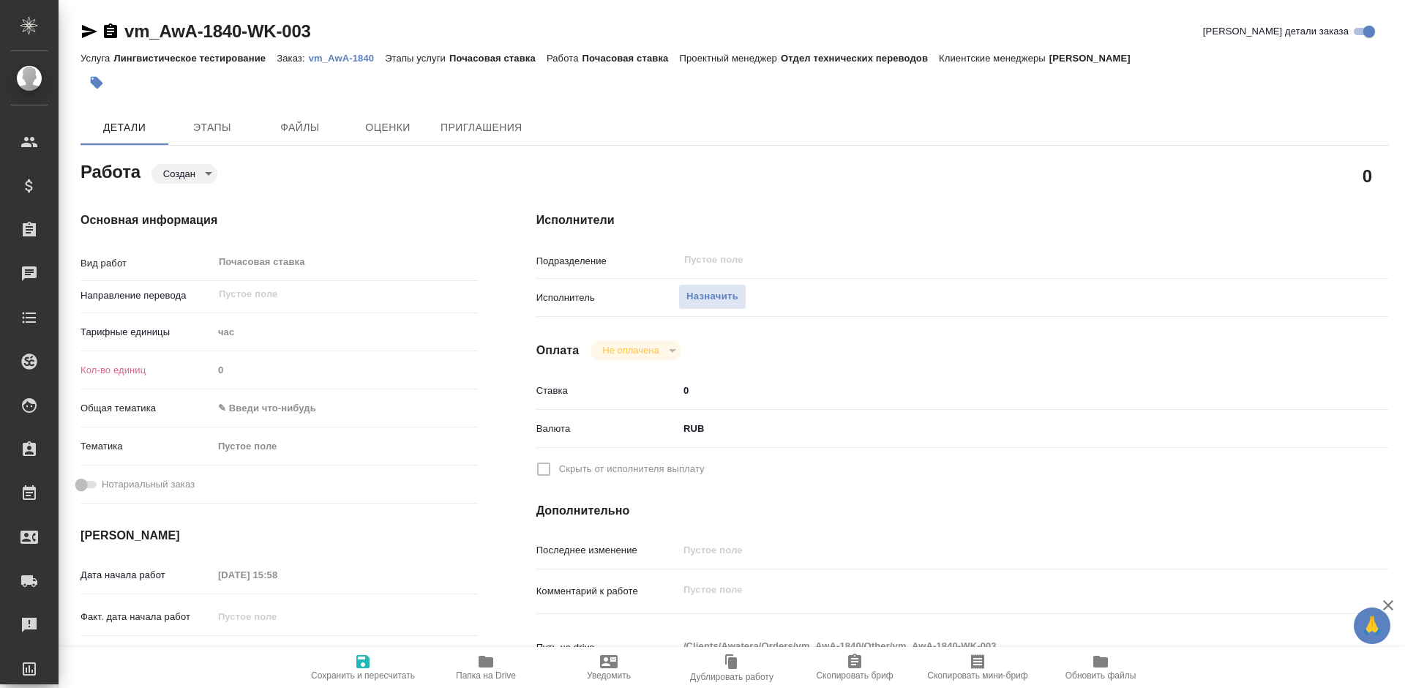
type textarea "x"
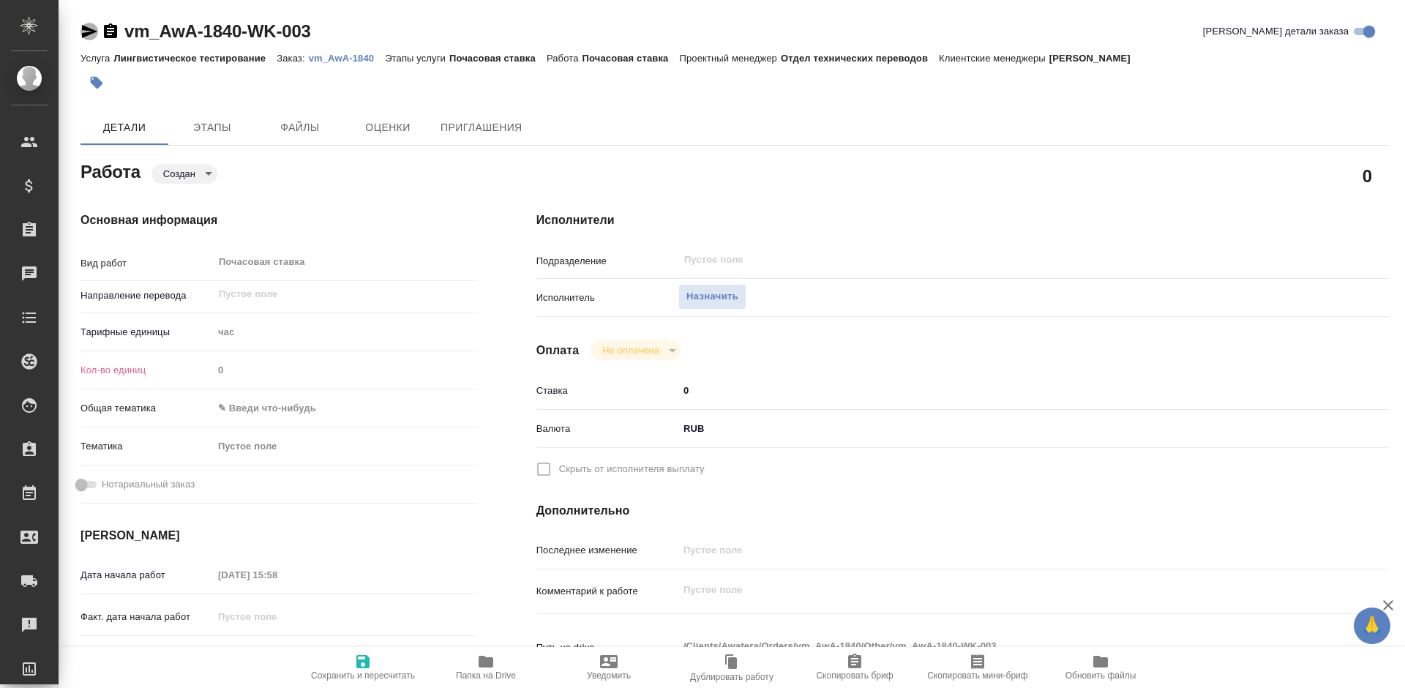
click at [89, 30] on icon "button" at bounding box center [89, 31] width 15 height 13
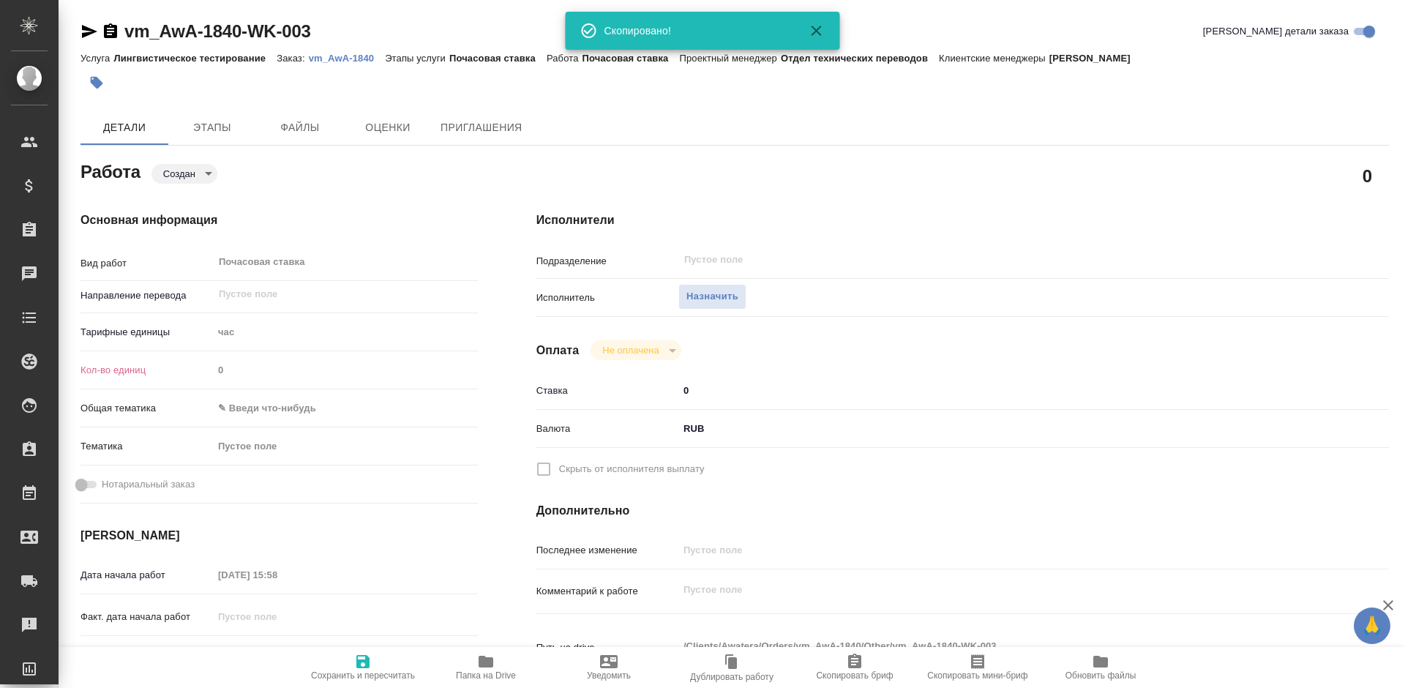
type textarea "x"
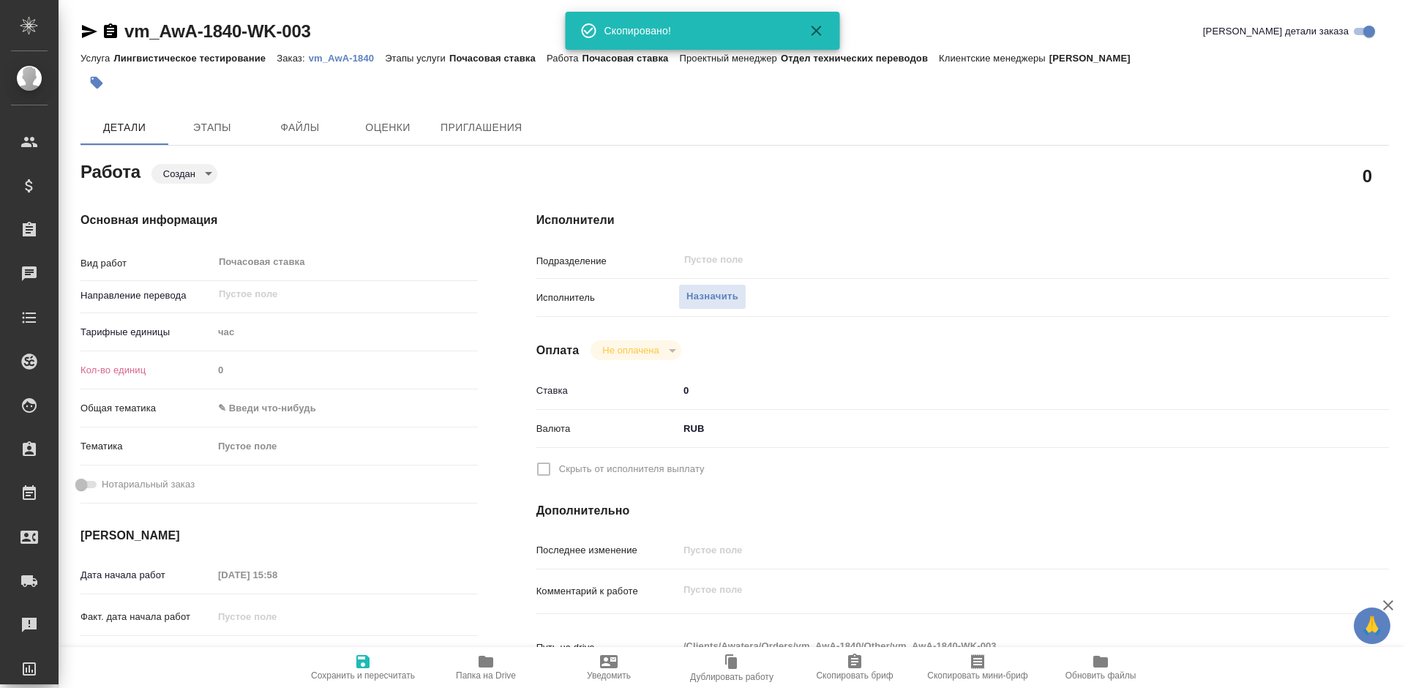
type textarea "x"
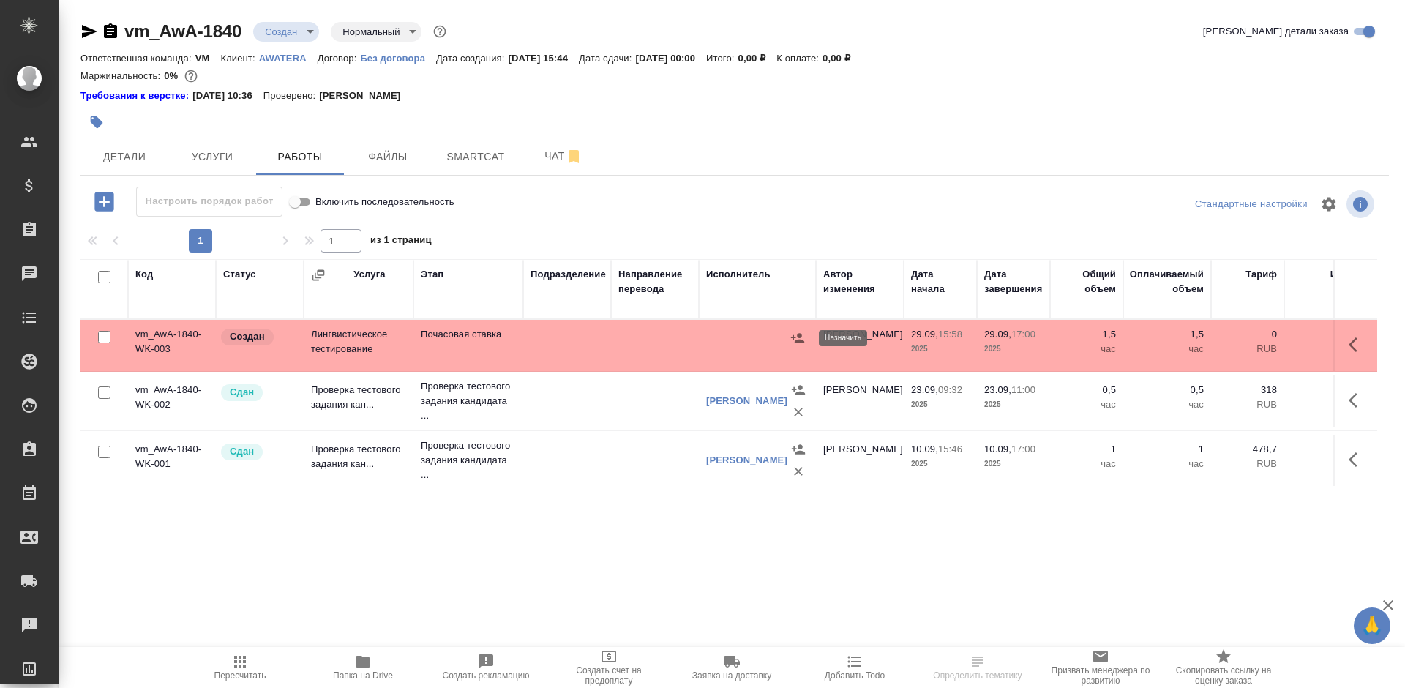
click at [800, 341] on icon "button" at bounding box center [797, 338] width 13 height 10
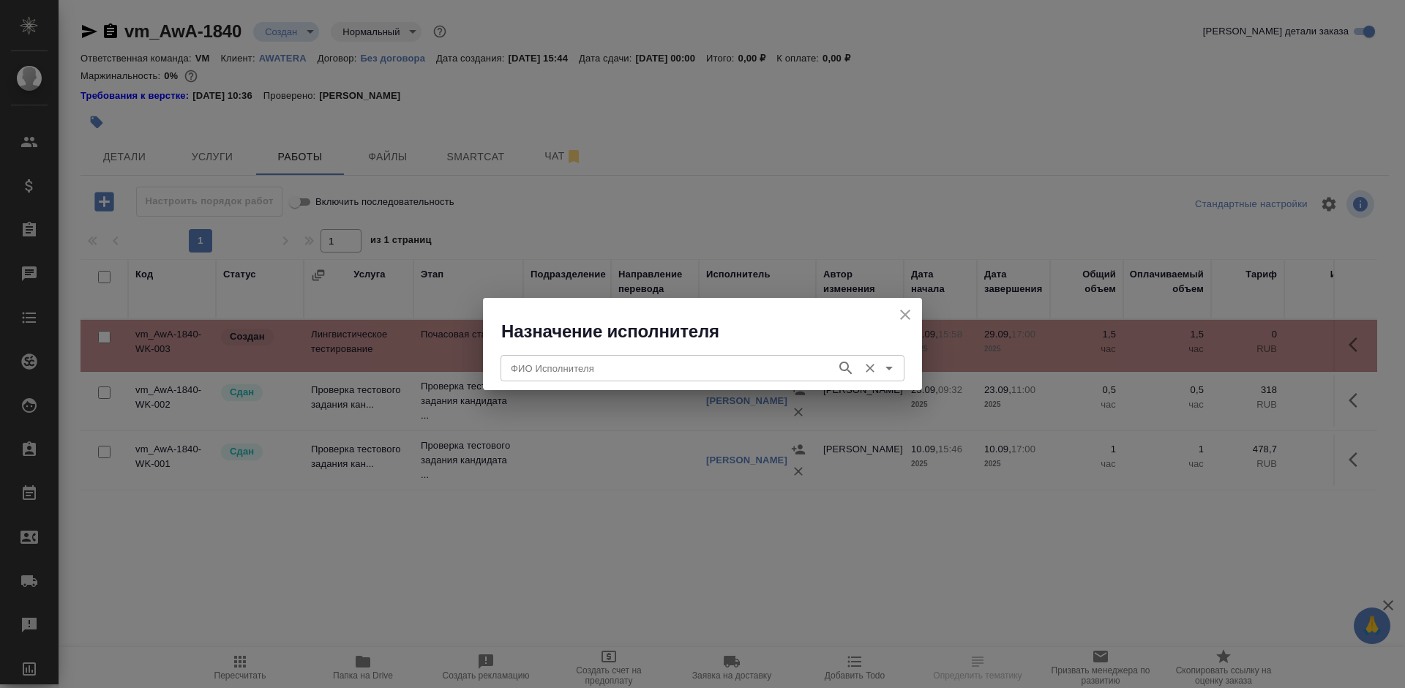
click at [718, 367] on input "ФИО Исполнителя" at bounding box center [667, 368] width 324 height 18
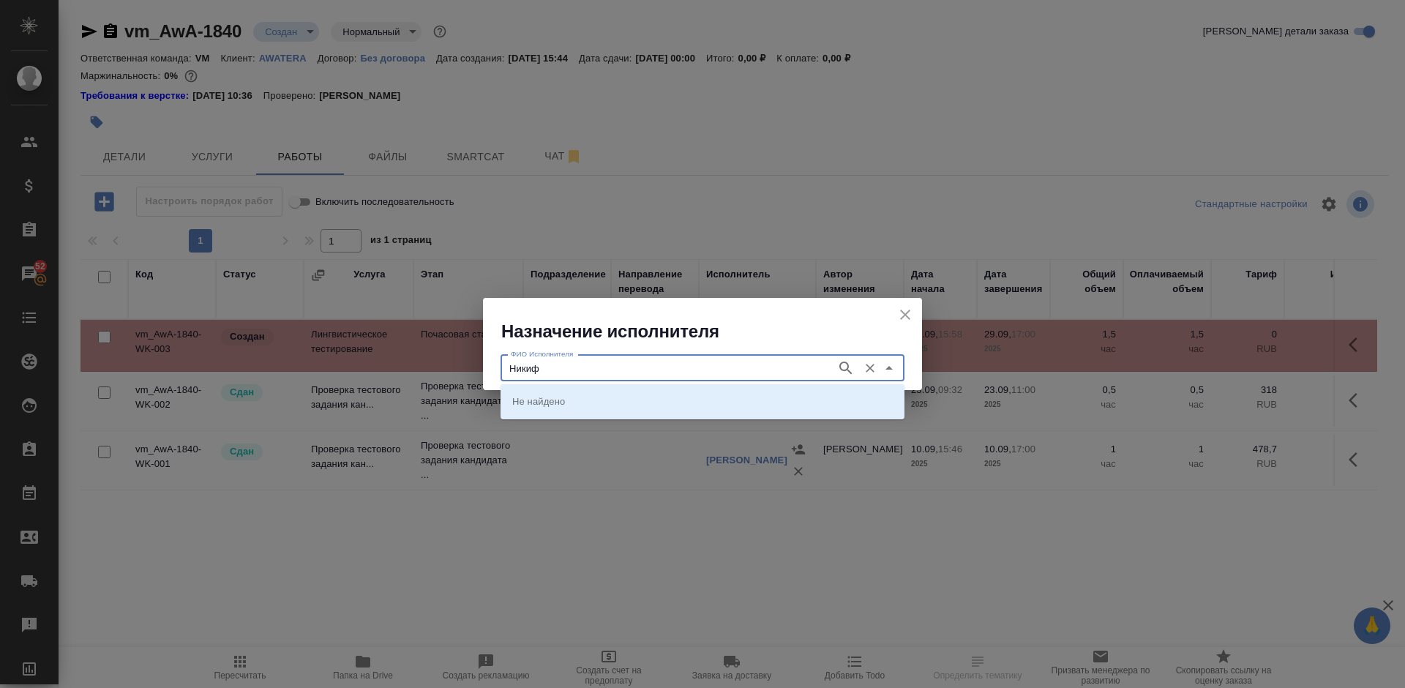
type input "Никиф"
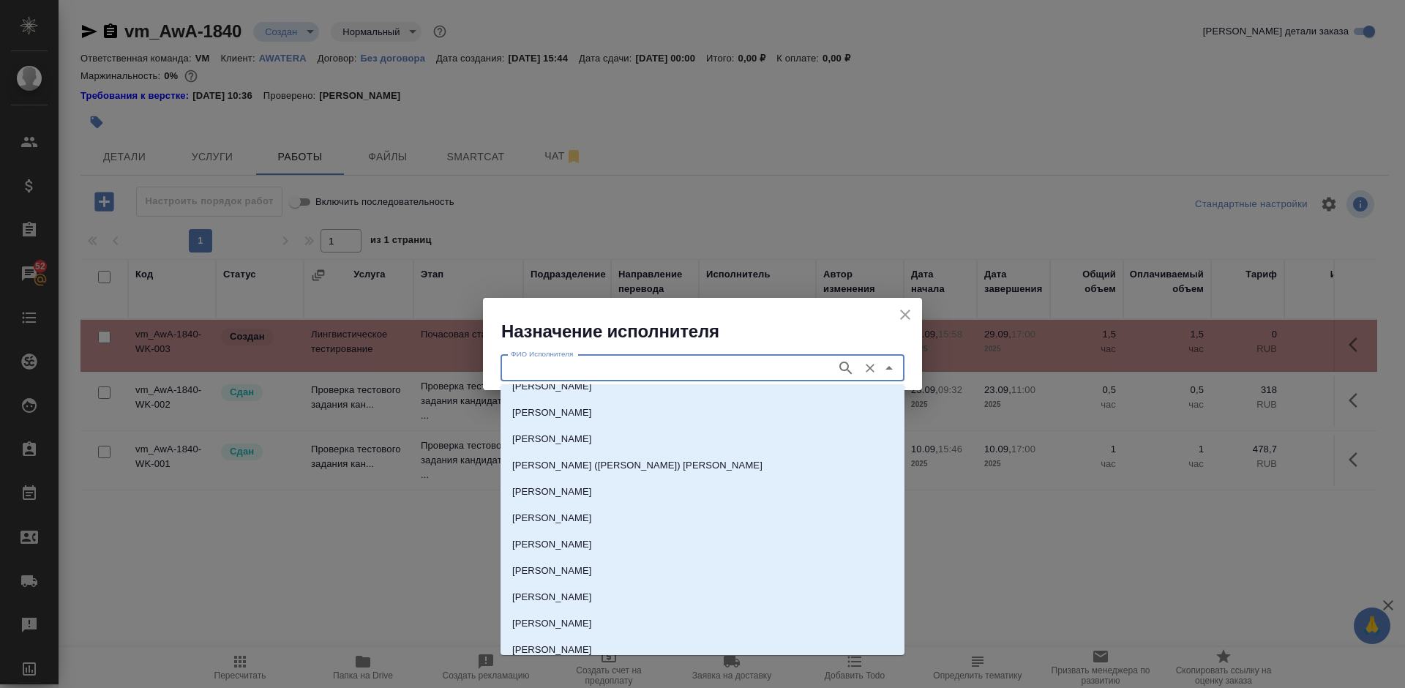
scroll to position [196, 0]
click at [645, 608] on li "[PERSON_NAME] Агафья" at bounding box center [702, 600] width 404 height 26
type input "[PERSON_NAME] Агафья"
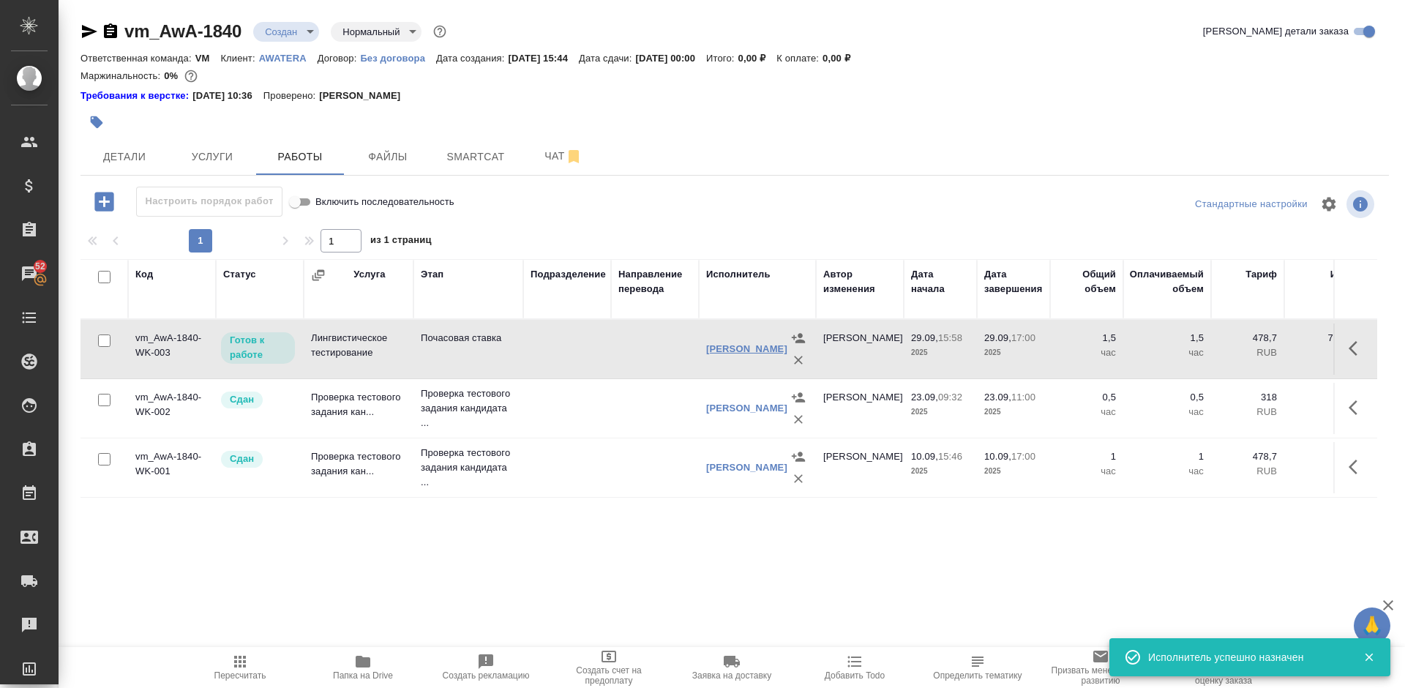
click at [731, 354] on link "[PERSON_NAME] Агафья" at bounding box center [746, 348] width 81 height 11
click at [1356, 347] on icon "button" at bounding box center [1357, 348] width 18 height 18
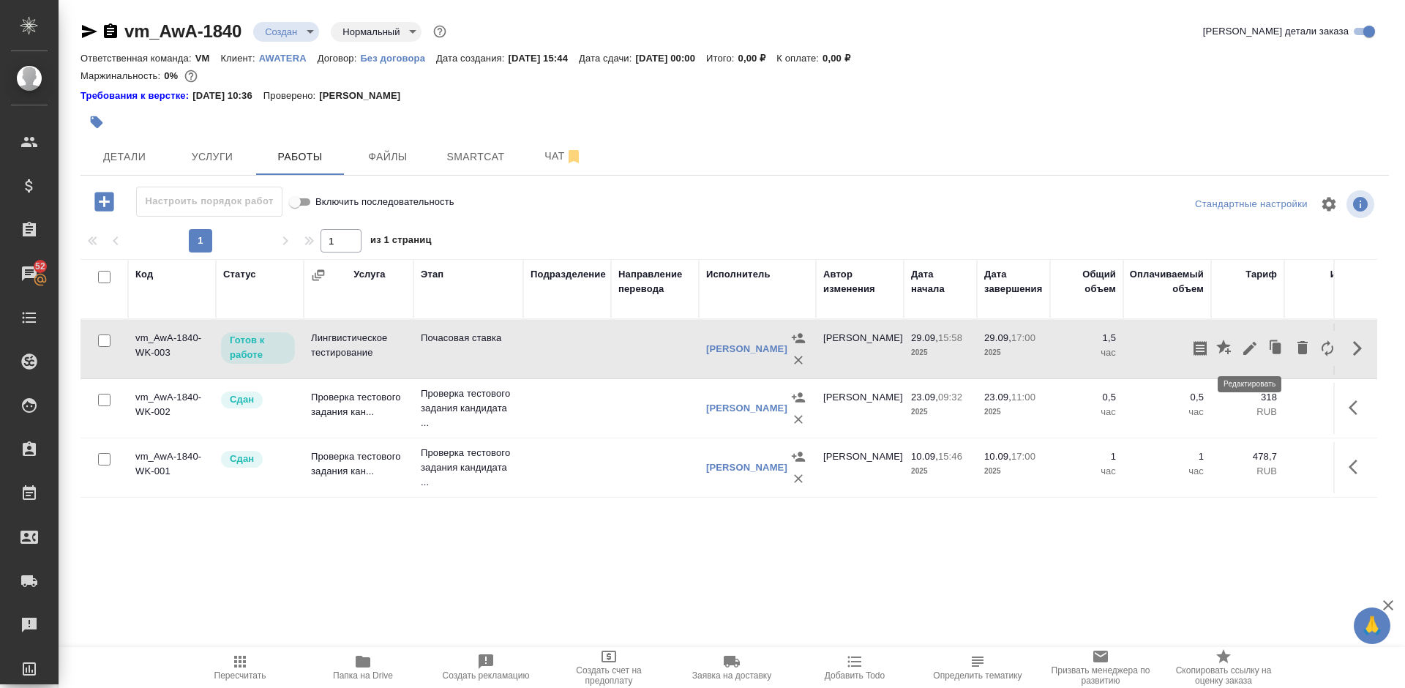
click at [1254, 345] on icon "button" at bounding box center [1250, 348] width 18 height 18
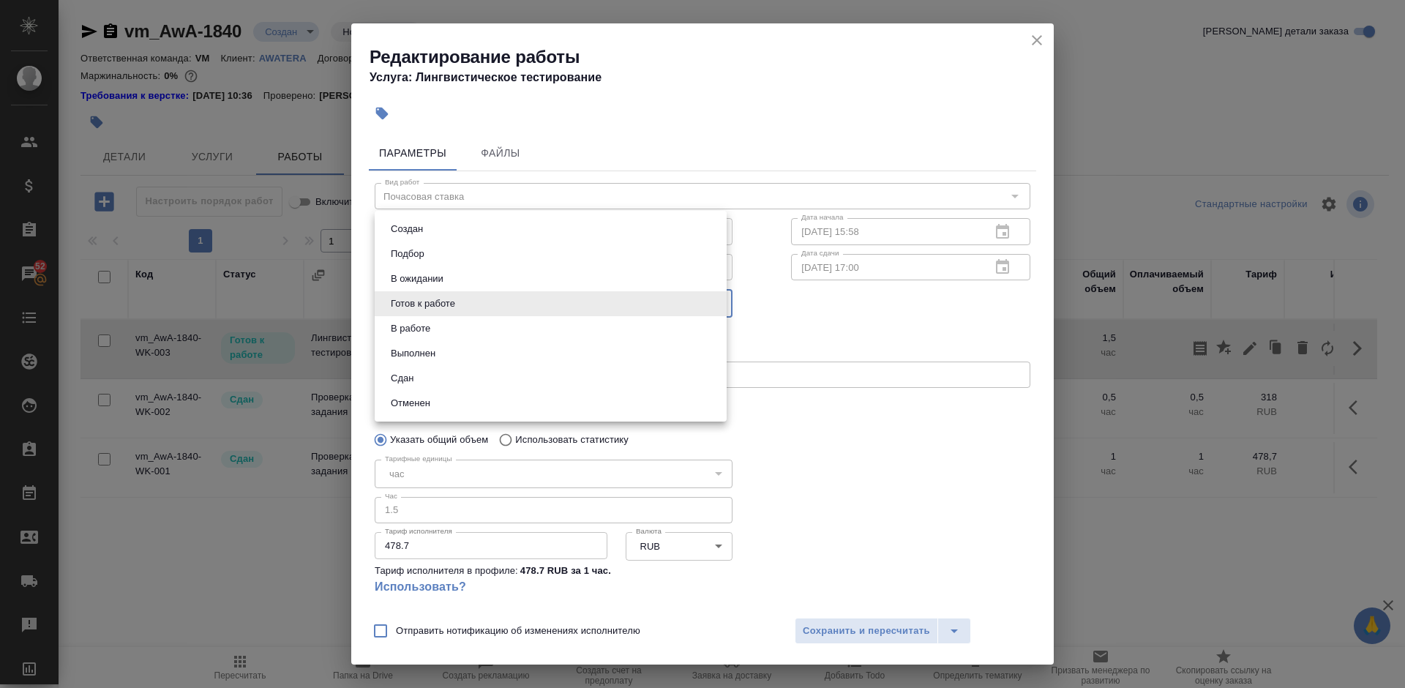
click at [547, 299] on body "🙏 .cls-1 fill:#fff; AWATERA Lazareva Anastasia Клиенты Спецификации Заказы 52 Ч…" at bounding box center [702, 344] width 1405 height 688
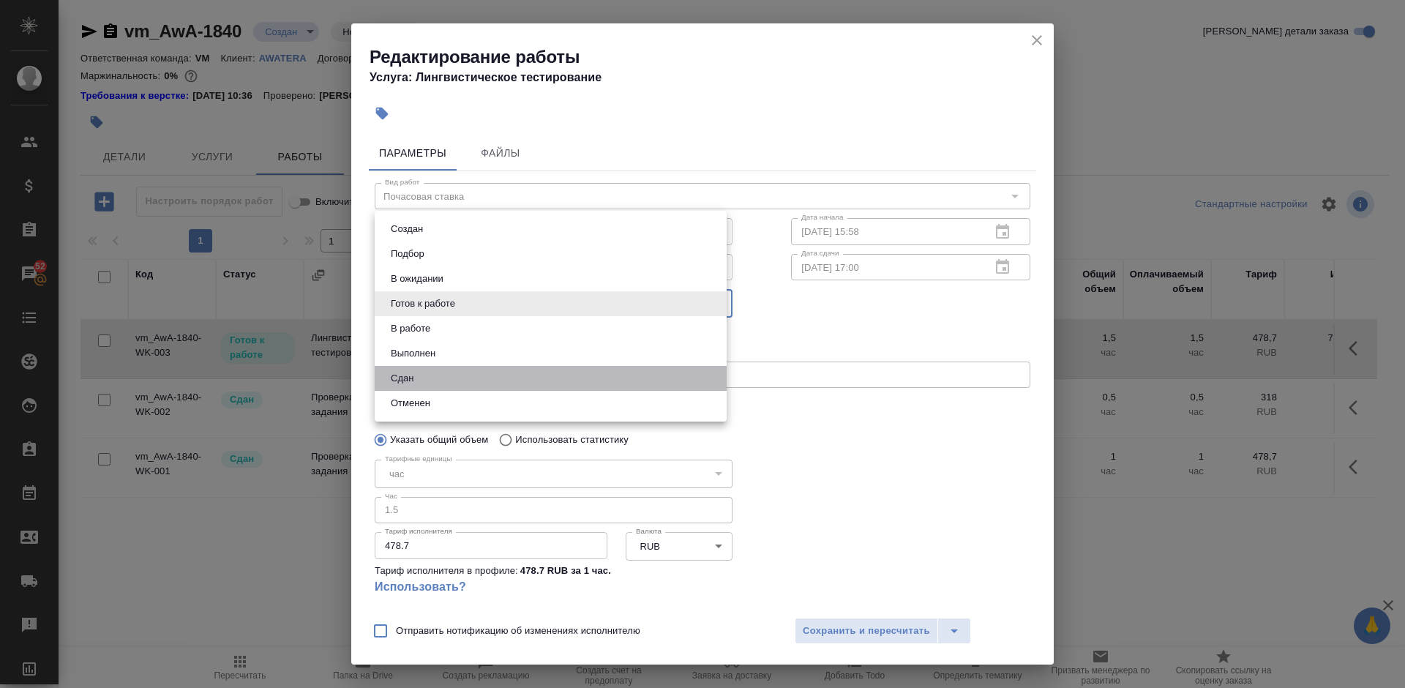
click at [457, 375] on li "Сдан" at bounding box center [551, 378] width 352 height 25
type input "closed"
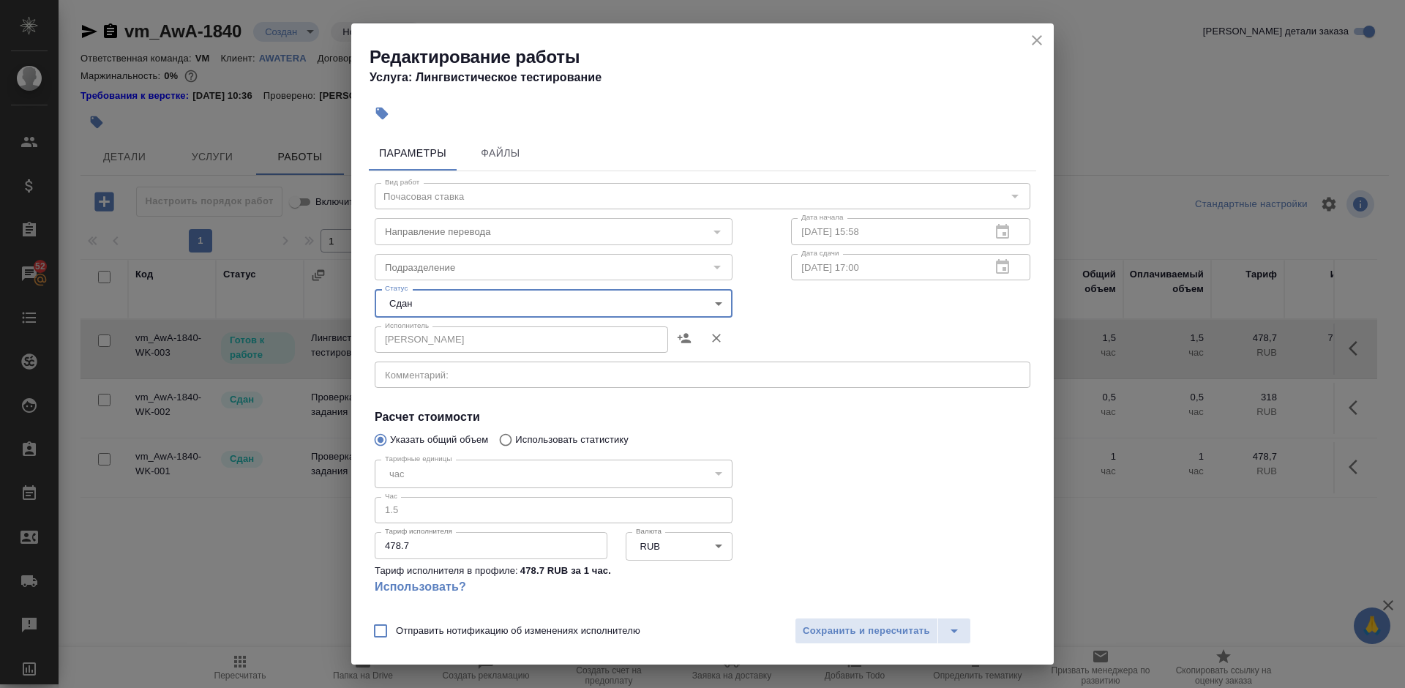
click at [383, 633] on input "Отправить нотификацию об изменениях исполнителю" at bounding box center [380, 630] width 31 height 31
checkbox input "true"
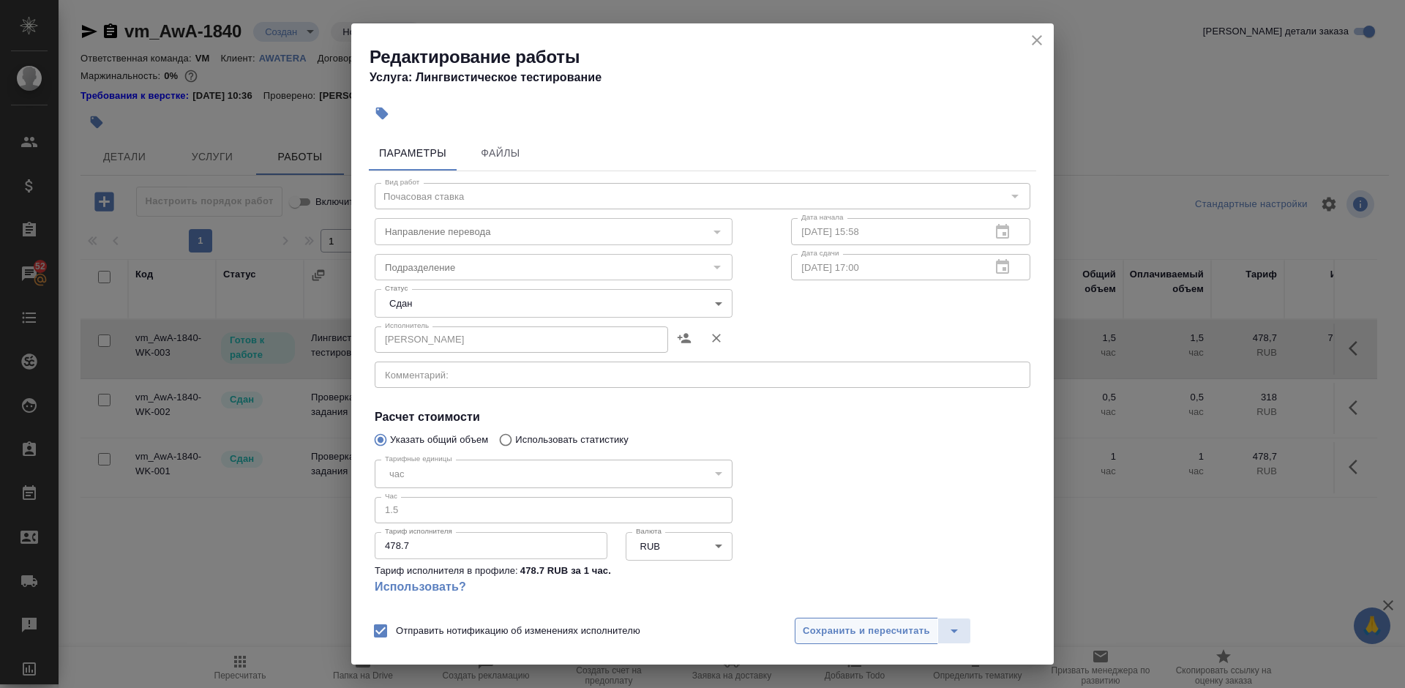
click at [907, 630] on span "Сохранить и пересчитать" at bounding box center [866, 631] width 127 height 17
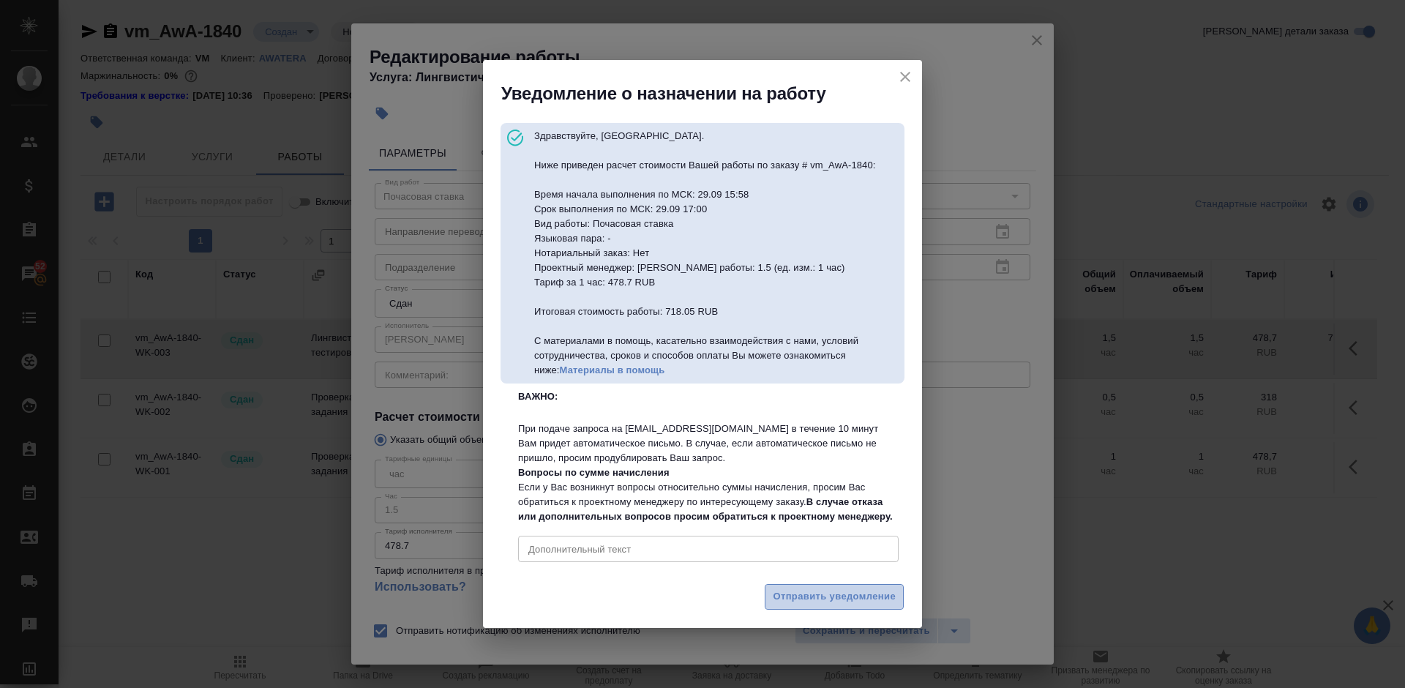
click at [851, 605] on span "Отправить уведомление" at bounding box center [834, 596] width 123 height 17
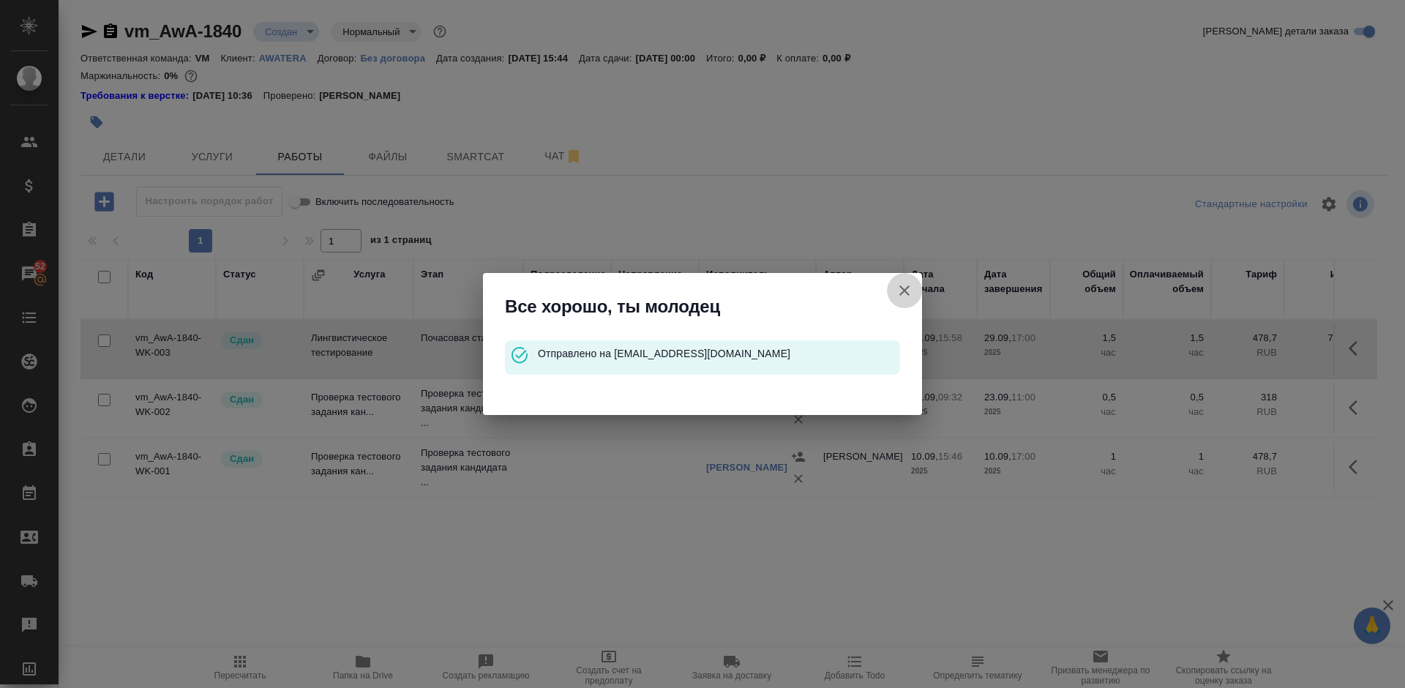
click at [909, 290] on icon "button" at bounding box center [905, 291] width 18 height 18
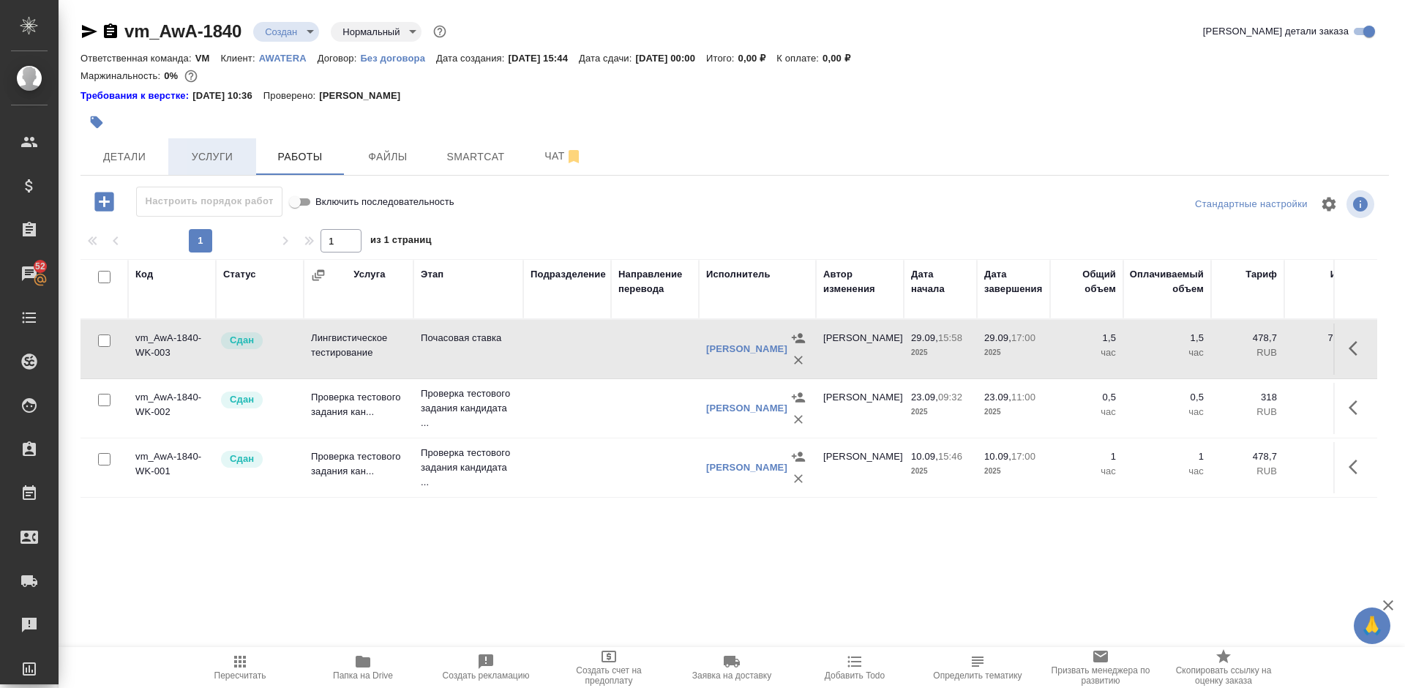
click at [210, 150] on span "Услуги" at bounding box center [212, 157] width 70 height 18
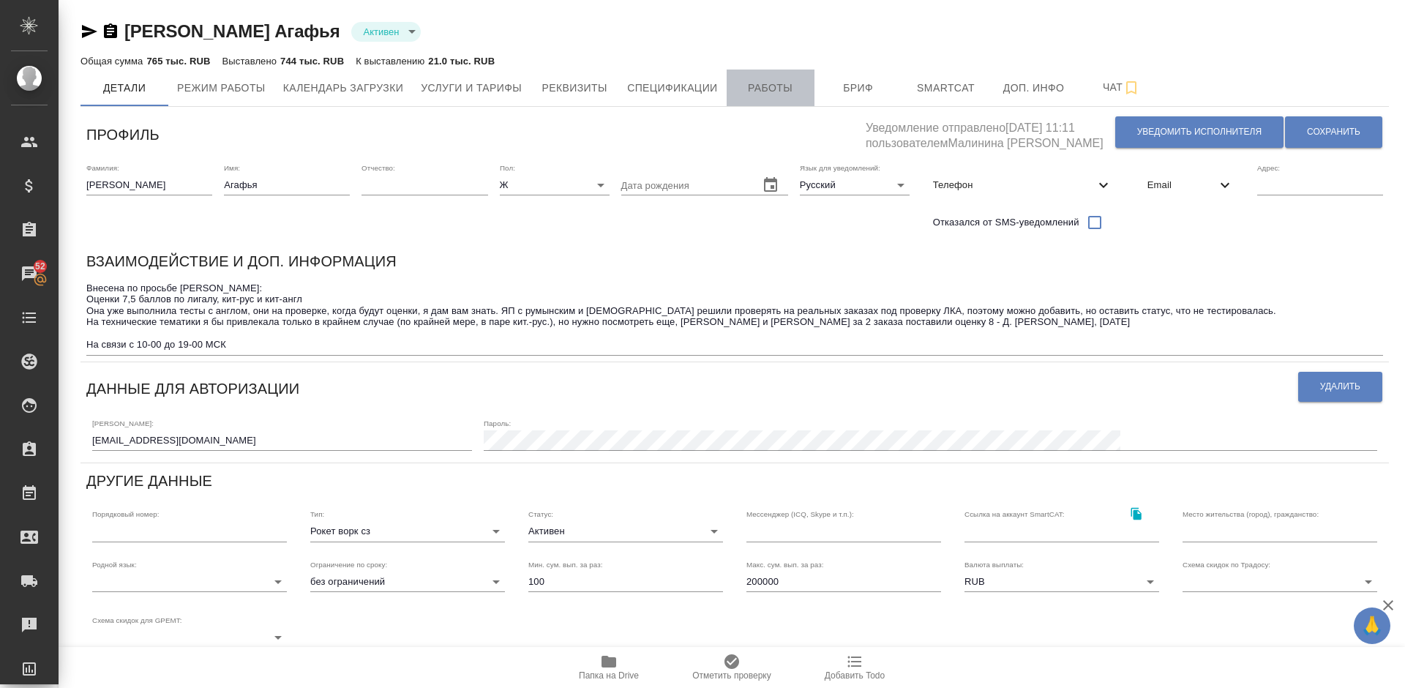
click at [792, 91] on span "Работы" at bounding box center [770, 88] width 70 height 18
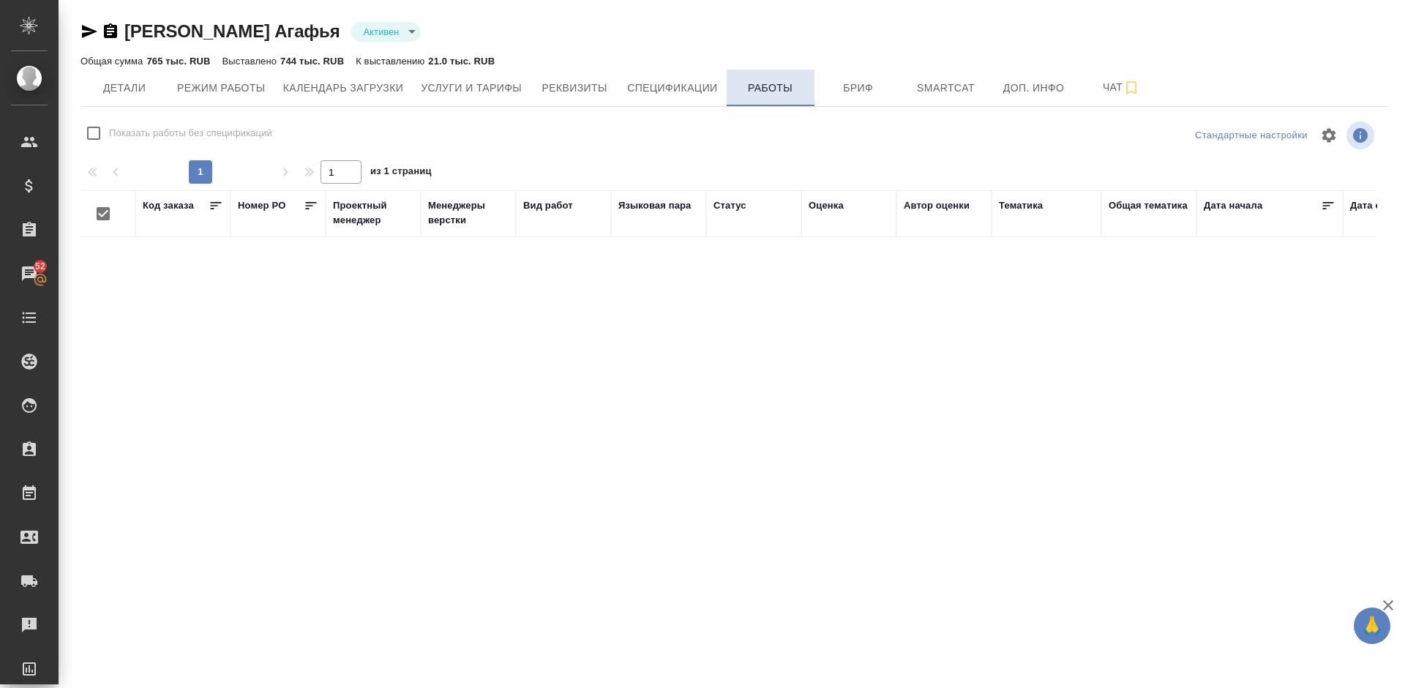
checkbox input "false"
